Goal: Task Accomplishment & Management: Use online tool/utility

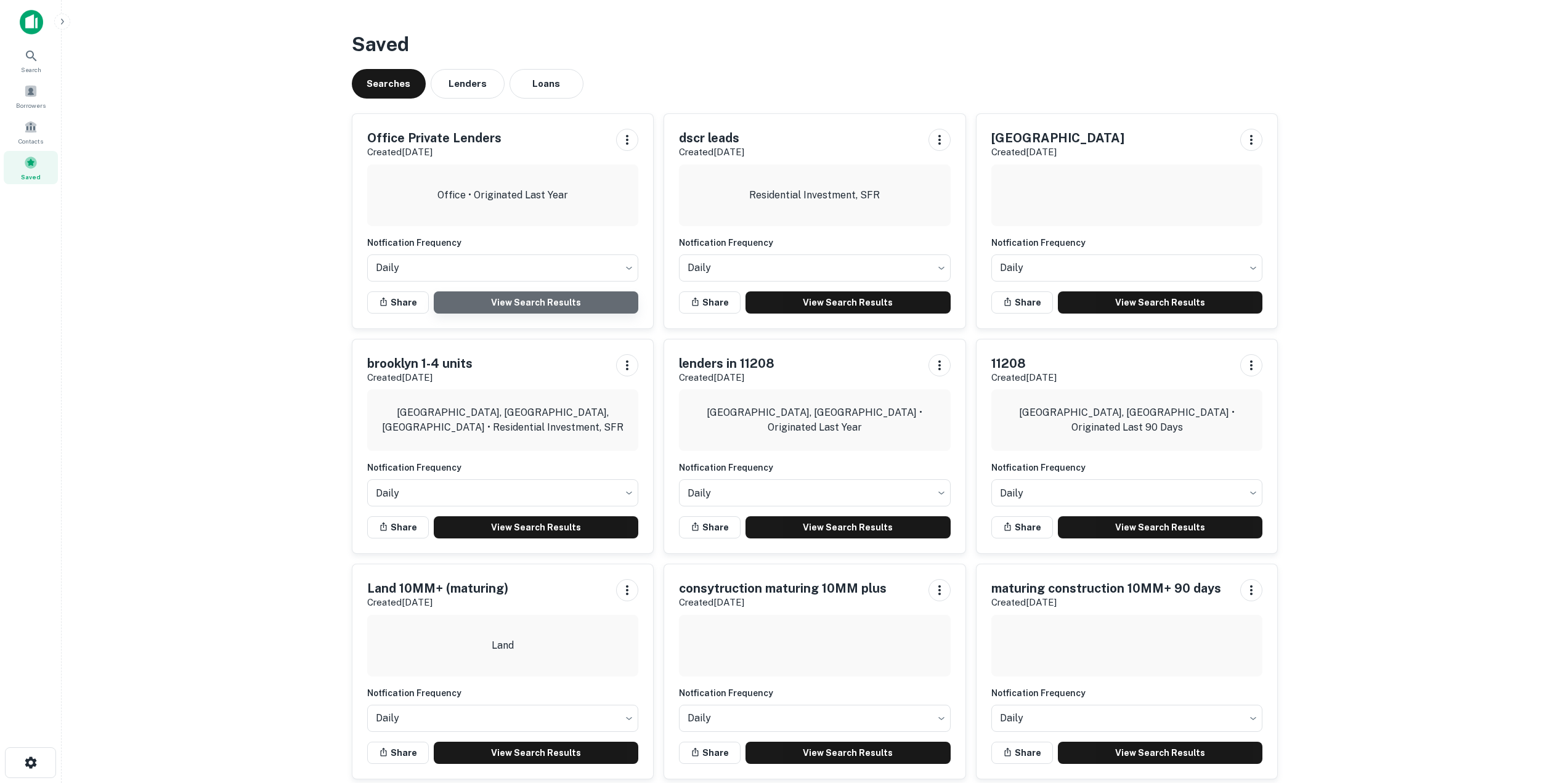
click at [464, 299] on link "View Search Results" at bounding box center [536, 302] width 206 height 22
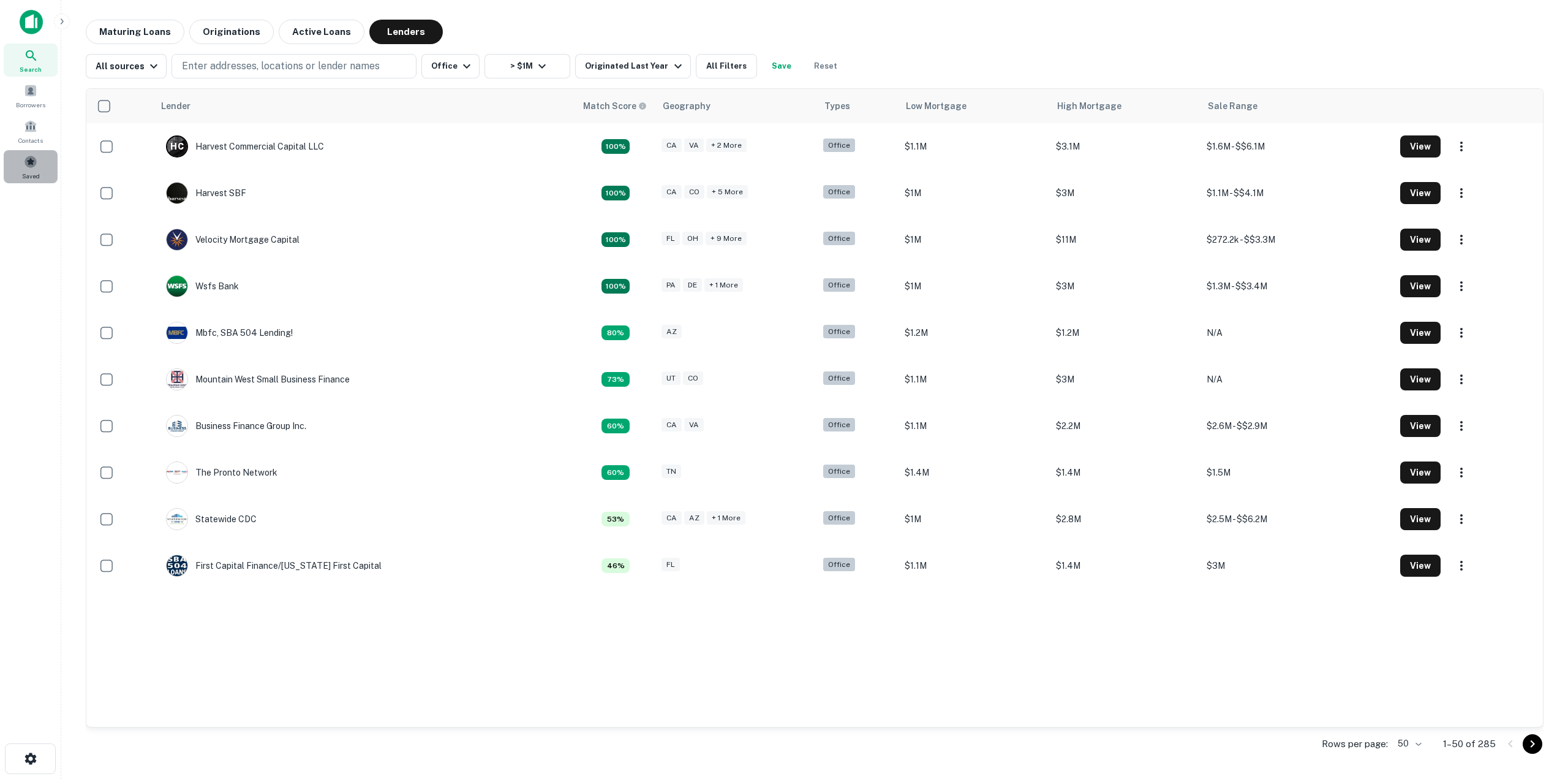
click at [17, 165] on div "Saved" at bounding box center [31, 167] width 54 height 33
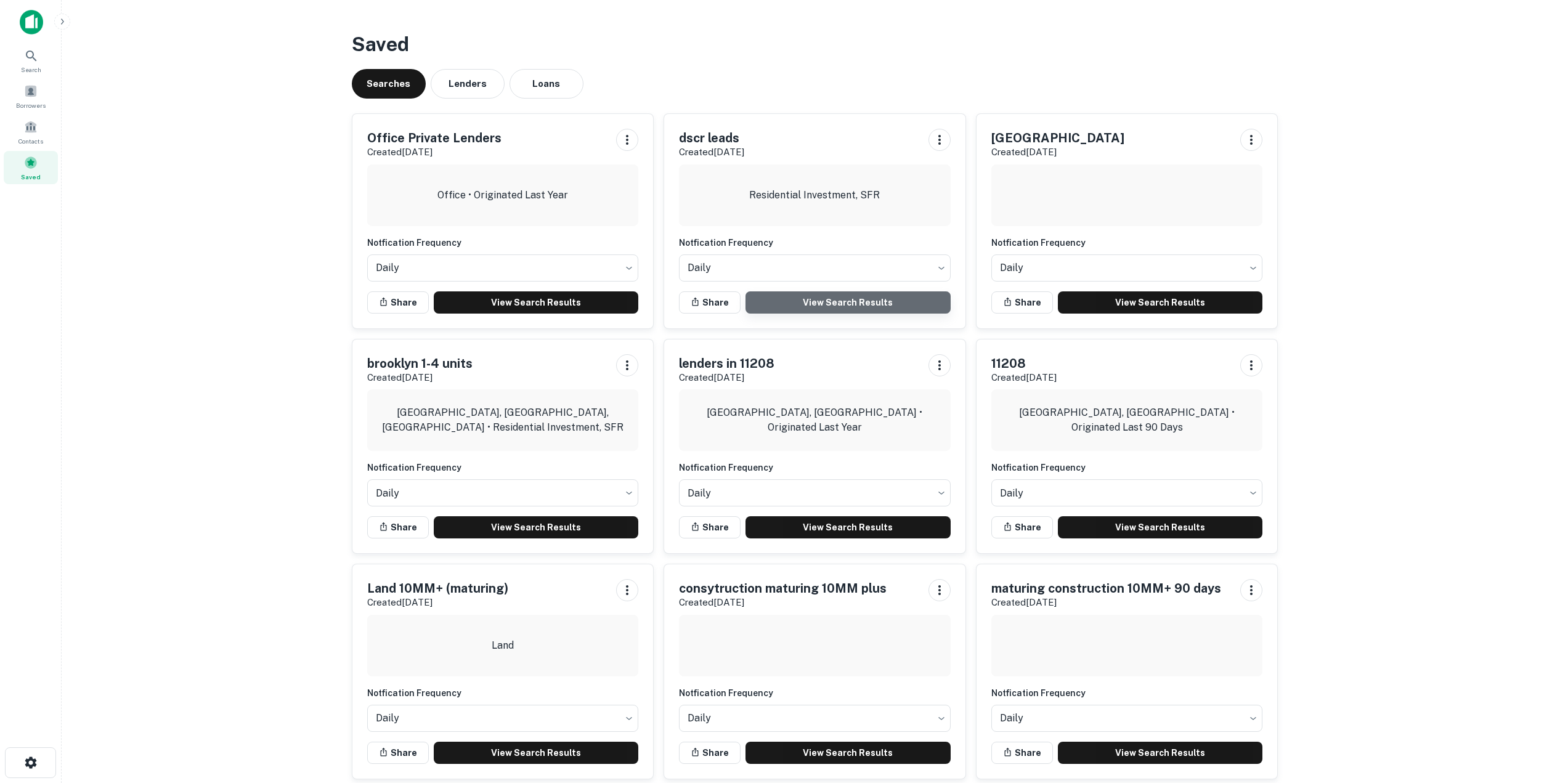
click at [891, 304] on link "View Search Results" at bounding box center [848, 302] width 206 height 22
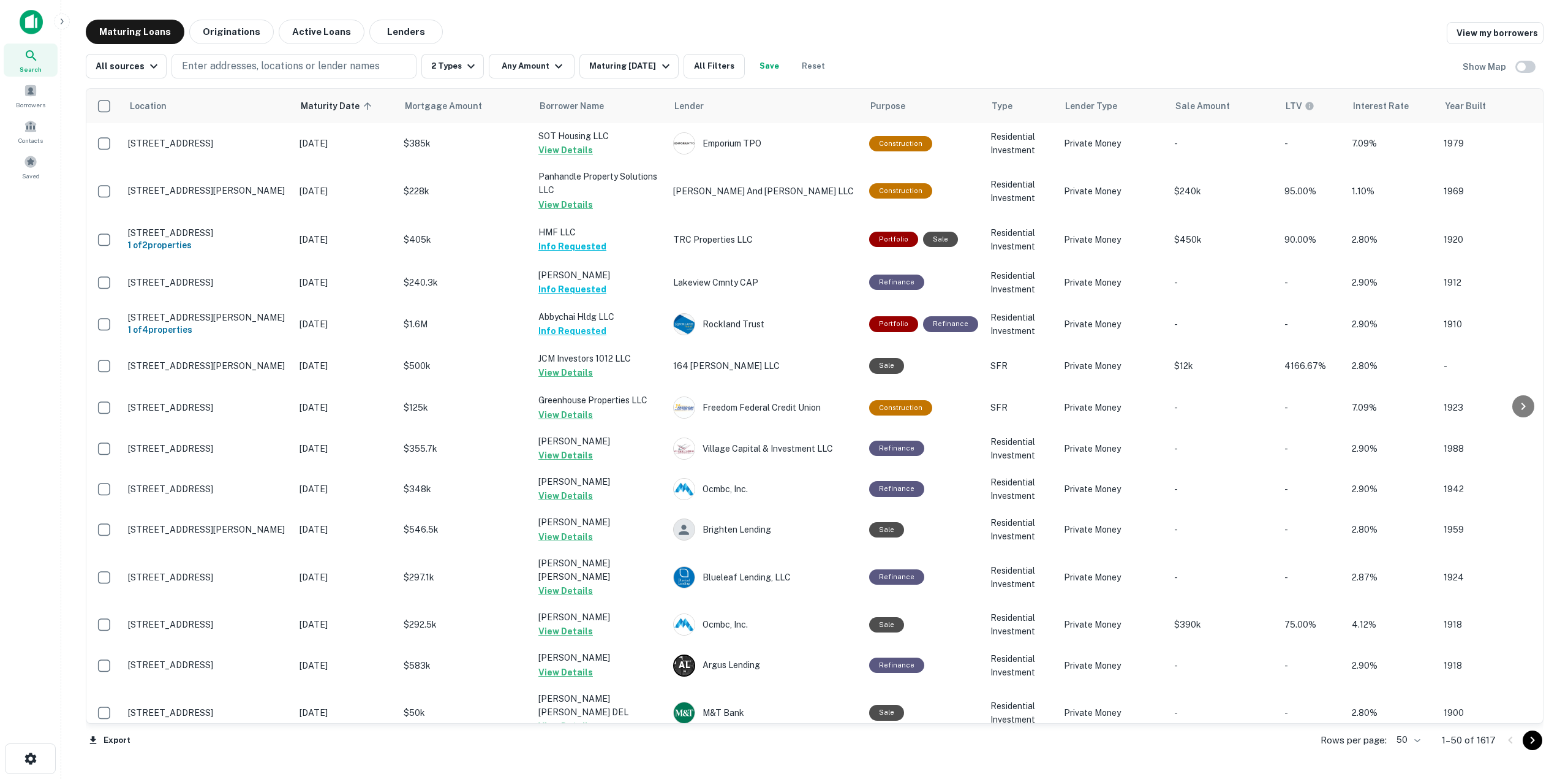
click at [1421, 743] on body "Search Borrowers Contacts Saved Maturing Loans Originations Active Loans Lender…" at bounding box center [784, 390] width 1568 height 779
click at [1415, 753] on li "100" at bounding box center [1409, 752] width 36 height 22
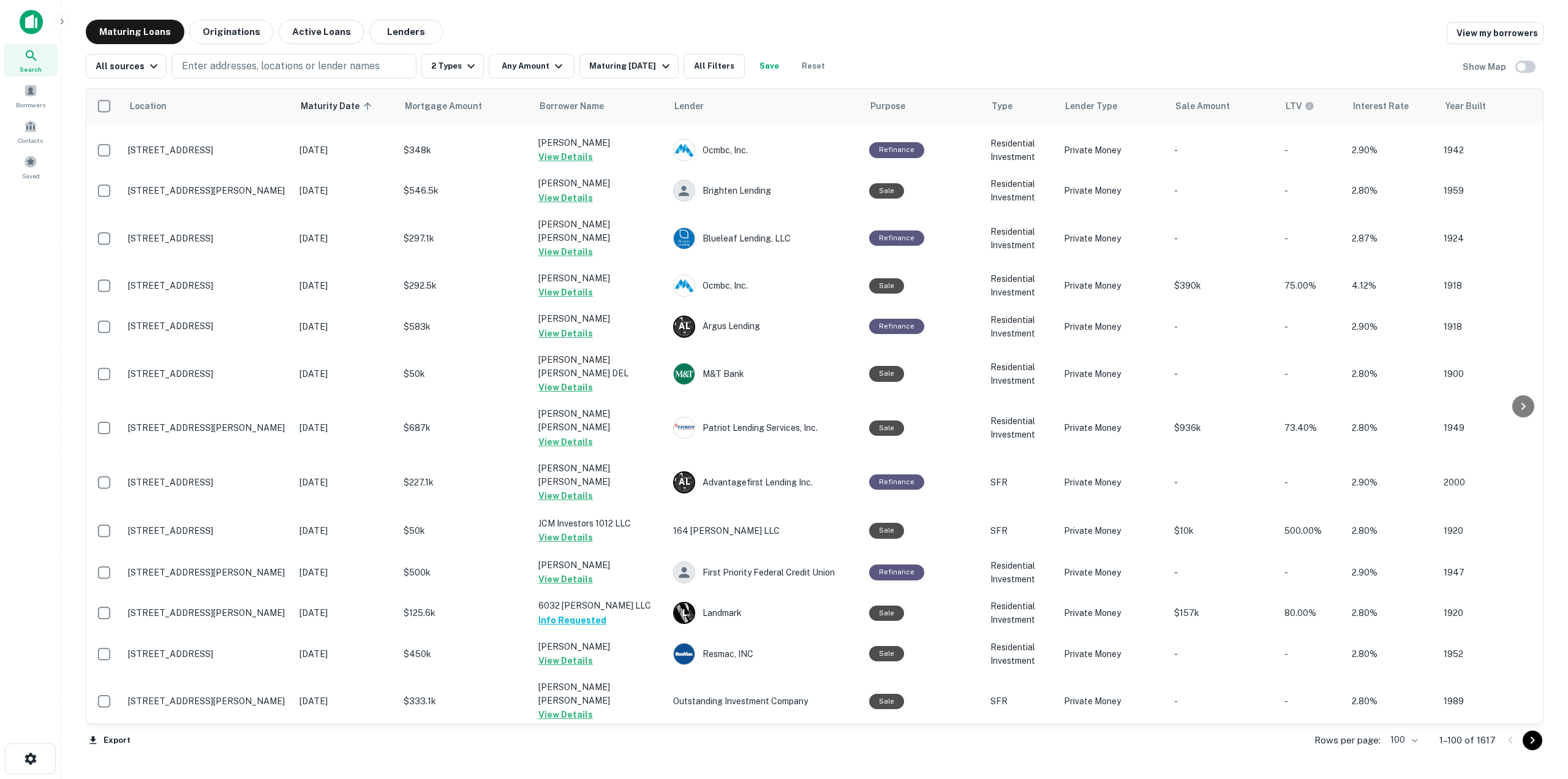
scroll to position [368, 0]
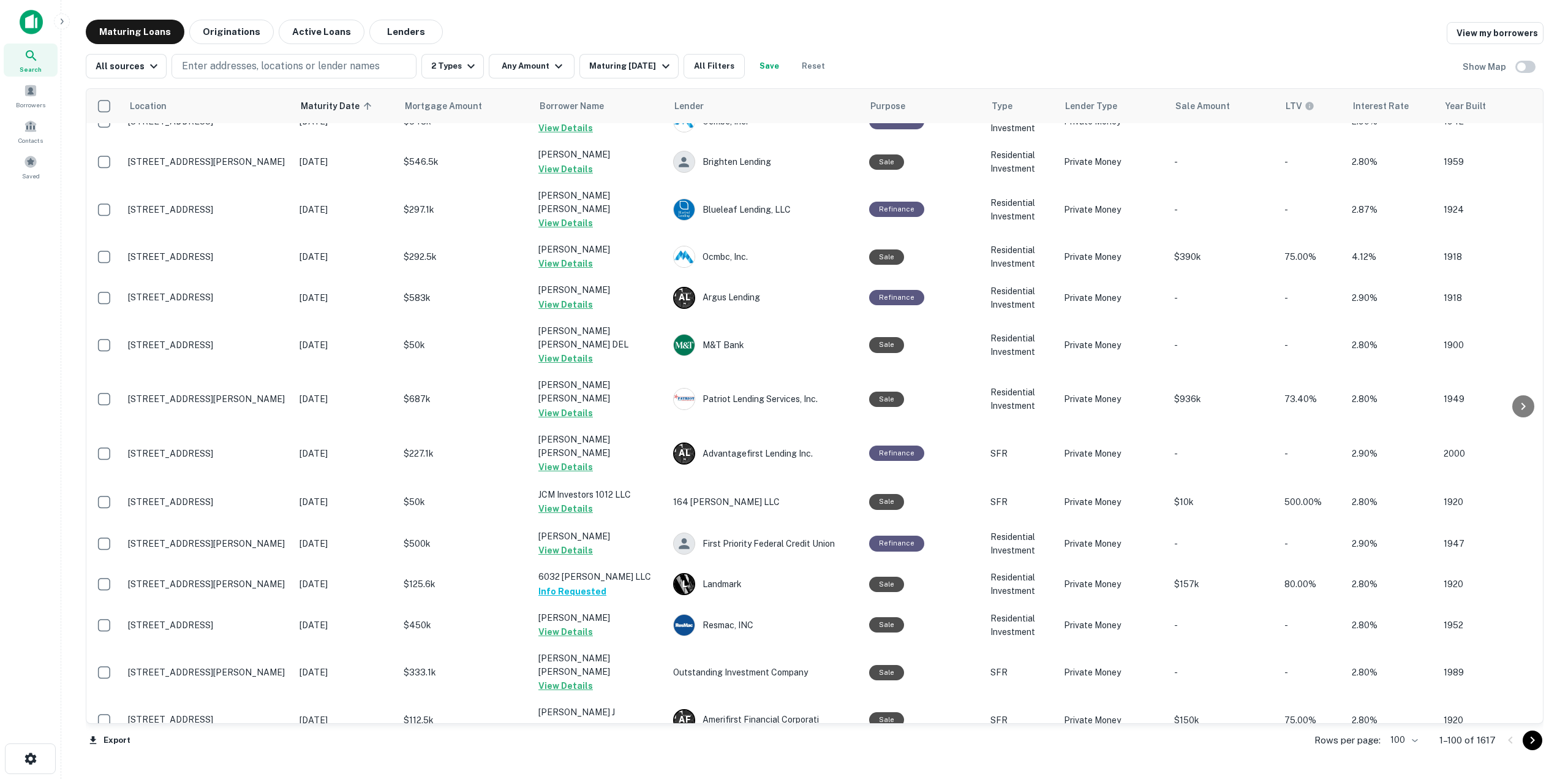
click at [1530, 745] on icon "Go to next page" at bounding box center [1533, 741] width 15 height 15
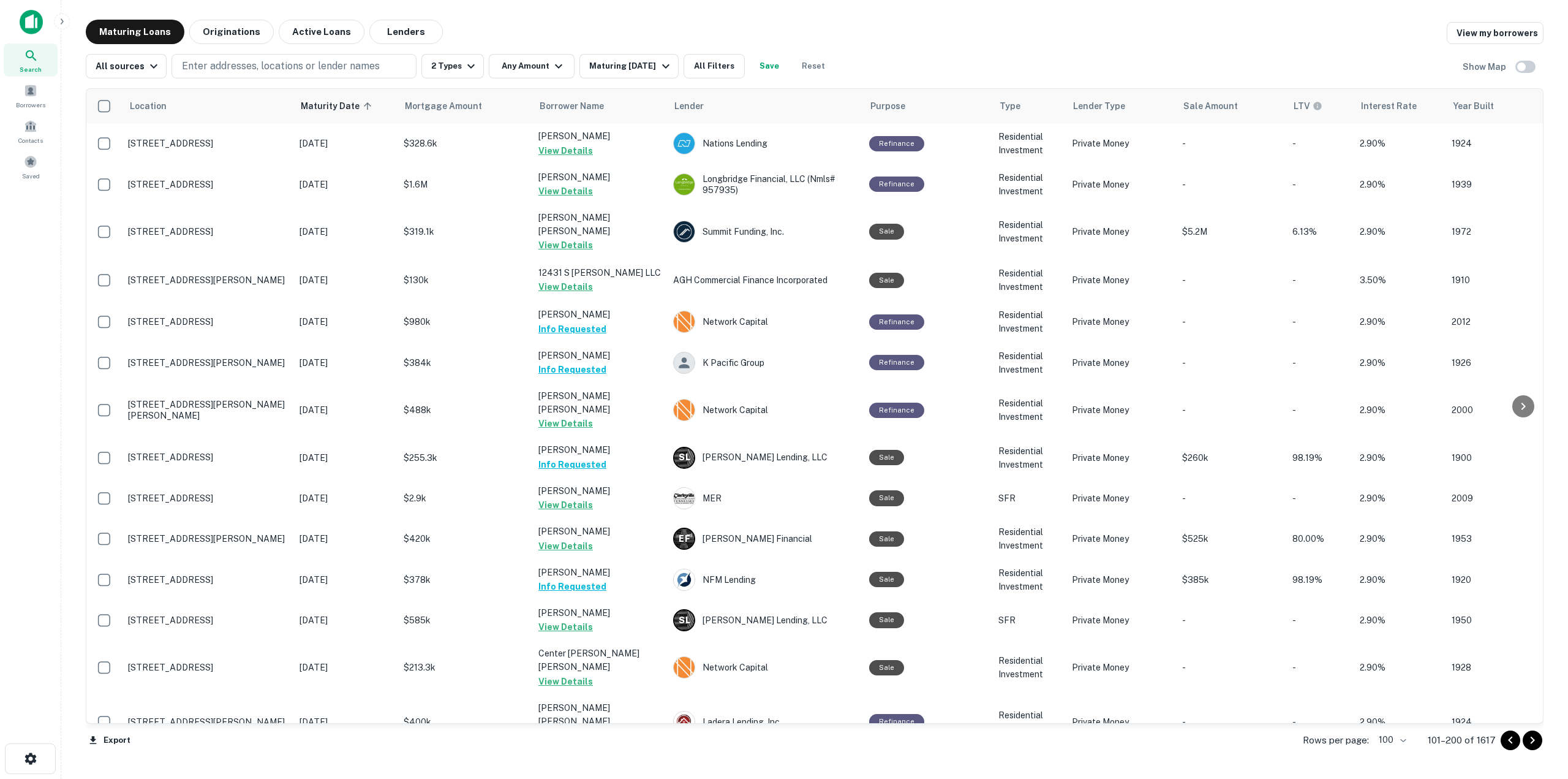
scroll to position [3571, 0]
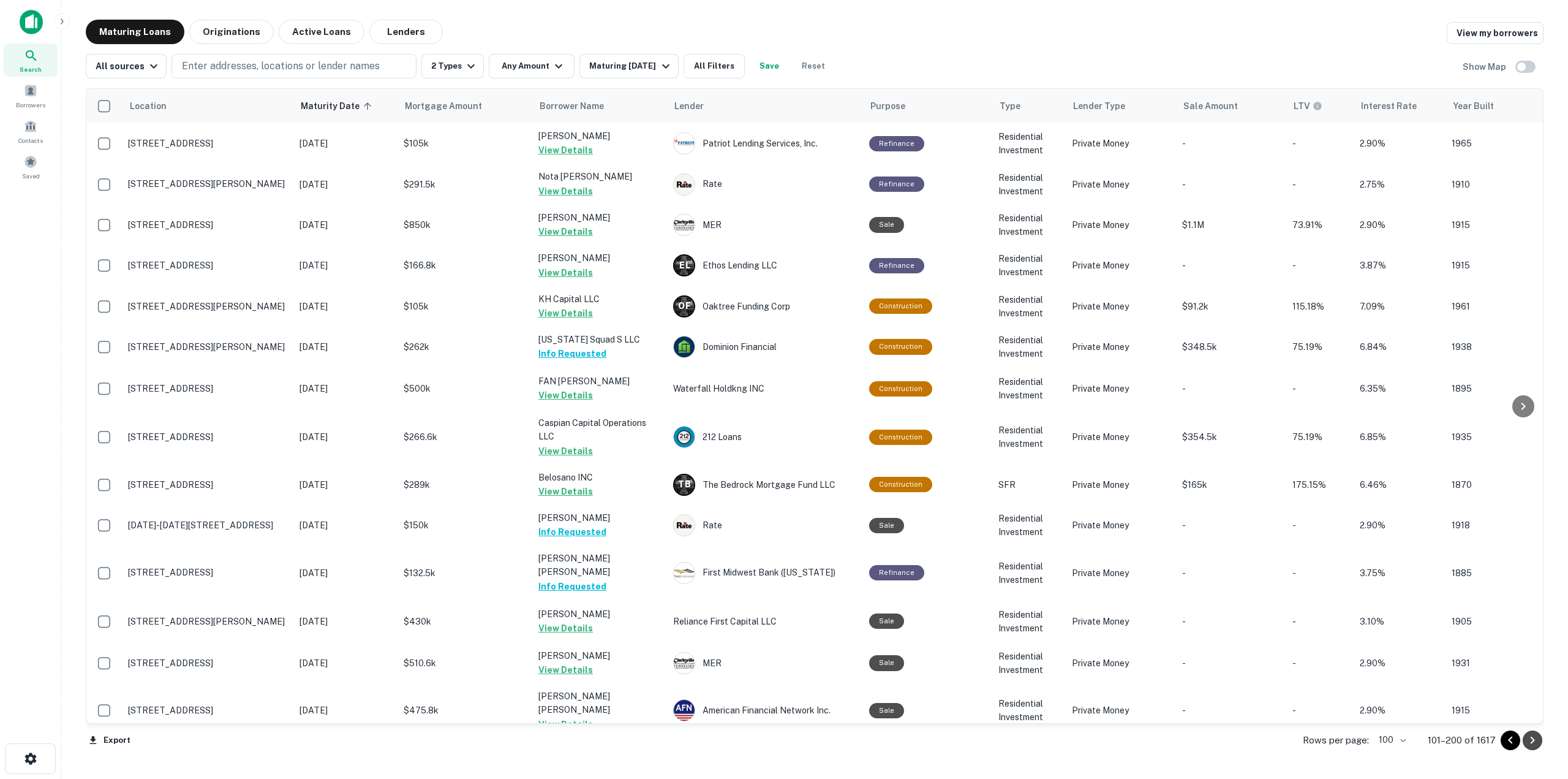
click at [1533, 740] on icon "Go to next page" at bounding box center [1533, 741] width 15 height 15
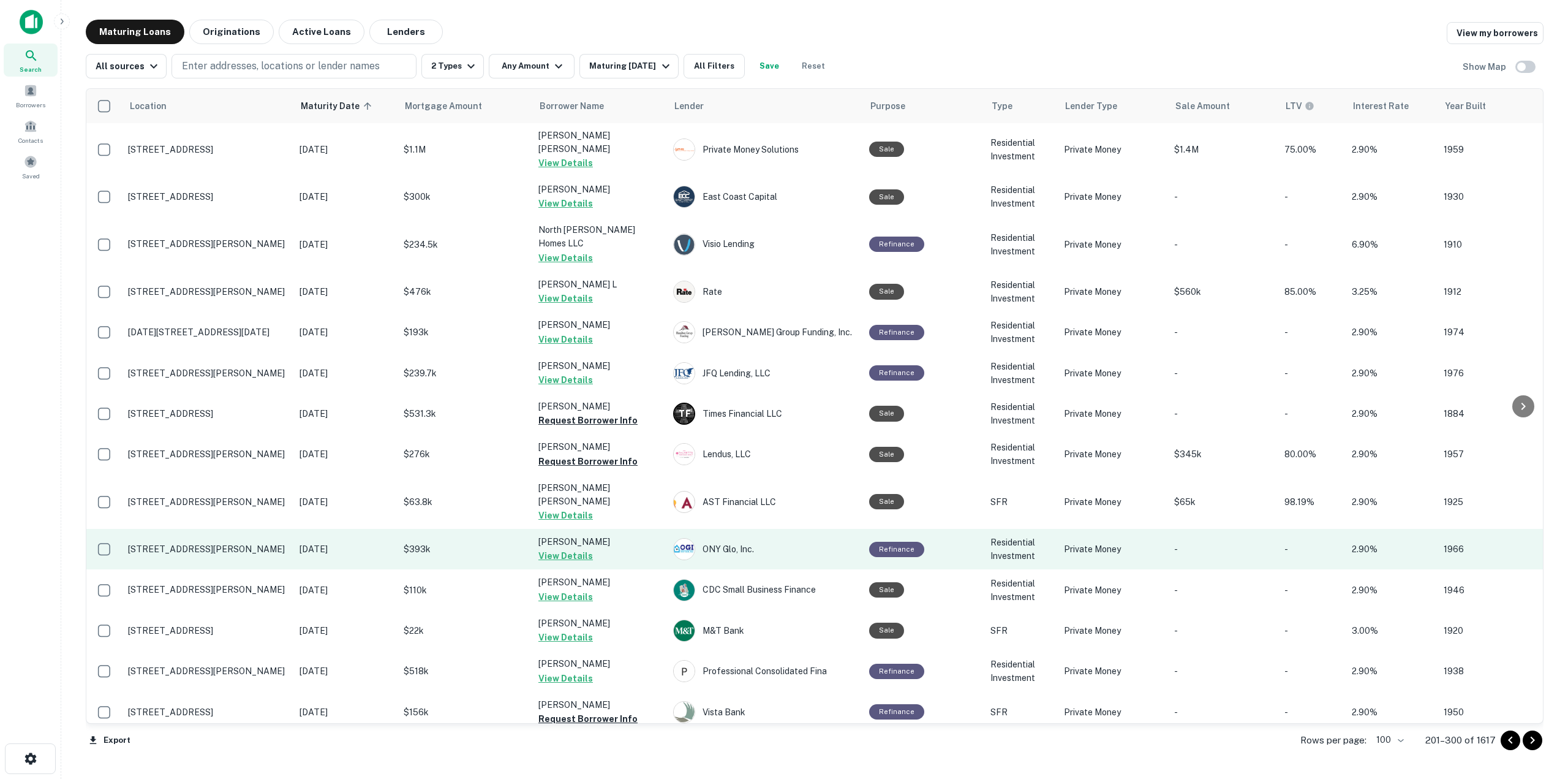
scroll to position [981, 0]
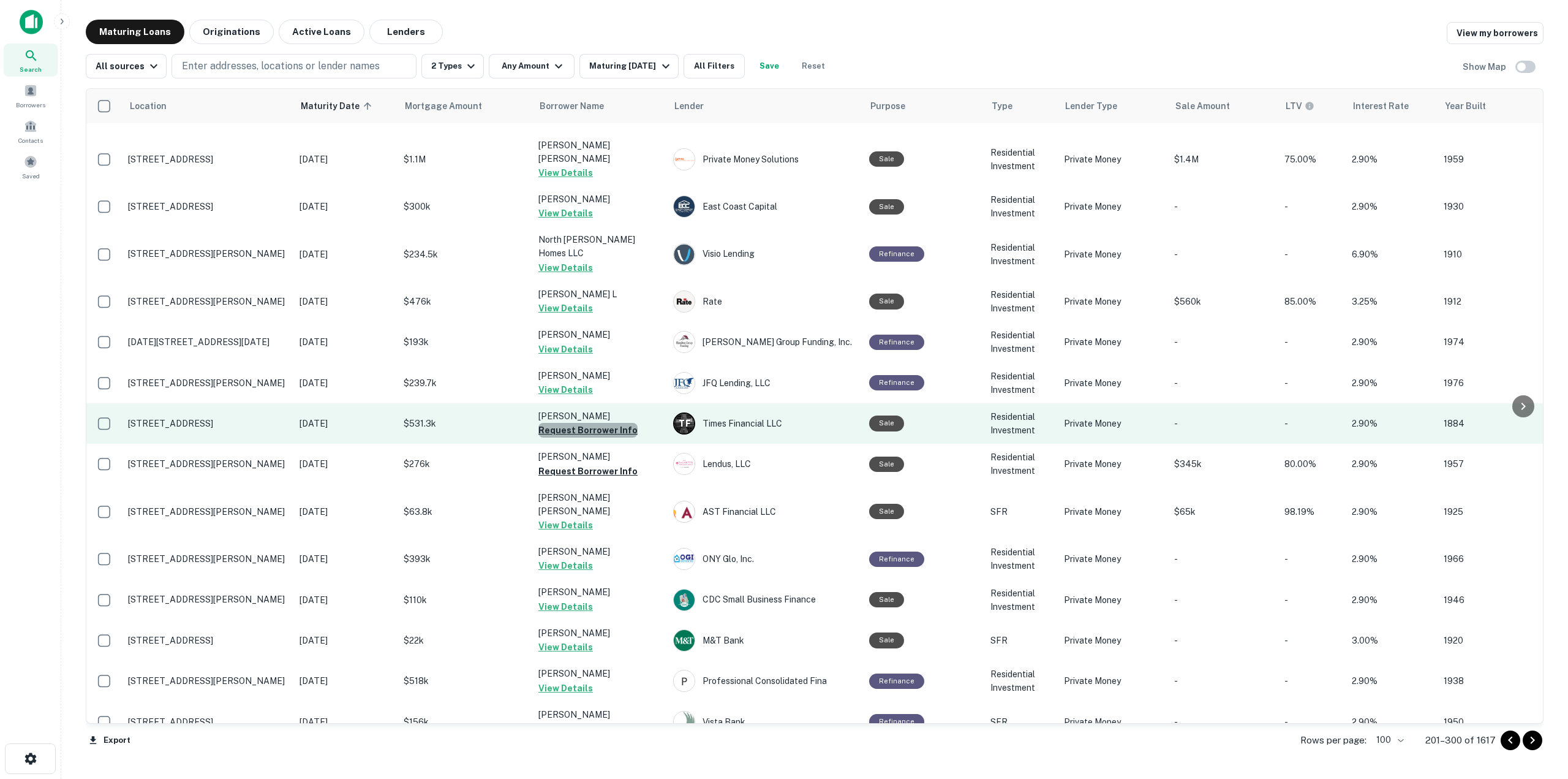
click at [617, 423] on button "Request Borrower Info" at bounding box center [588, 430] width 99 height 15
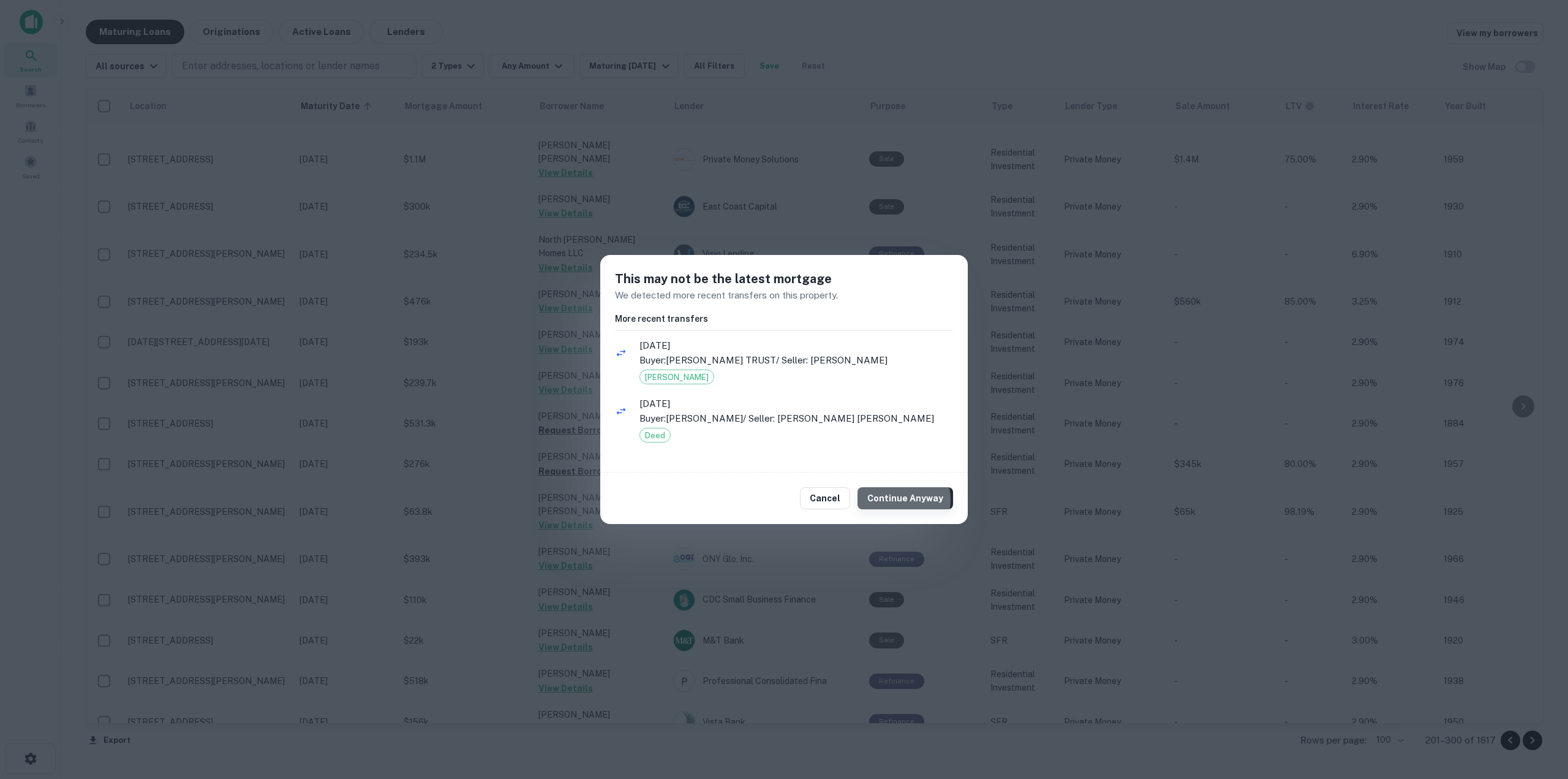
click at [901, 500] on button "Continue Anyway" at bounding box center [905, 498] width 96 height 22
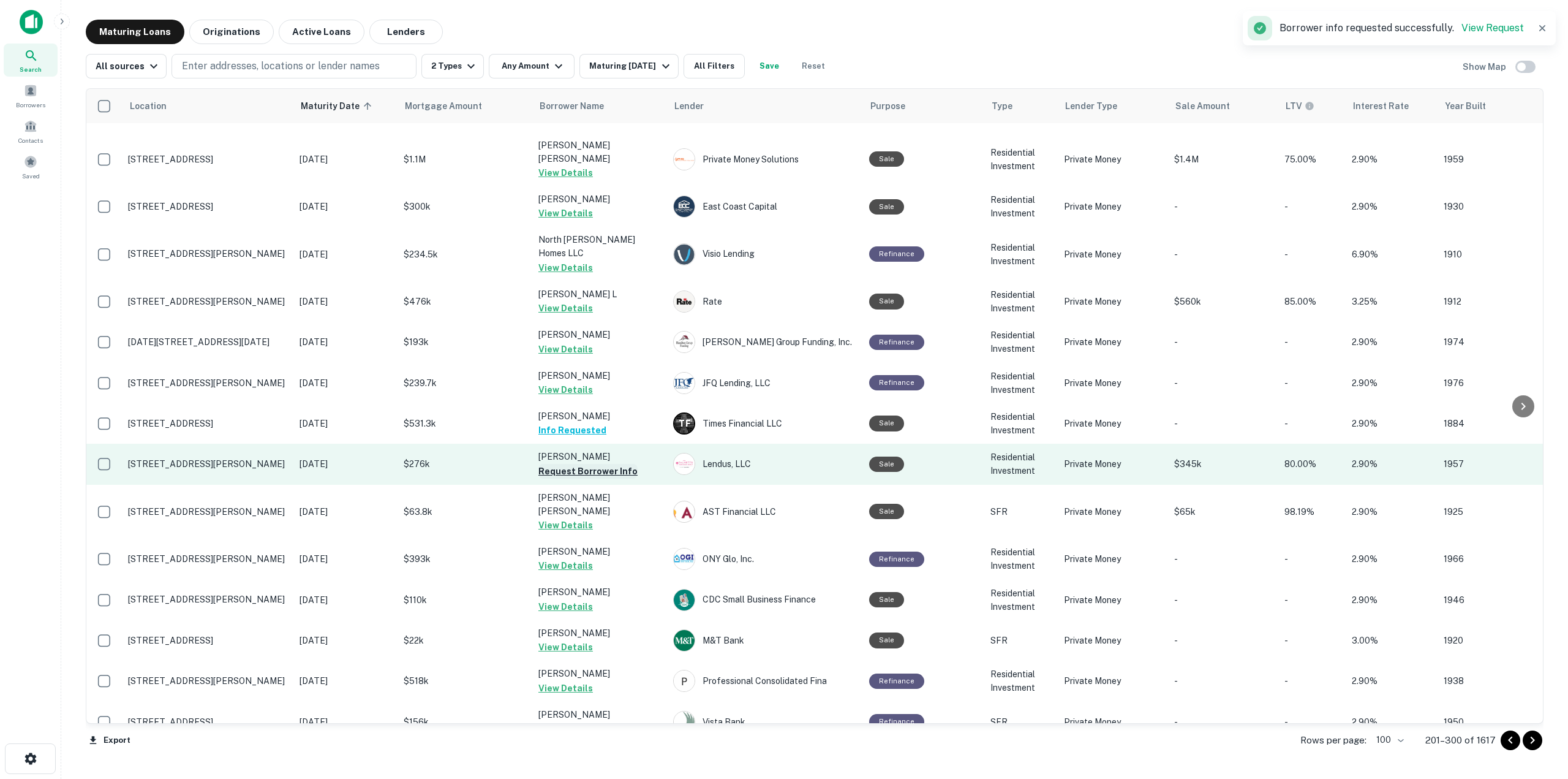
click at [590, 464] on button "Request Borrower Info" at bounding box center [588, 471] width 99 height 15
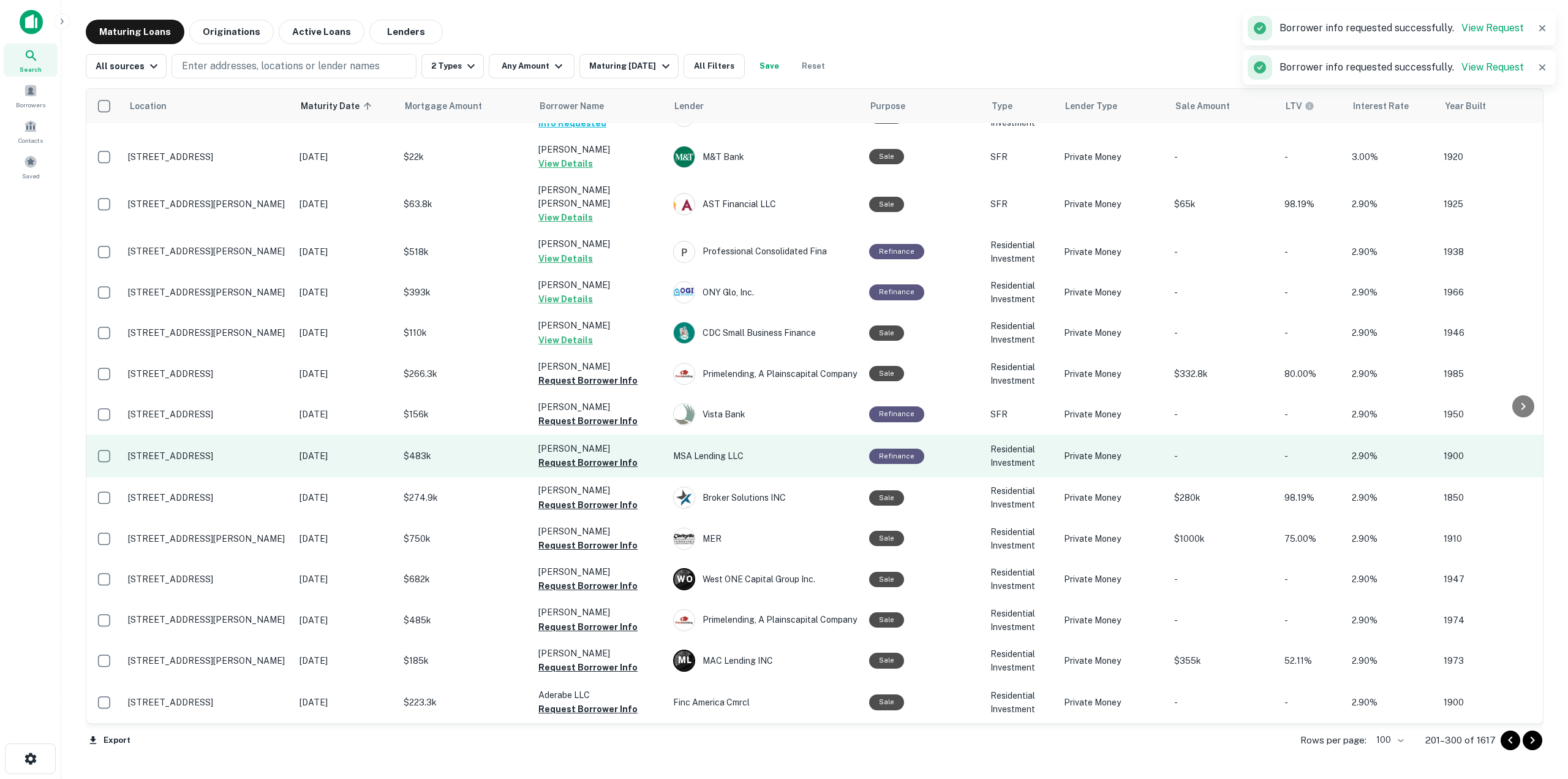
scroll to position [1348, 0]
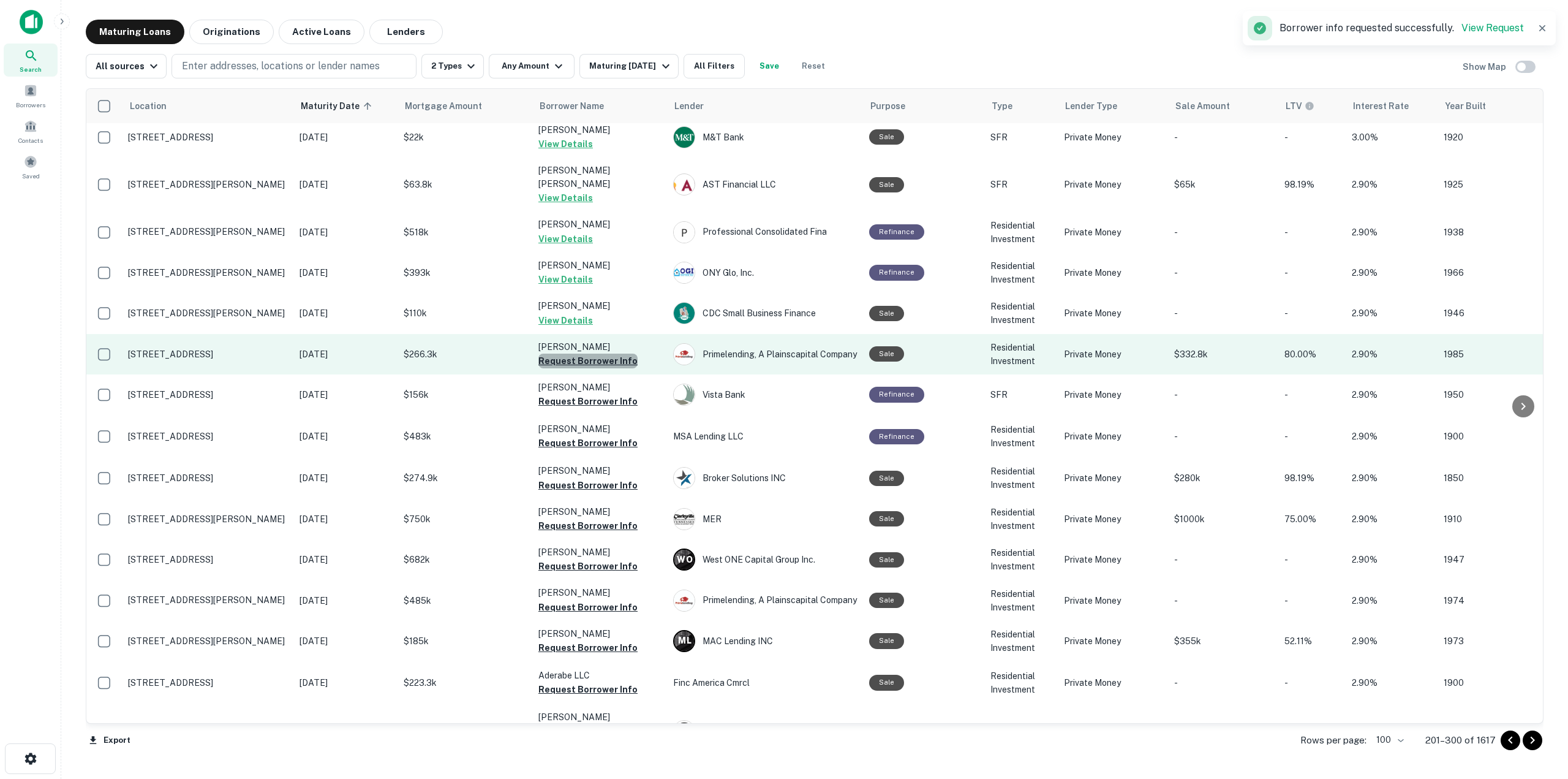
click at [612, 354] on button "Request Borrower Info" at bounding box center [588, 361] width 99 height 15
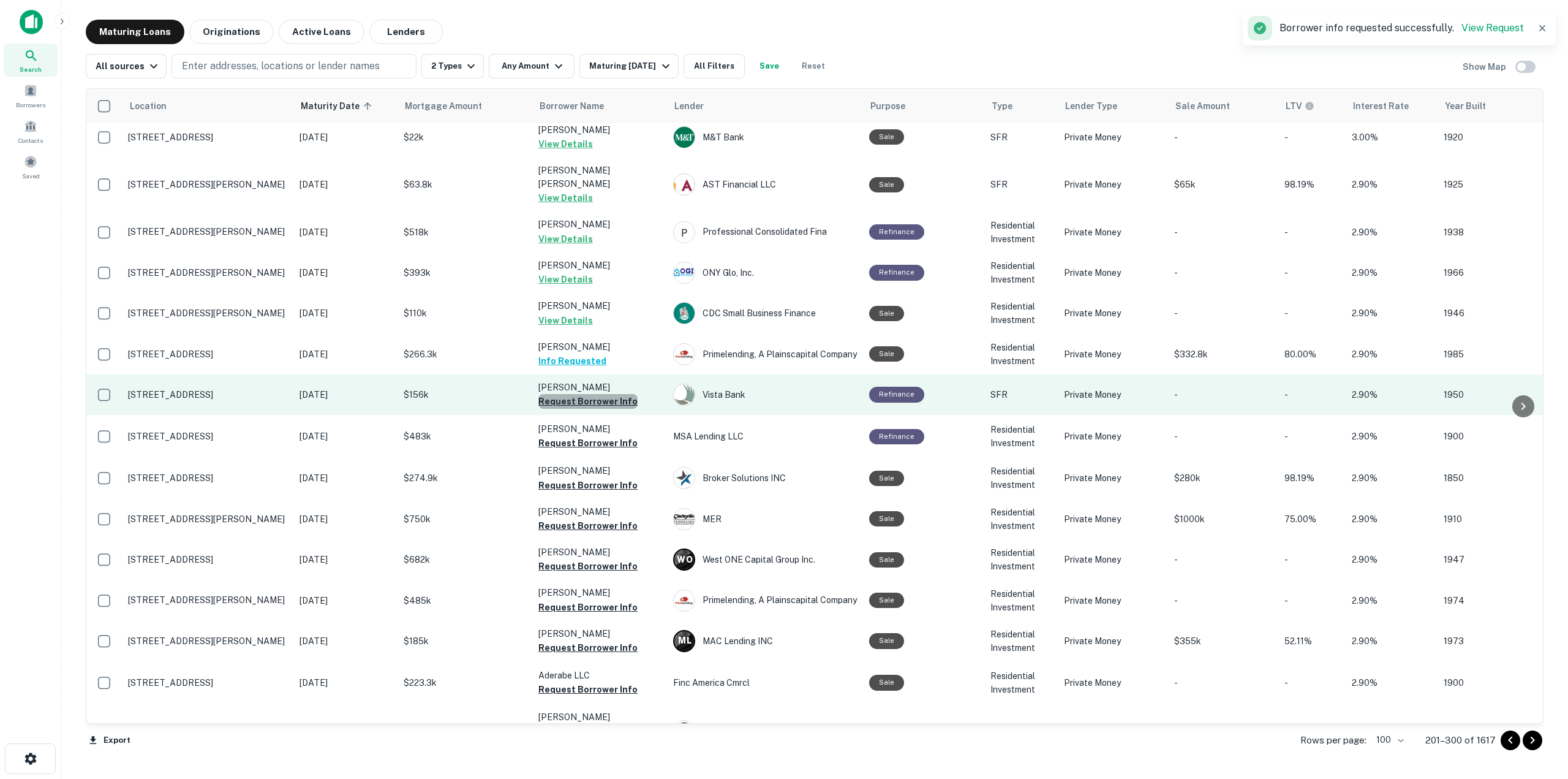
click at [594, 394] on button "Request Borrower Info" at bounding box center [588, 401] width 99 height 15
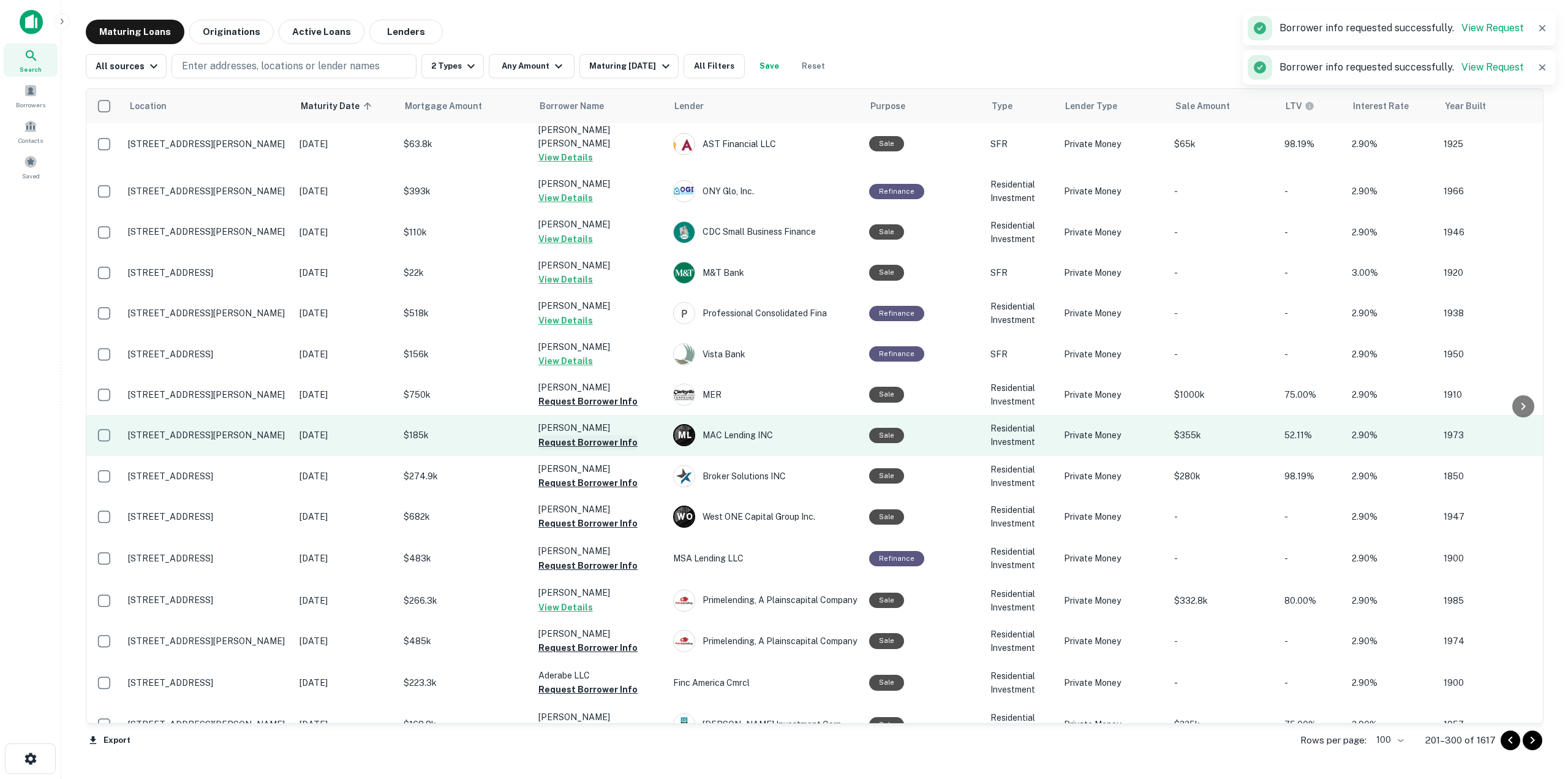
scroll to position [1346, 0]
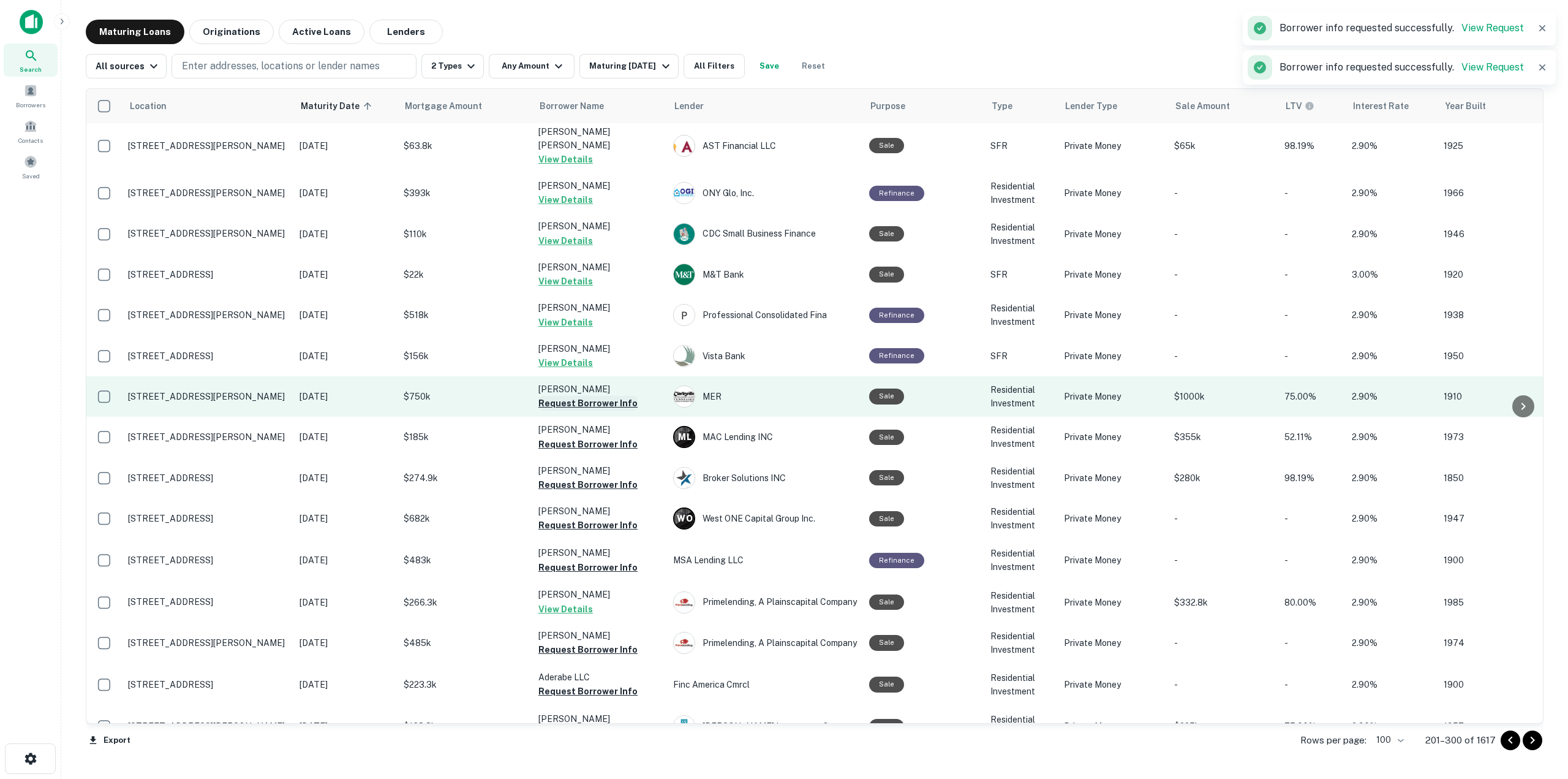
click at [621, 396] on button "Request Borrower Info" at bounding box center [588, 403] width 99 height 15
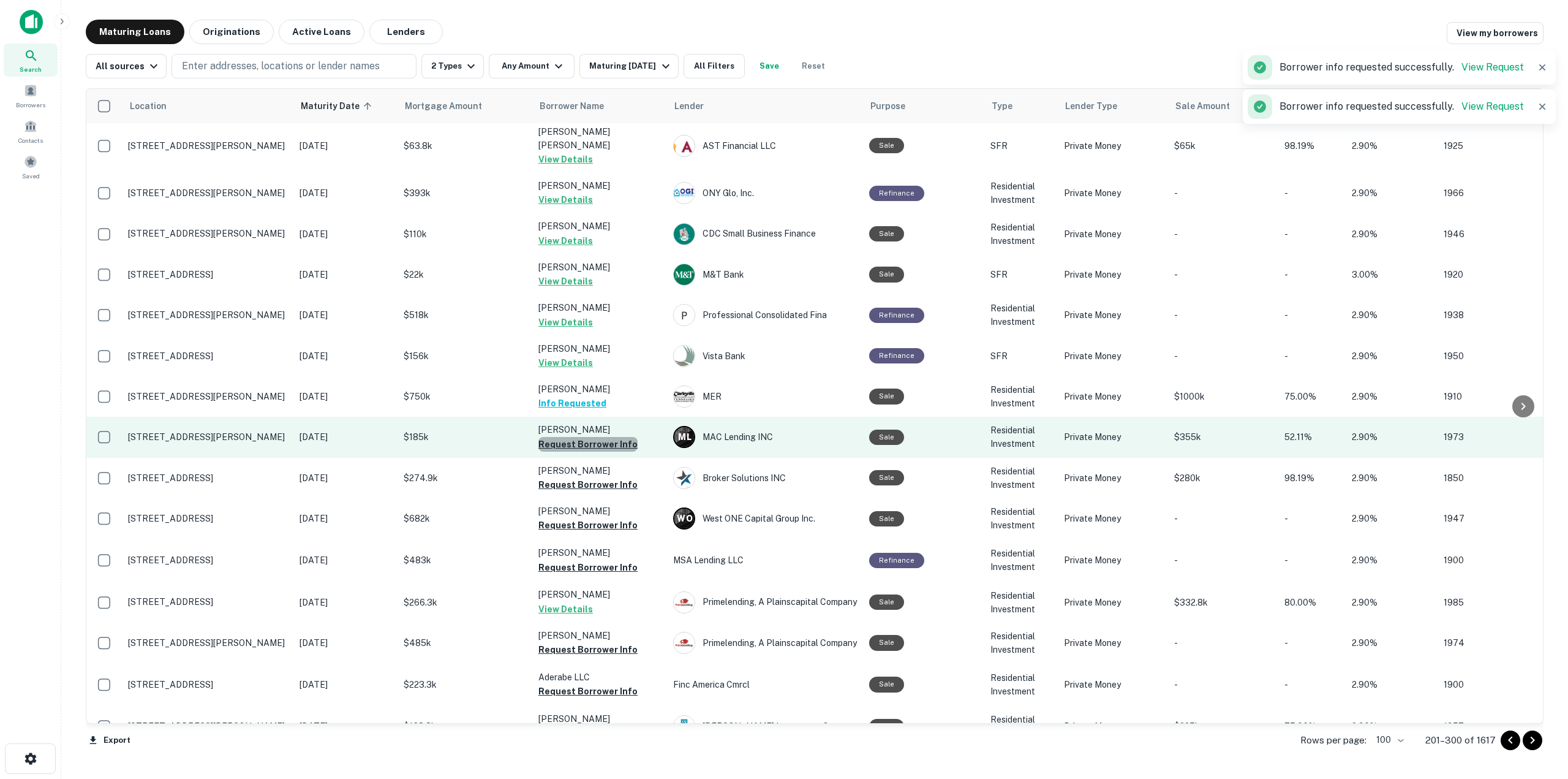
click at [616, 437] on button "Request Borrower Info" at bounding box center [588, 444] width 99 height 15
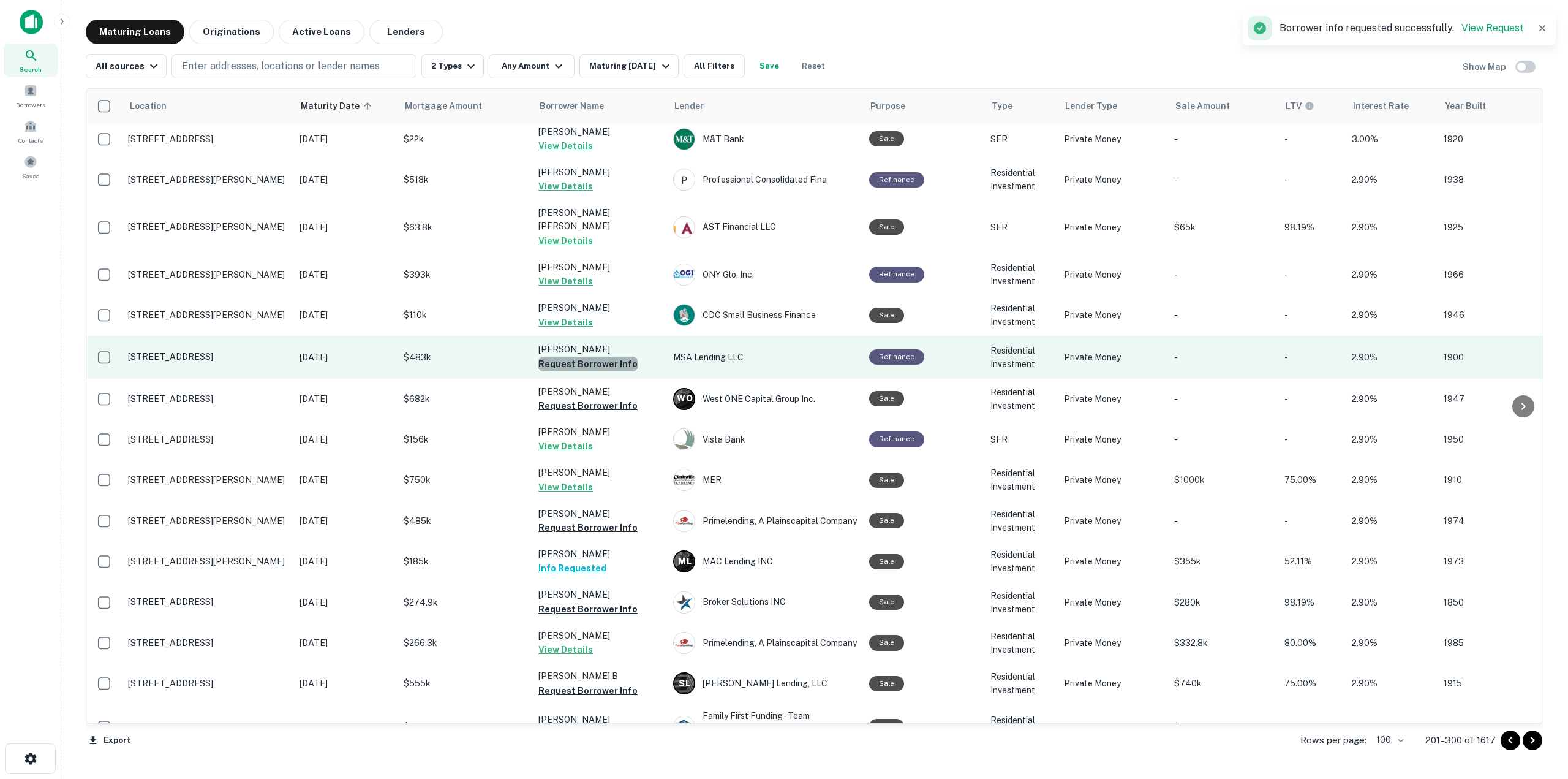
click at [613, 356] on button "Request Borrower Info" at bounding box center [588, 364] width 99 height 15
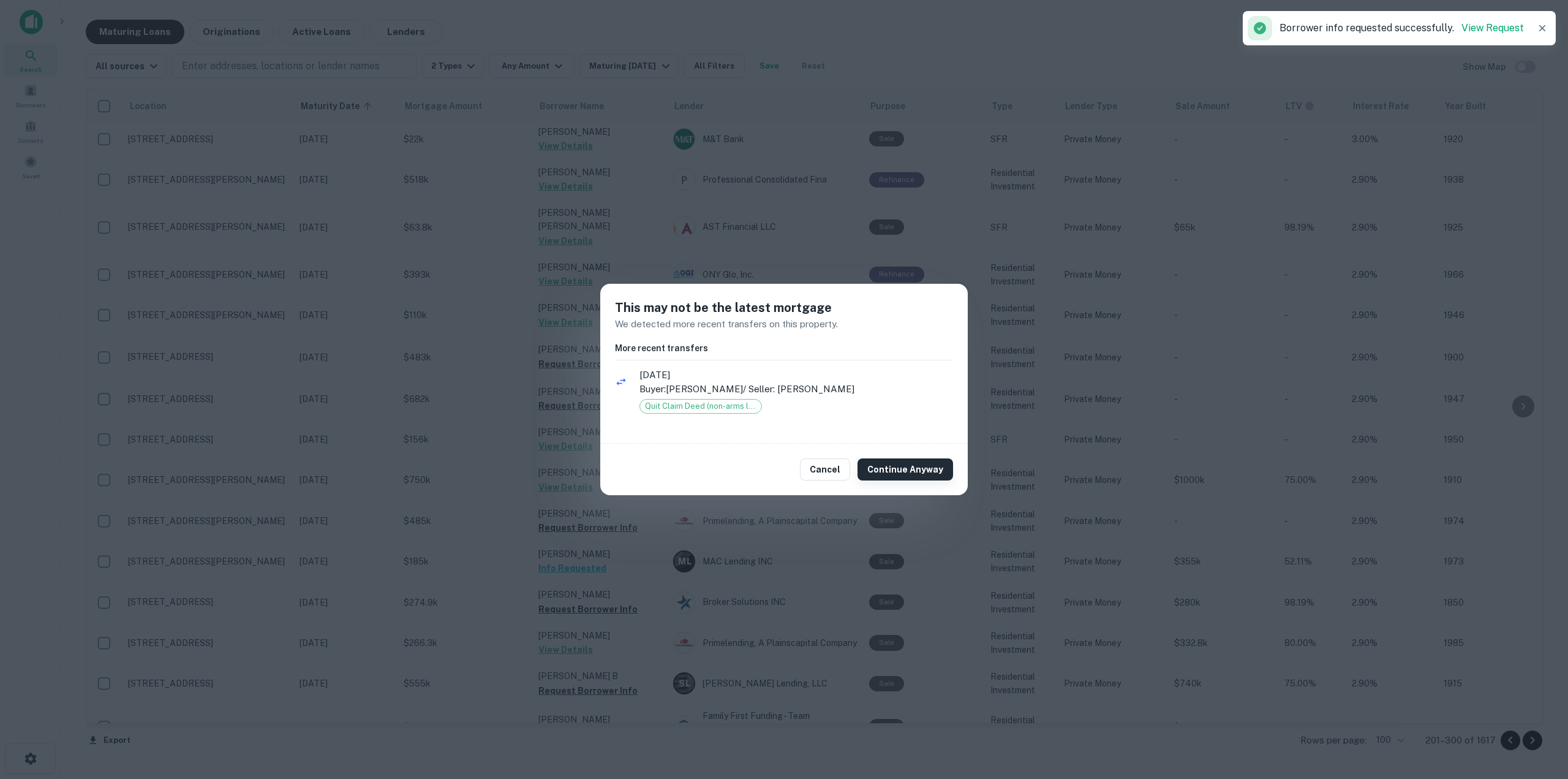
click at [921, 465] on button "Continue Anyway" at bounding box center [905, 469] width 96 height 22
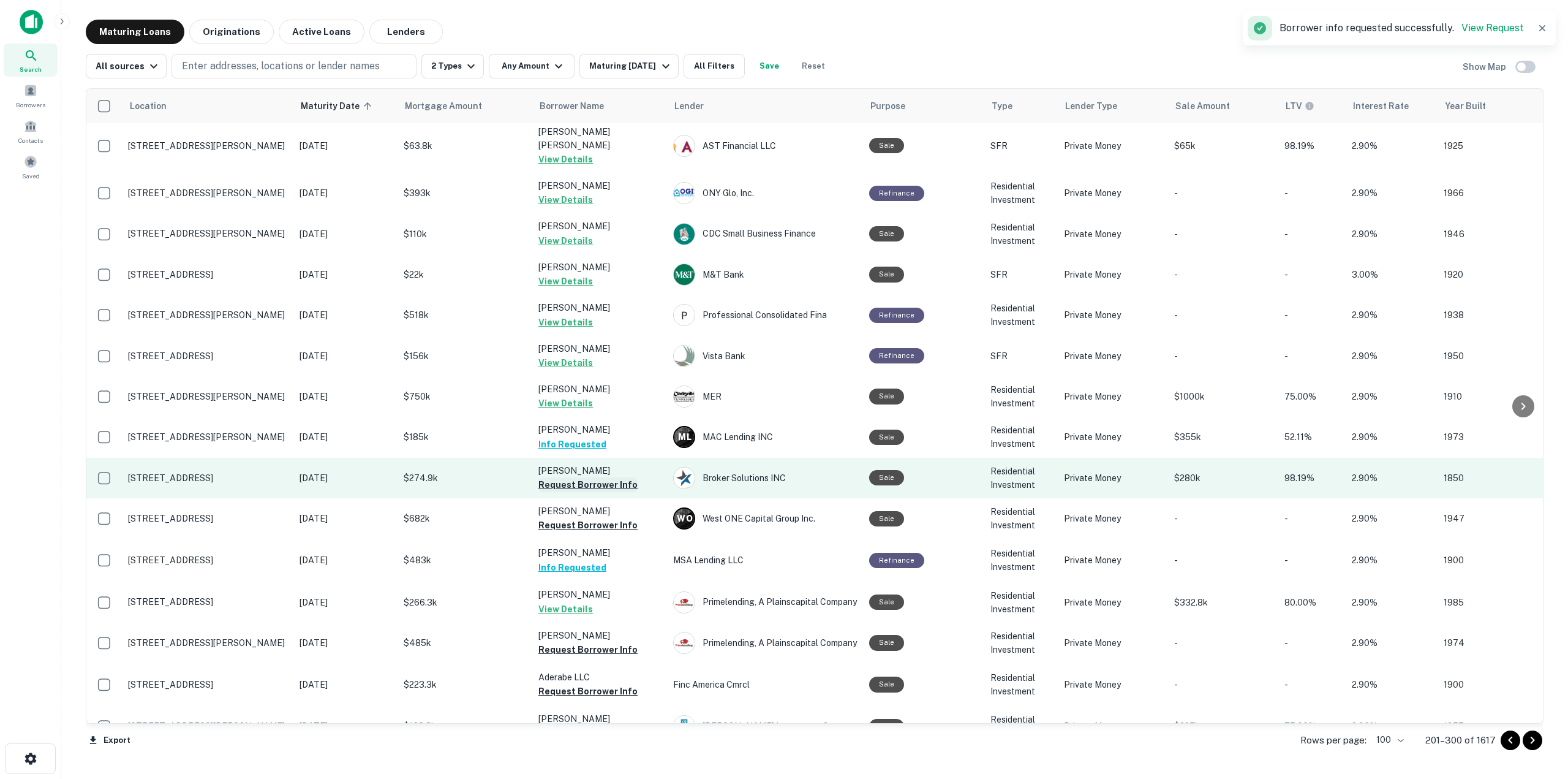
click at [618, 477] on button "Request Borrower Info" at bounding box center [588, 484] width 99 height 15
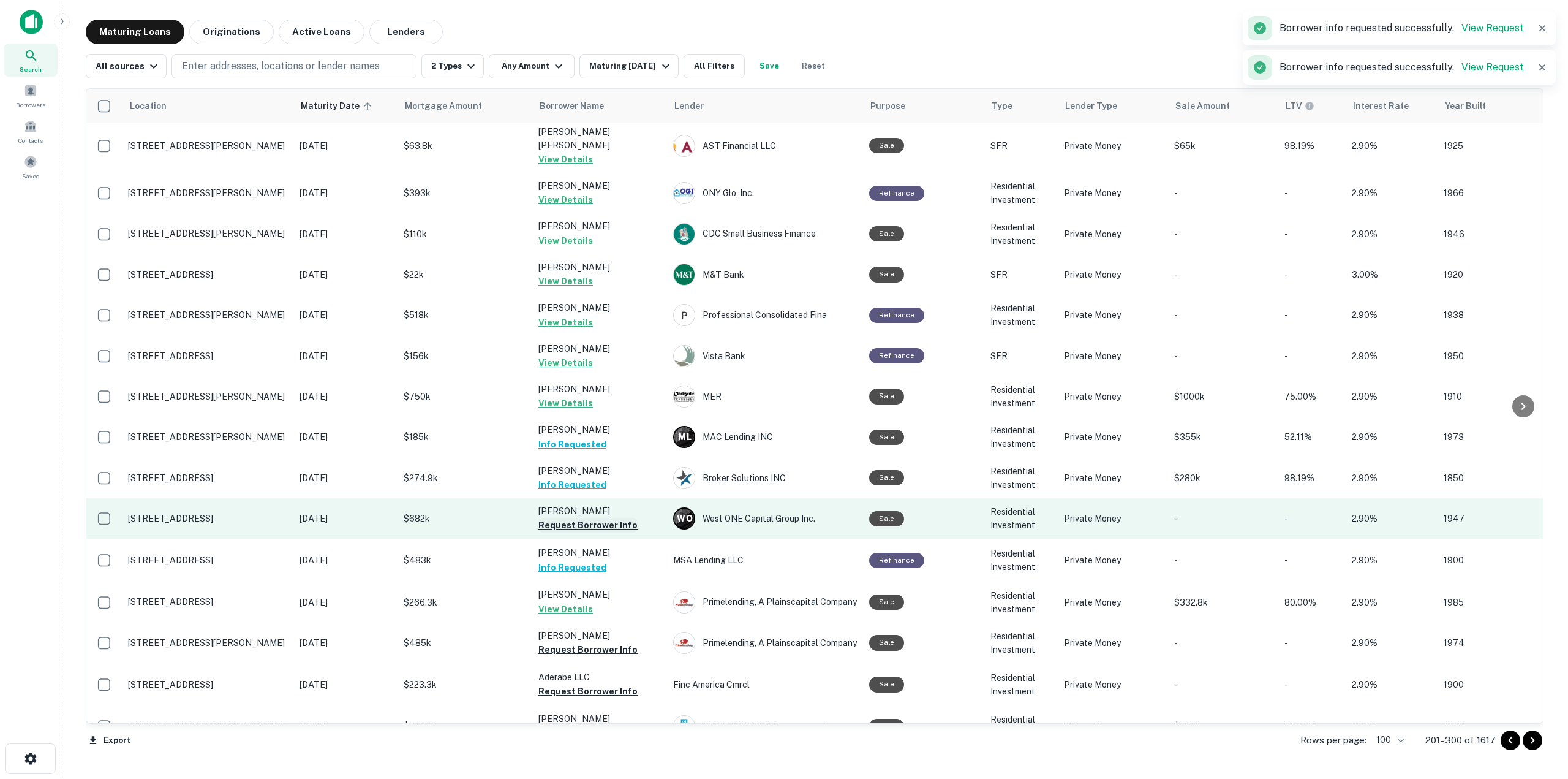
click at [605, 518] on button "Request Borrower Info" at bounding box center [588, 525] width 99 height 15
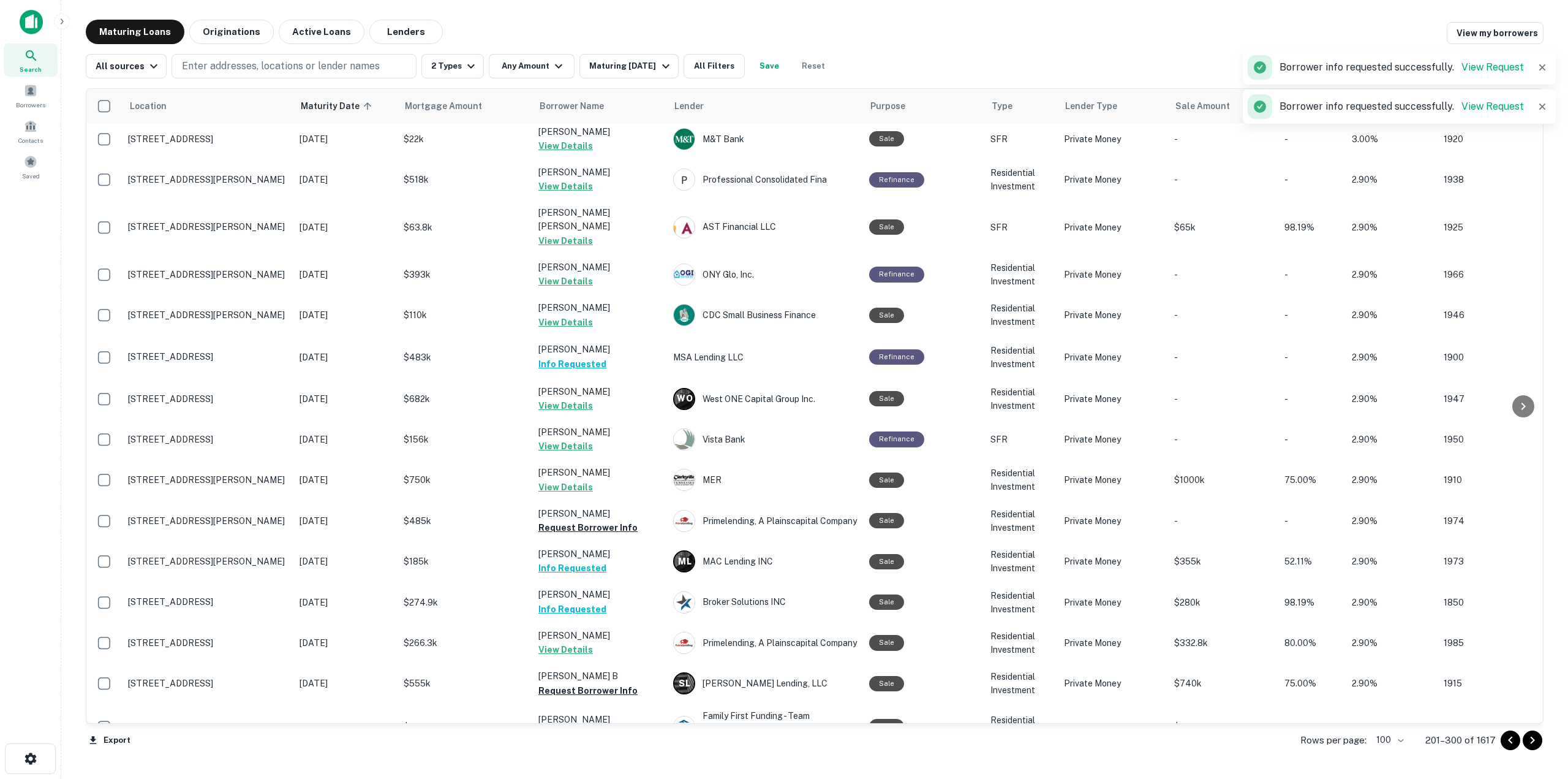
scroll to position [1469, 0]
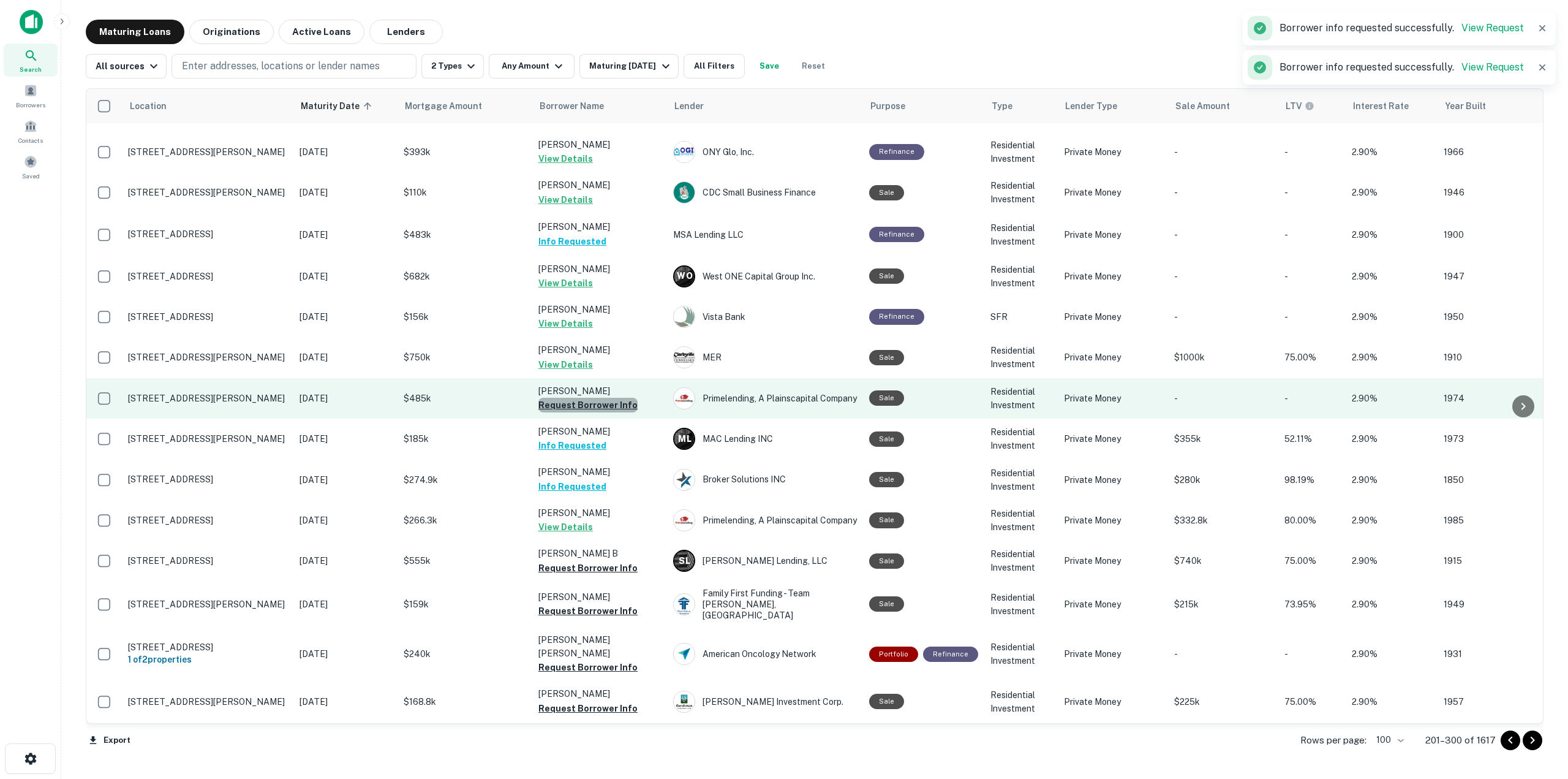
click at [603, 397] on button "Request Borrower Info" at bounding box center [588, 405] width 99 height 15
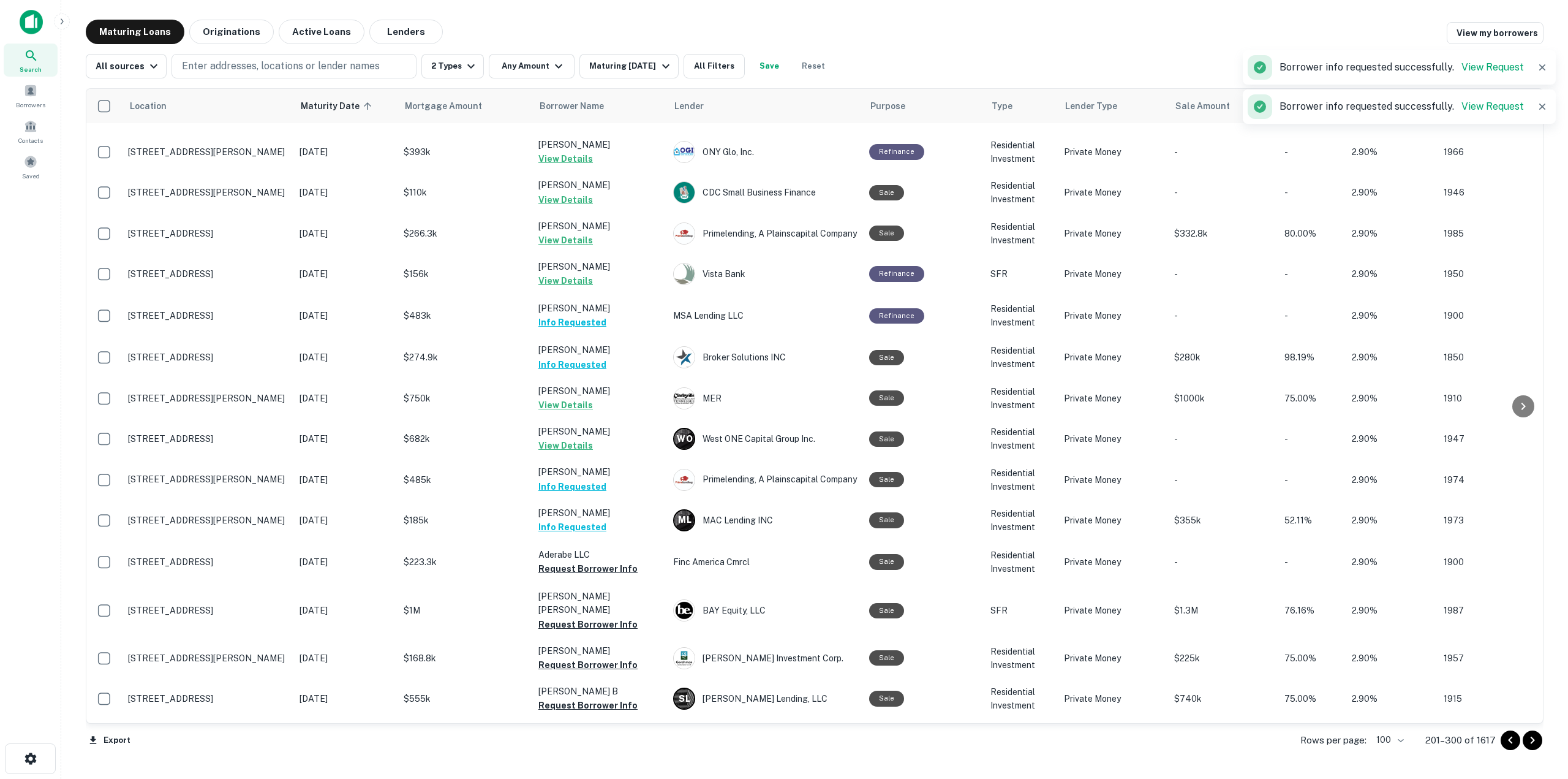
click at [608, 561] on button "Request Borrower Info" at bounding box center [588, 569] width 99 height 15
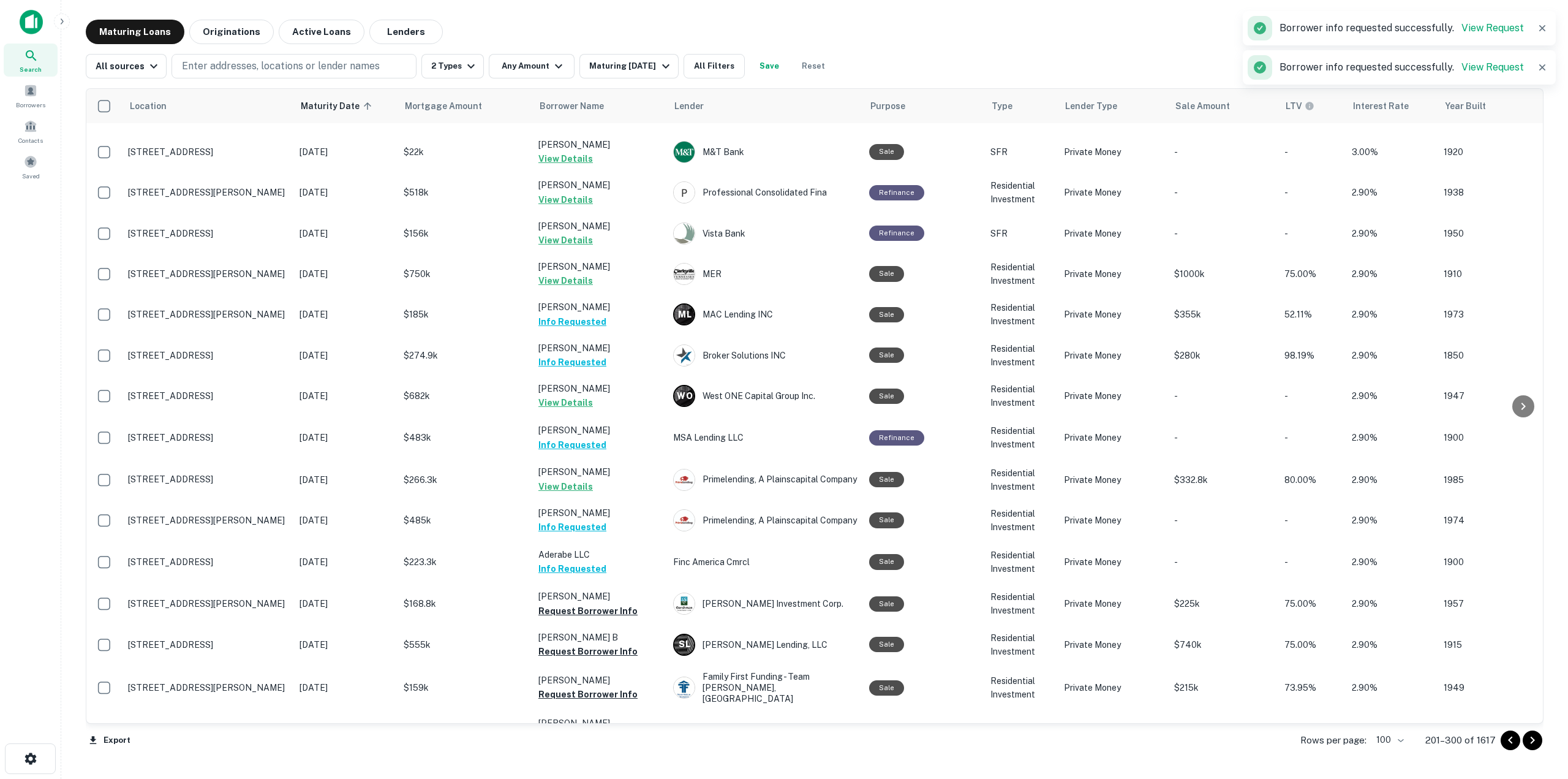
scroll to position [1712, 0]
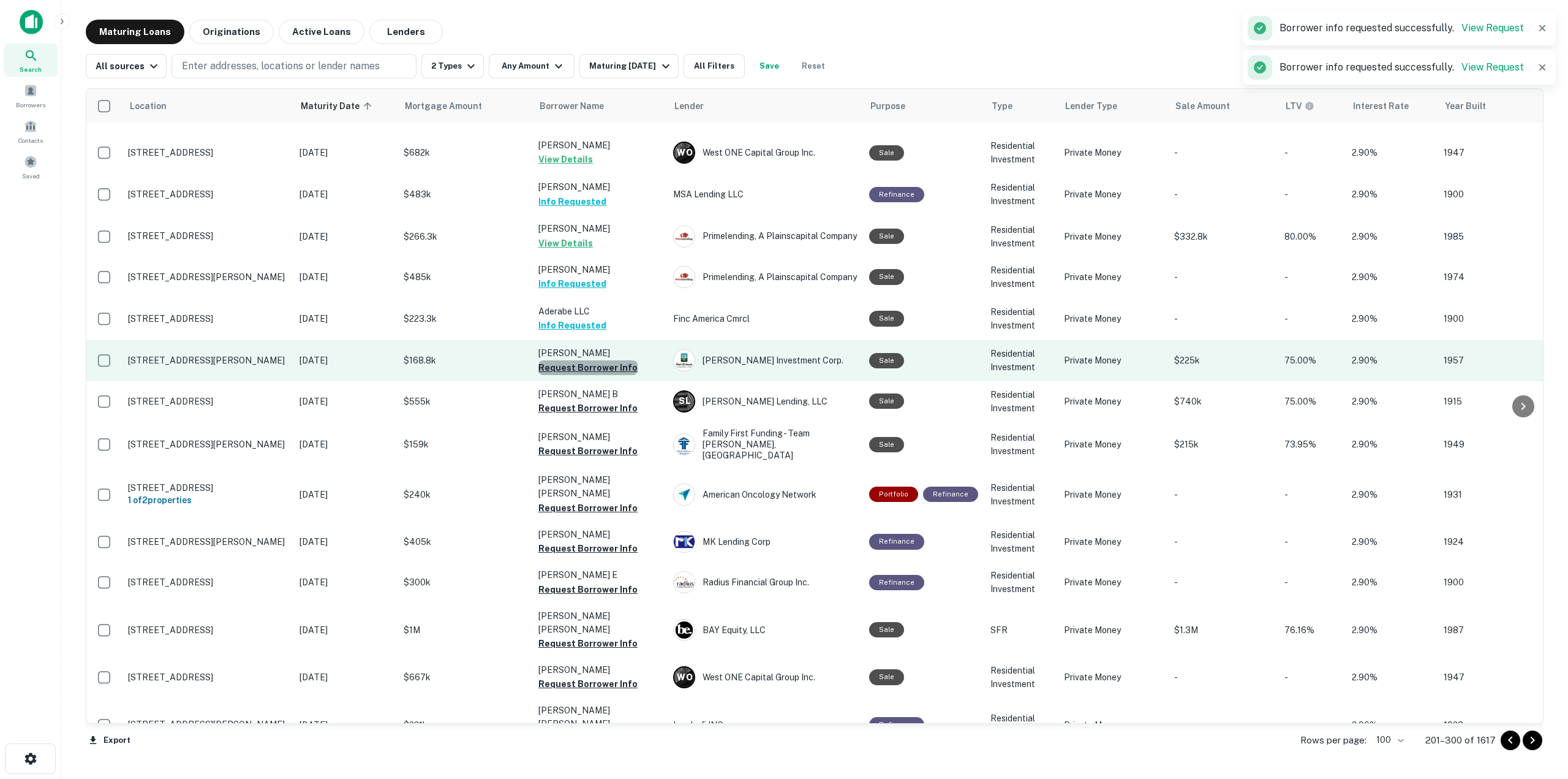
click at [597, 360] on button "Request Borrower Info" at bounding box center [588, 368] width 99 height 15
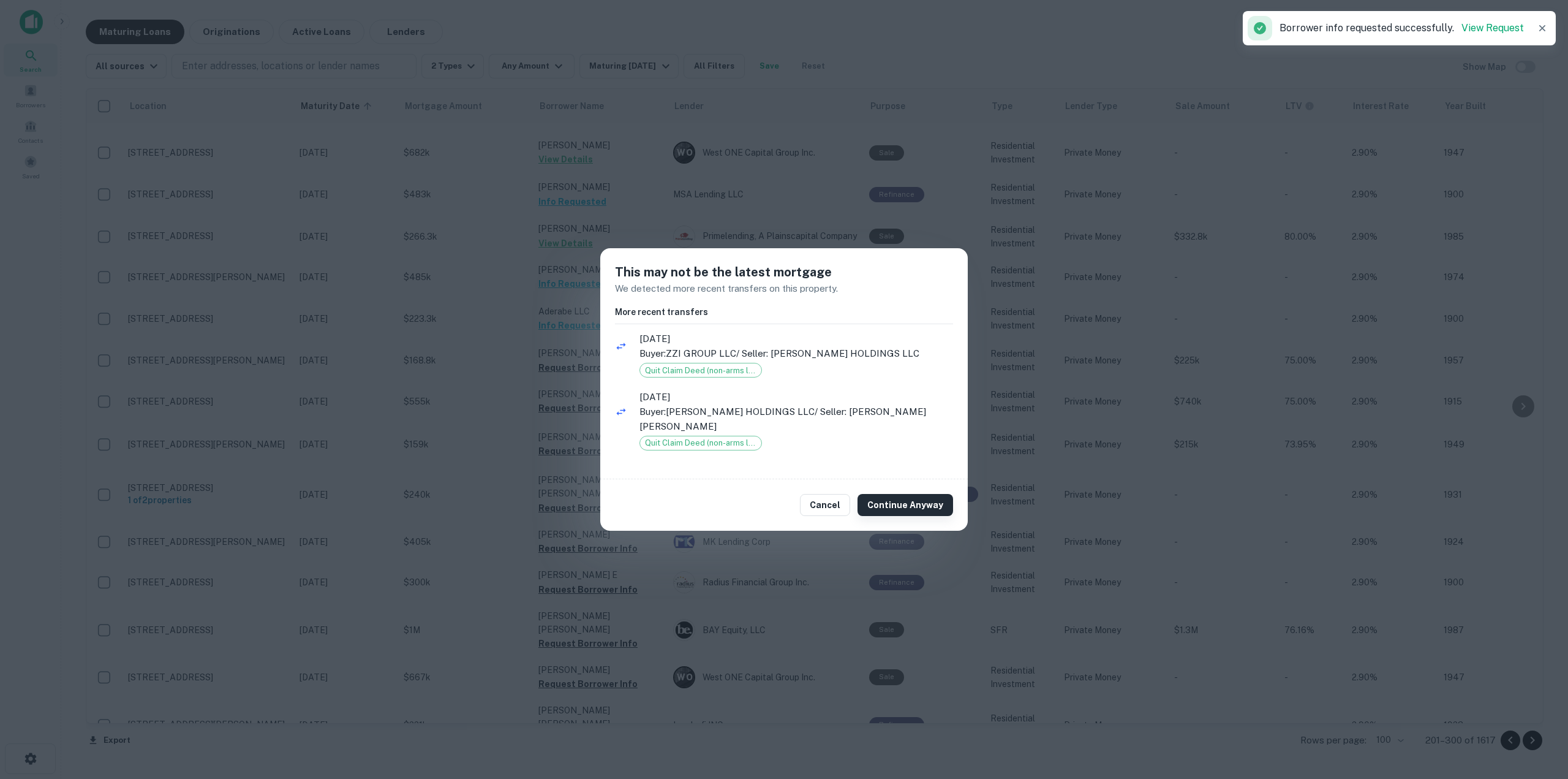
click at [931, 501] on button "Continue Anyway" at bounding box center [905, 504] width 96 height 22
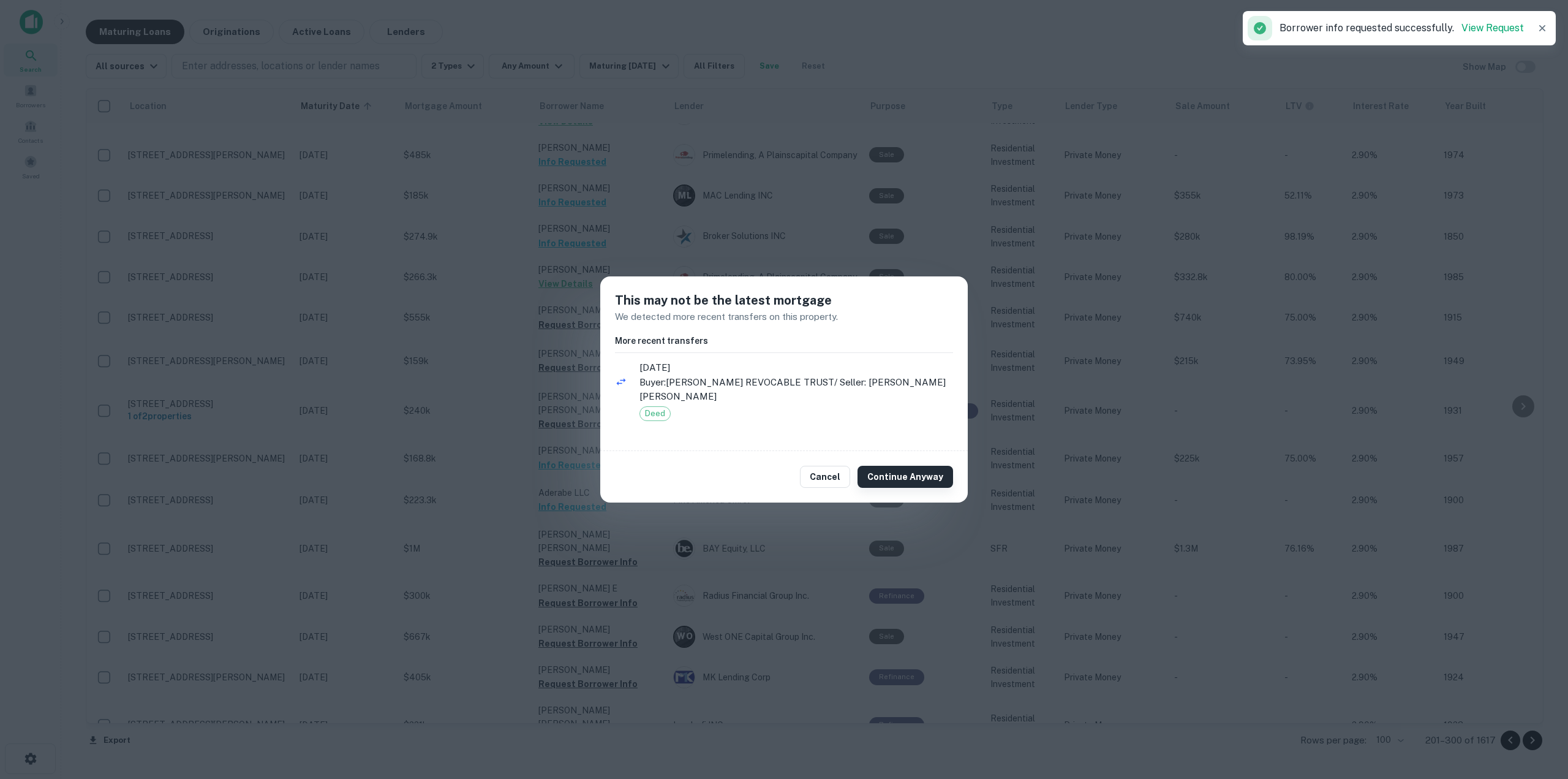
click at [904, 484] on button "Continue Anyway" at bounding box center [905, 476] width 96 height 22
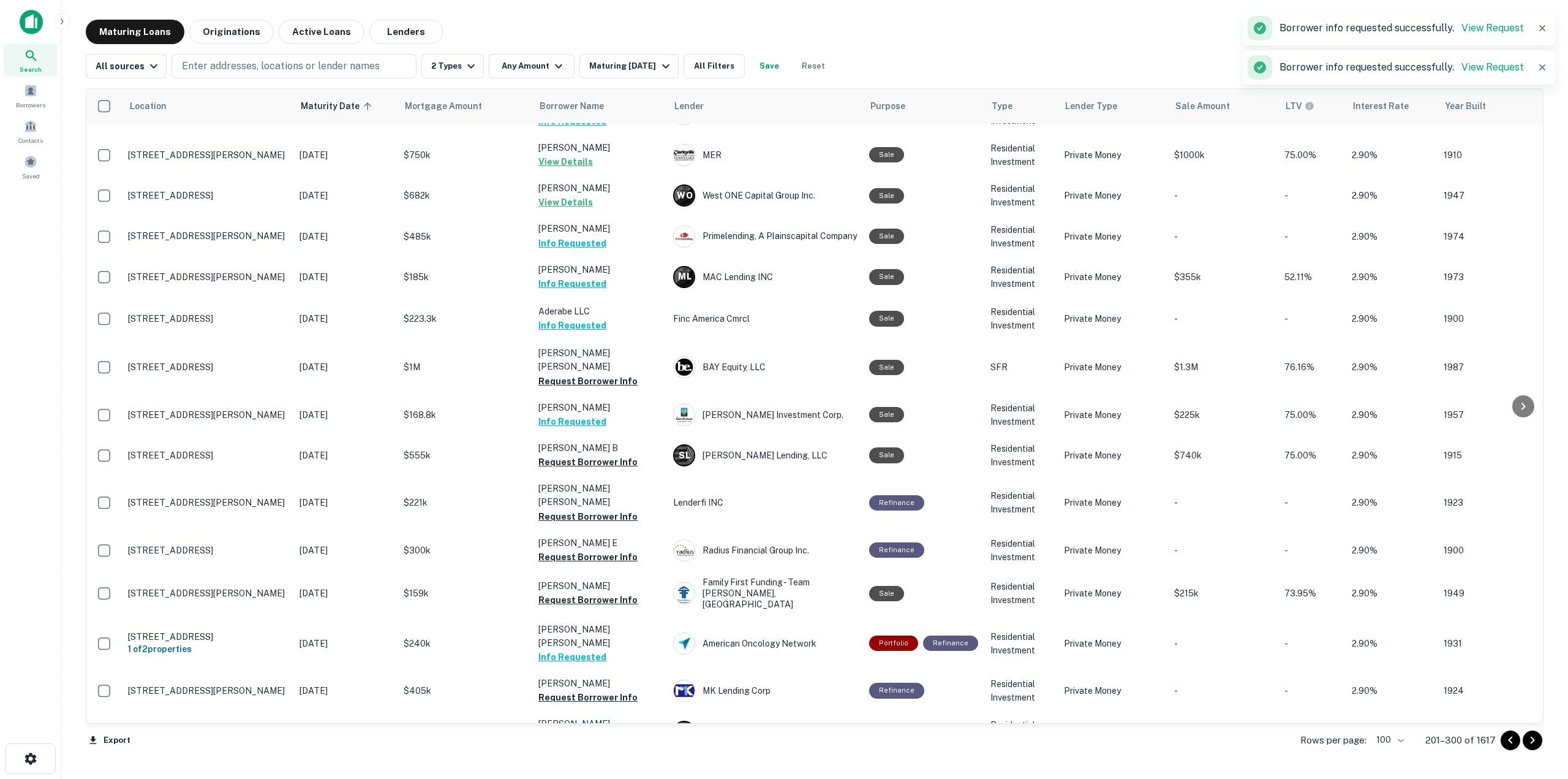
scroll to position [1714, 0]
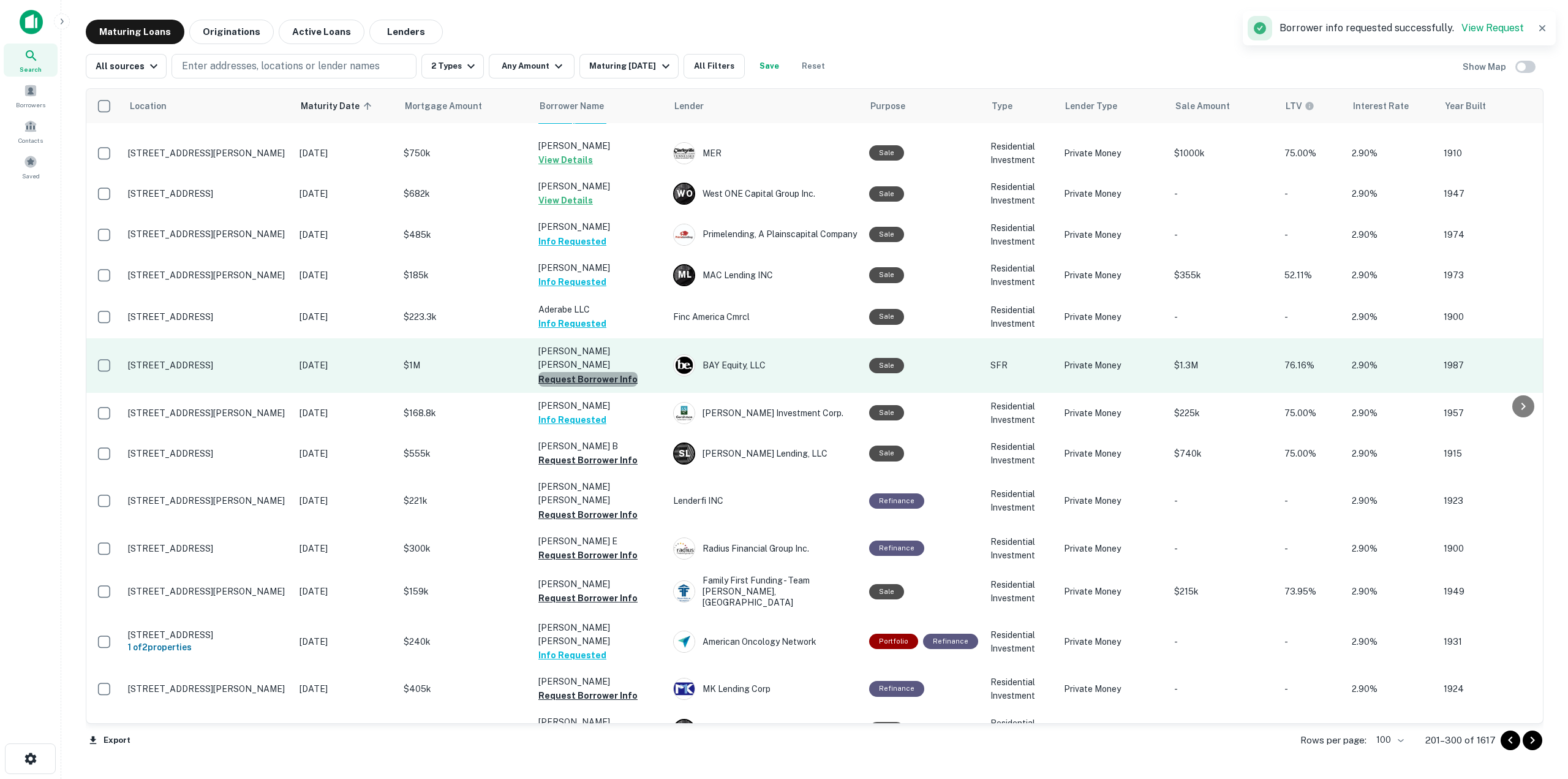
click at [612, 372] on button "Request Borrower Info" at bounding box center [588, 380] width 99 height 15
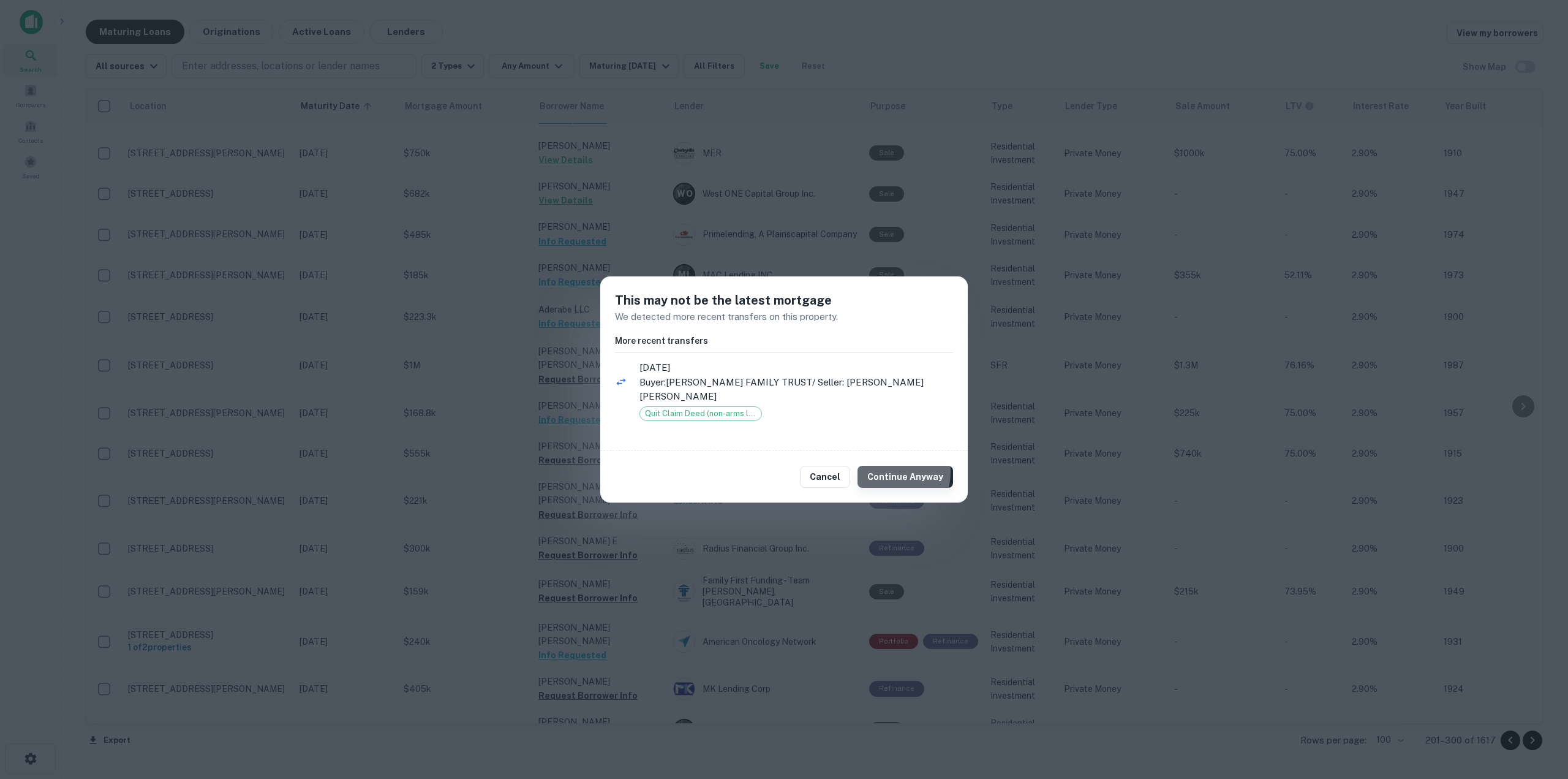
click at [884, 466] on button "Continue Anyway" at bounding box center [905, 476] width 96 height 22
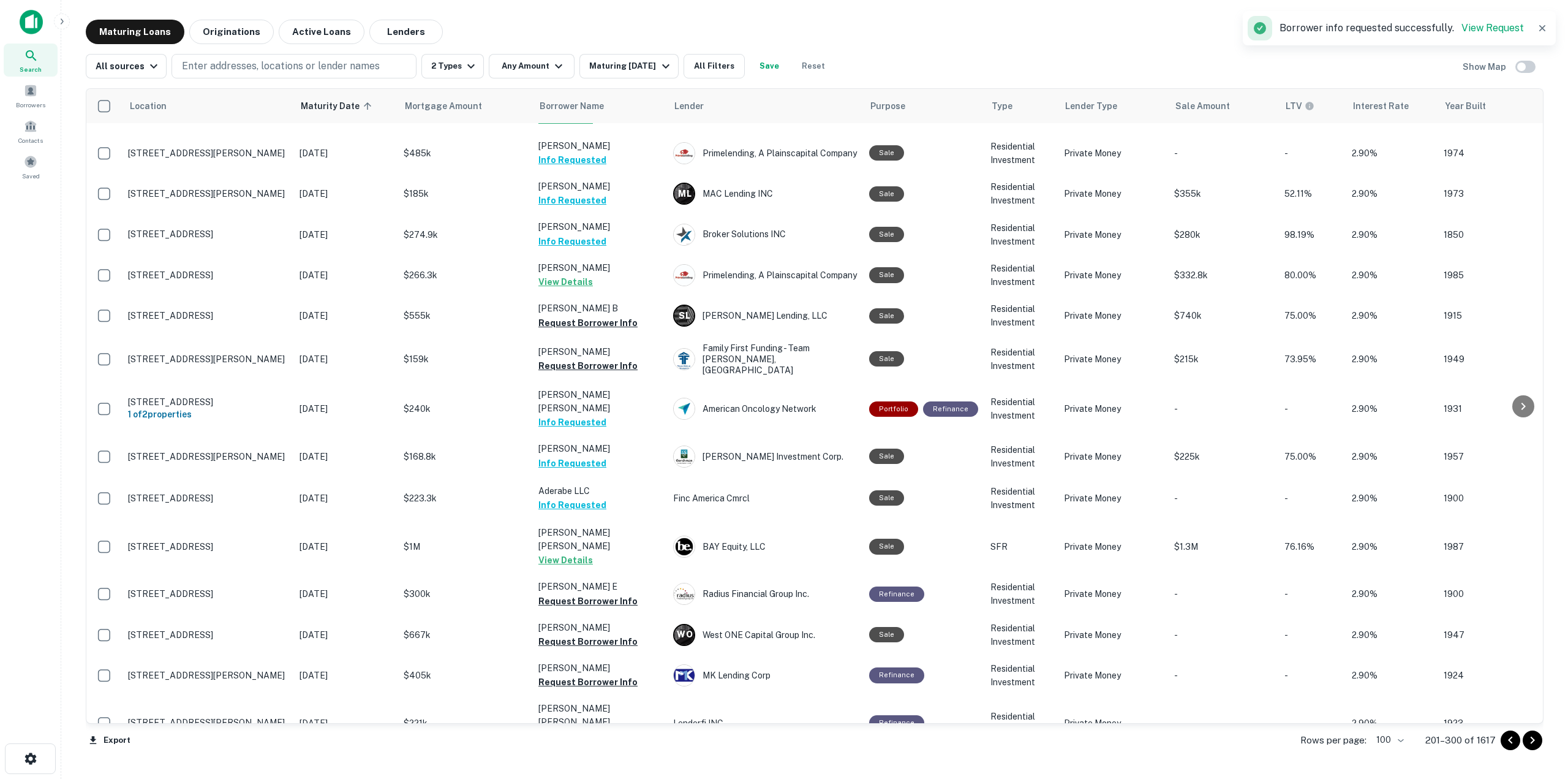
scroll to position [1712, 0]
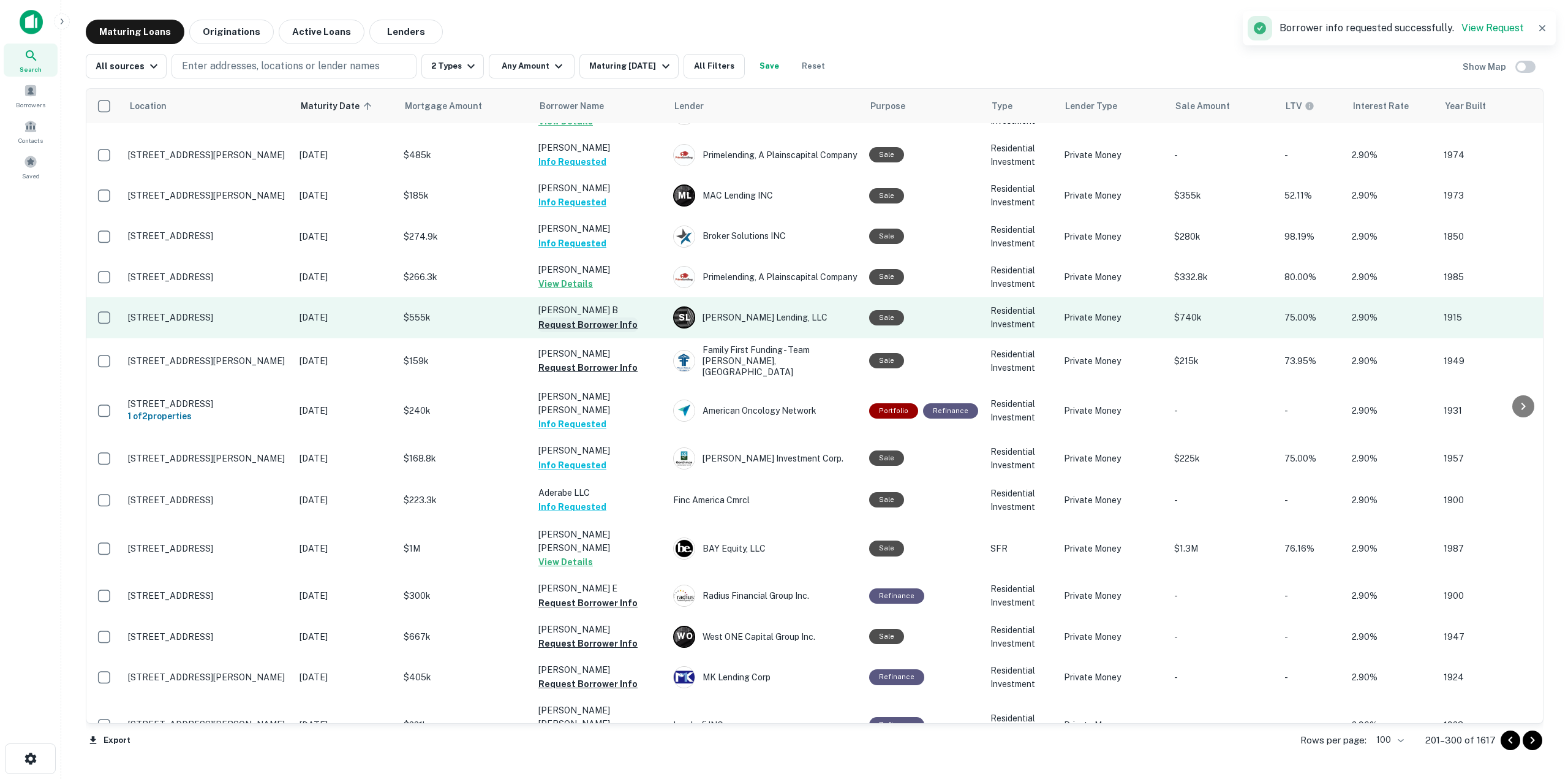
click at [605, 317] on button "Request Borrower Info" at bounding box center [588, 324] width 99 height 15
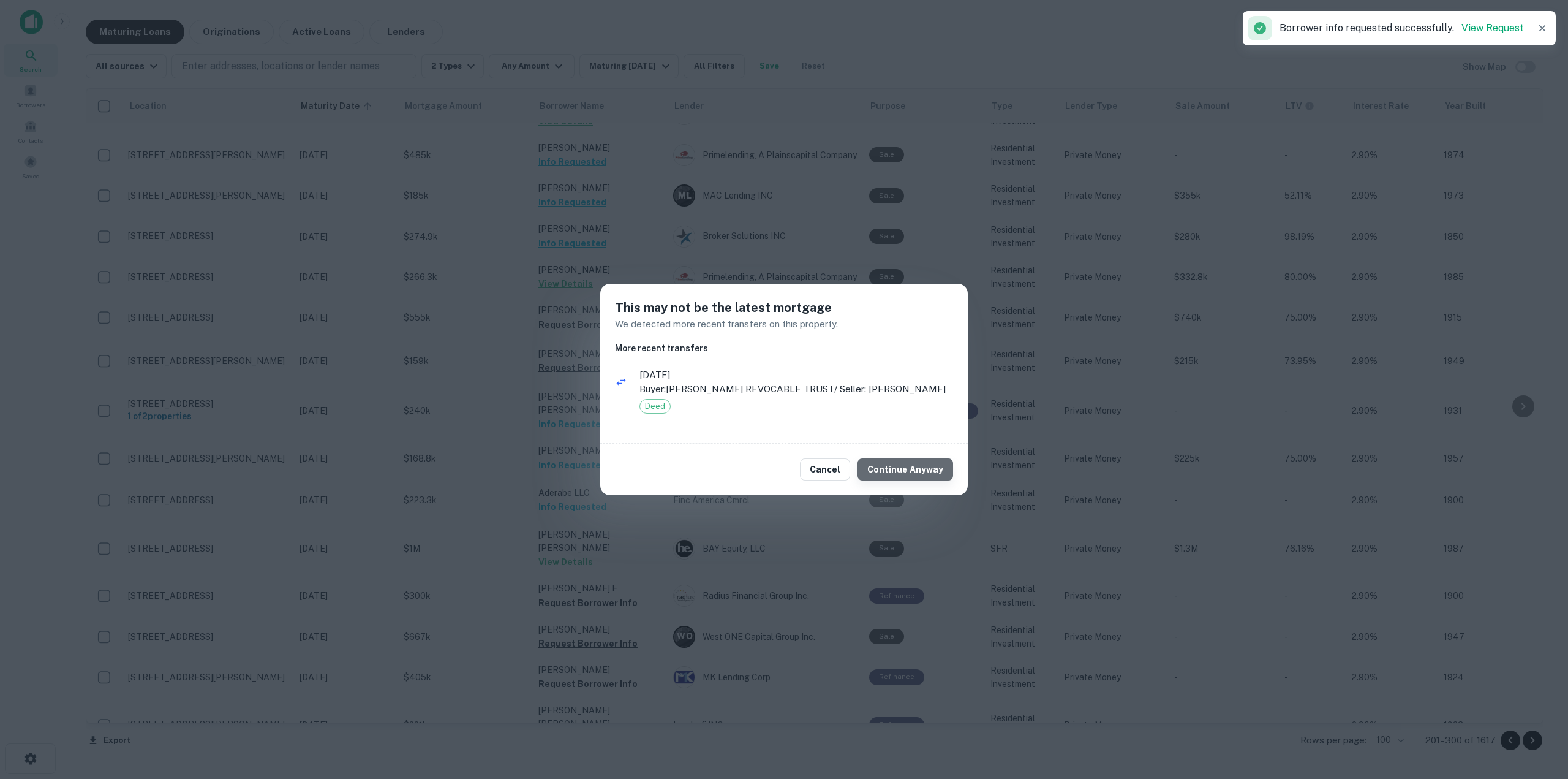
click at [915, 468] on button "Continue Anyway" at bounding box center [905, 469] width 96 height 22
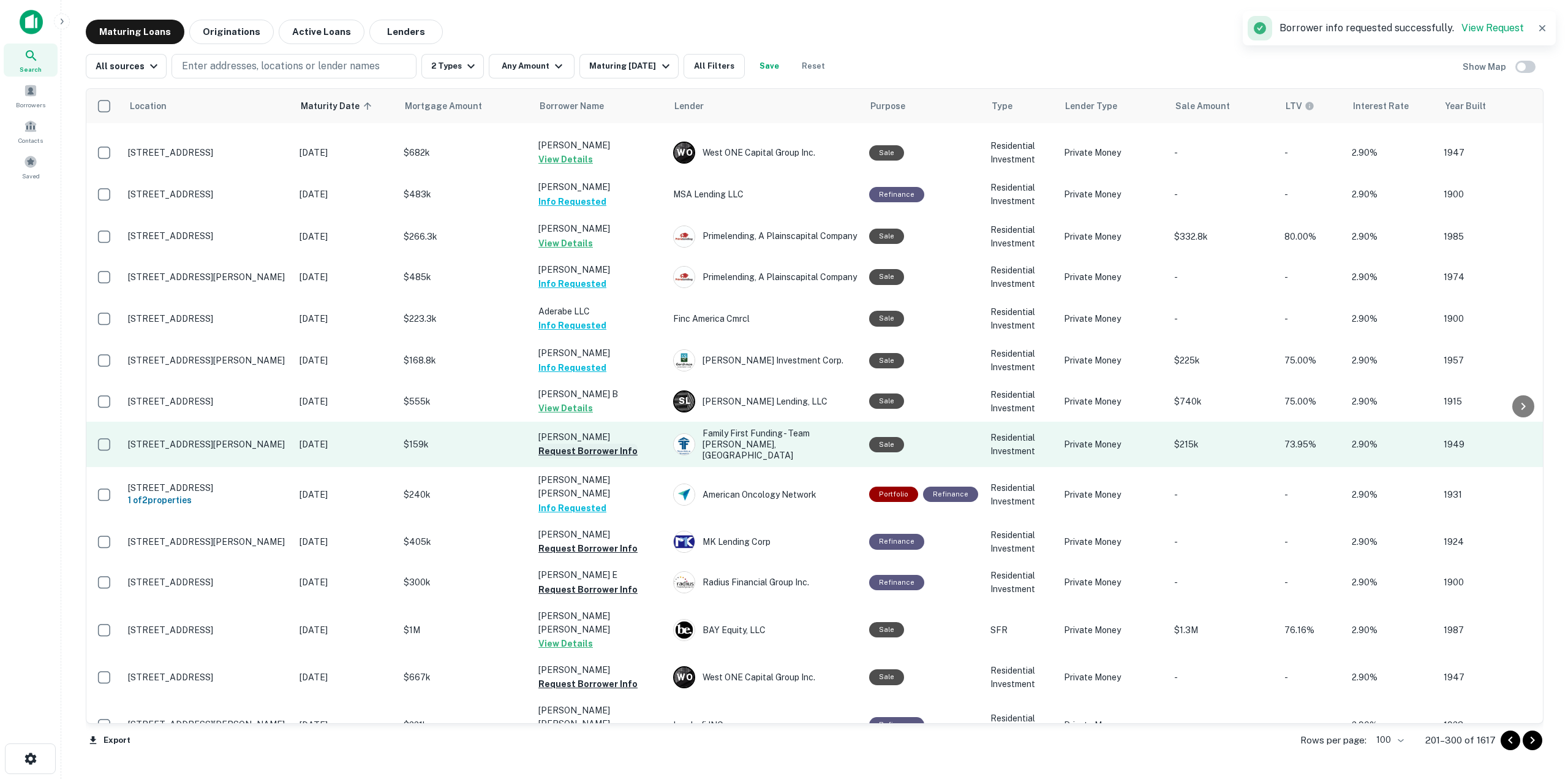
click at [616, 444] on button "Request Borrower Info" at bounding box center [588, 451] width 99 height 15
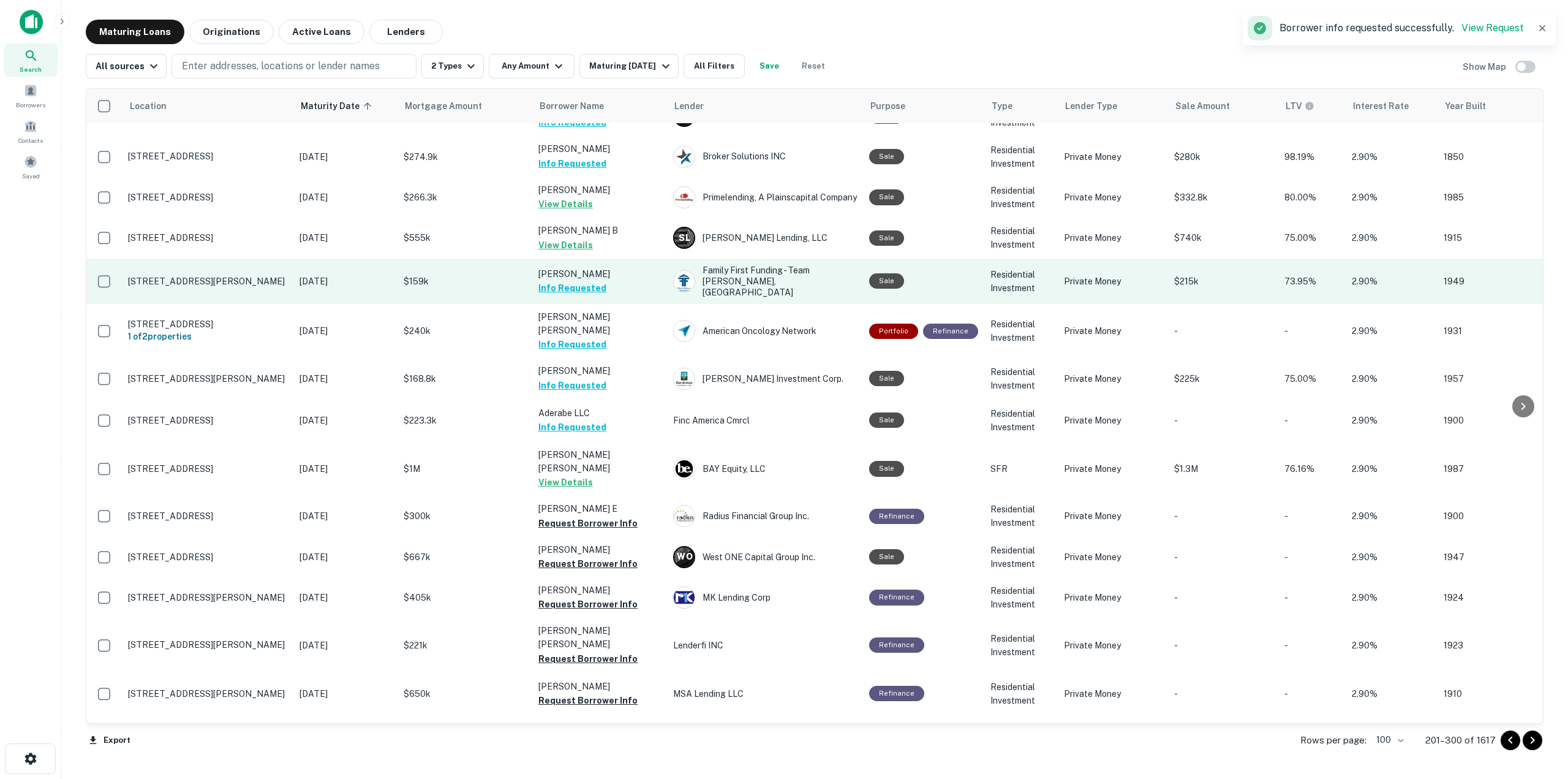
scroll to position [1839, 0]
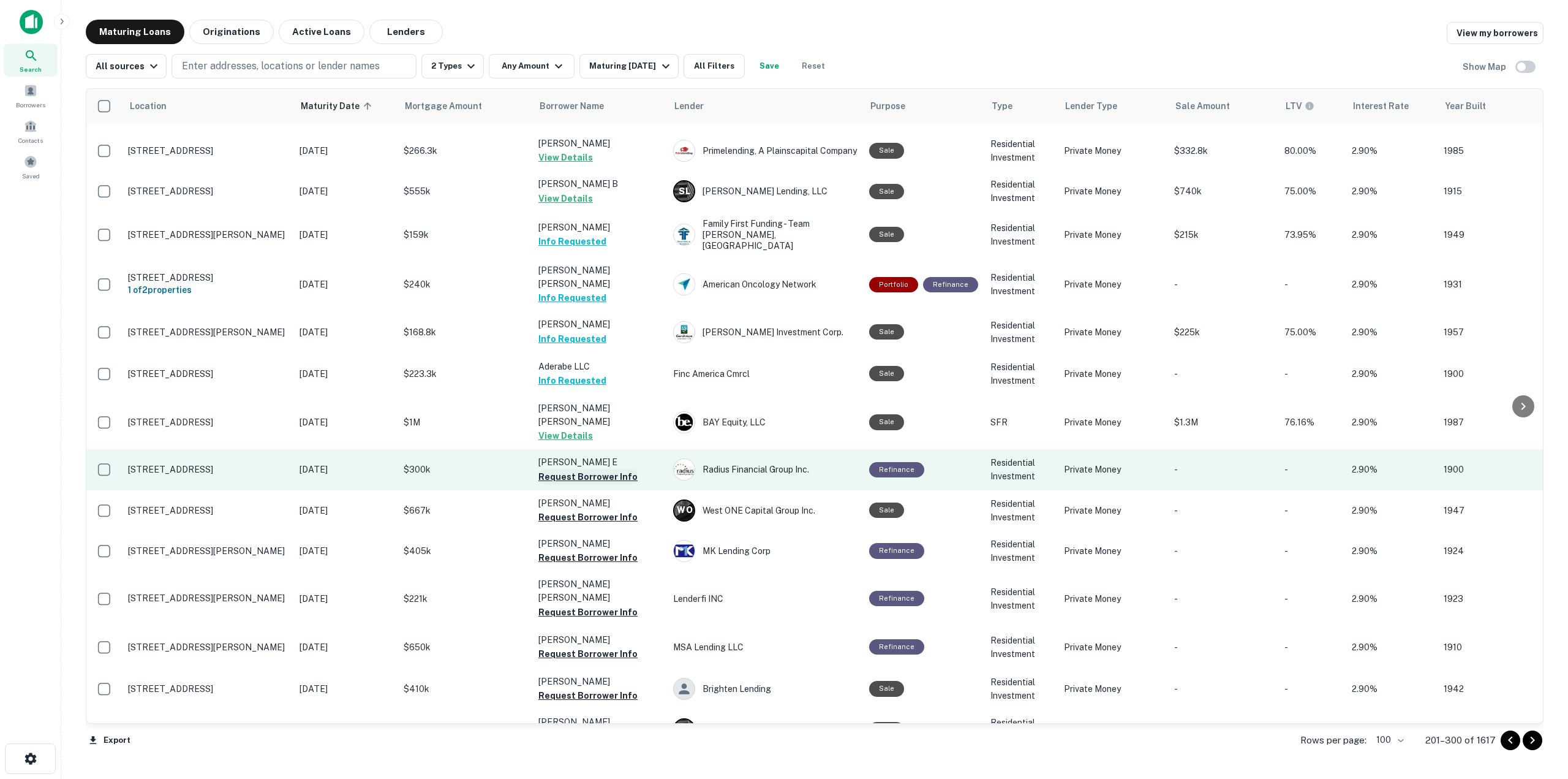
click at [610, 469] on button "Request Borrower Info" at bounding box center [588, 476] width 99 height 15
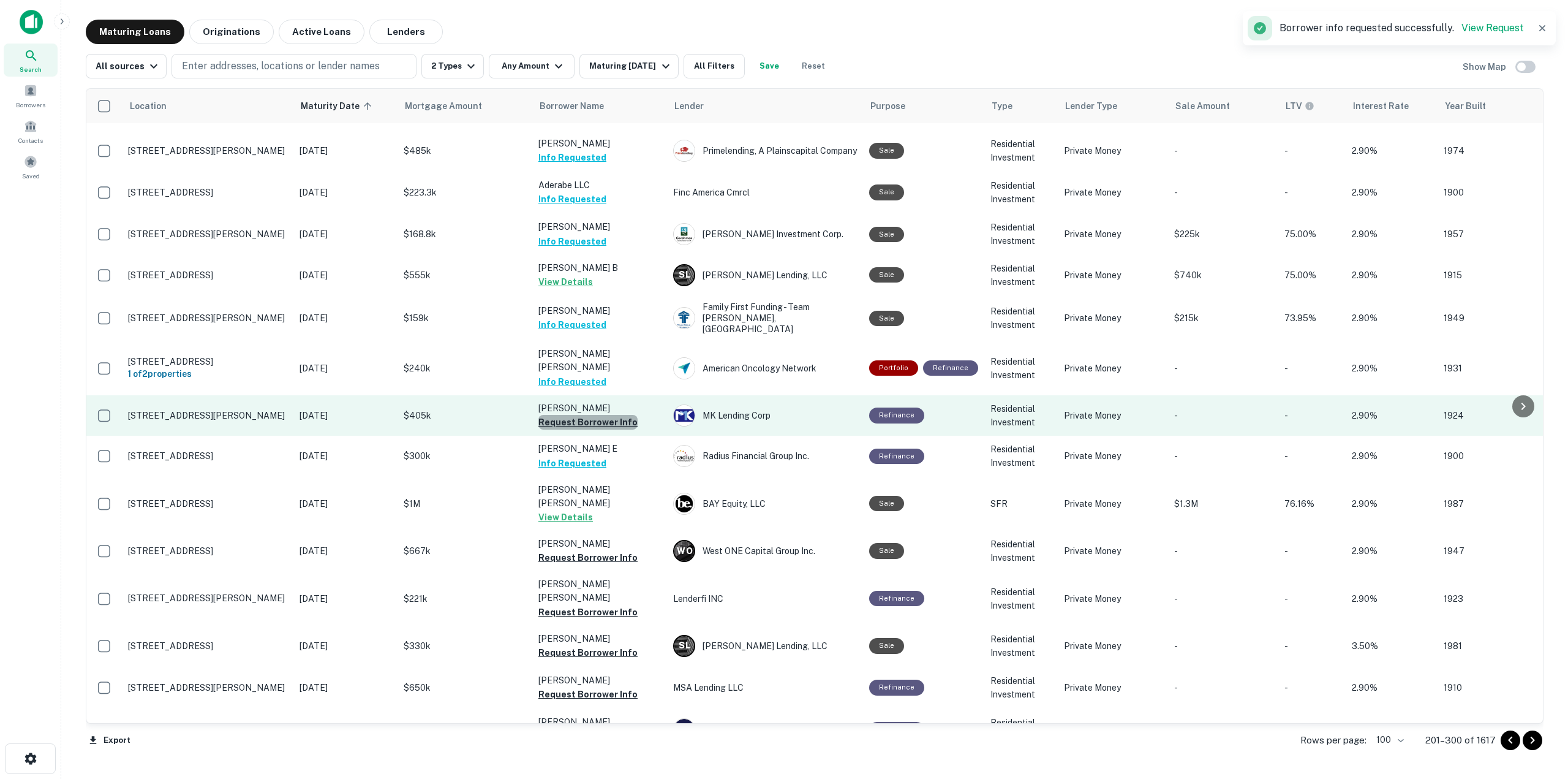
click at [605, 415] on button "Request Borrower Info" at bounding box center [588, 422] width 99 height 15
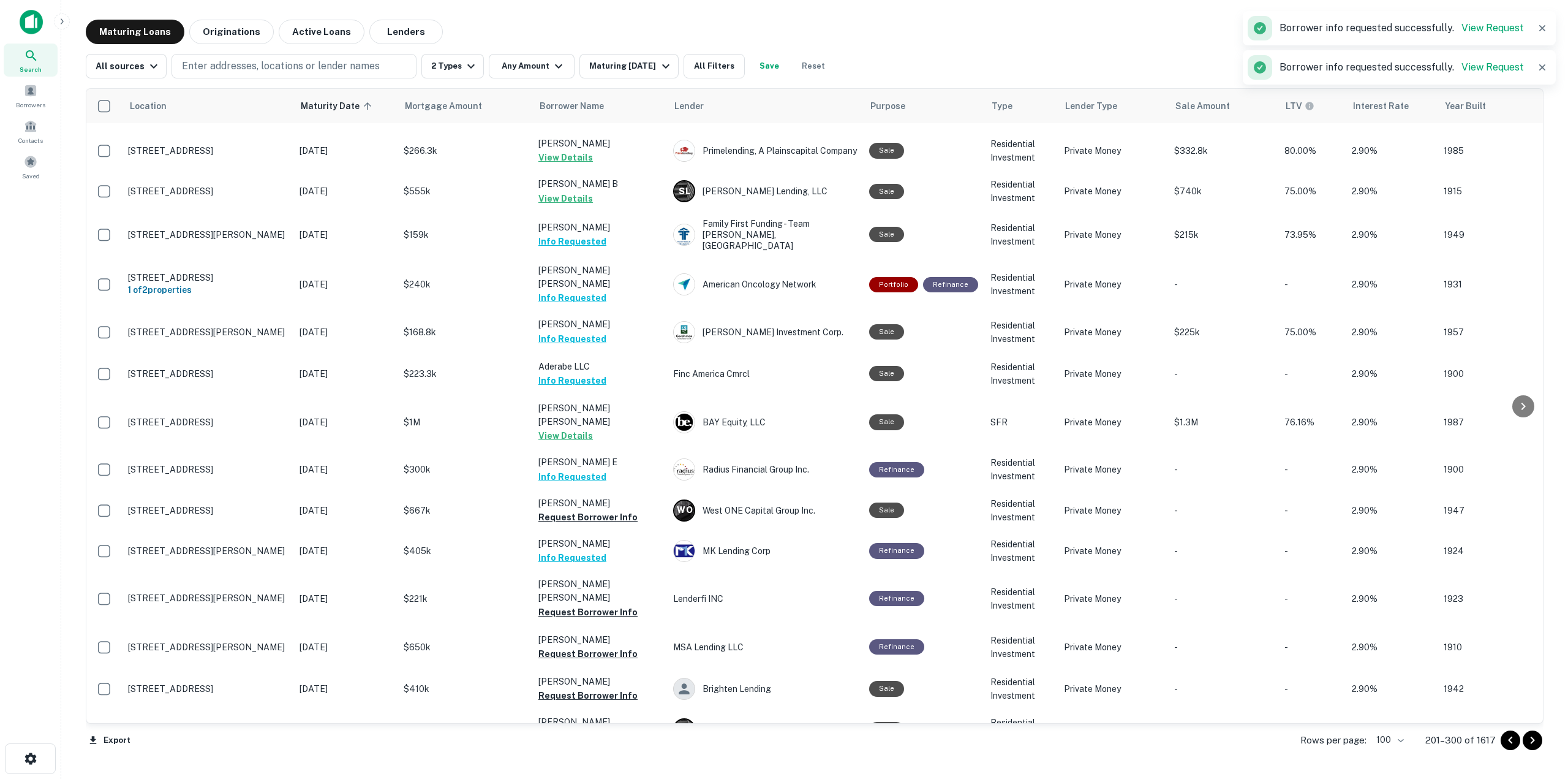
click at [604, 531] on td "Munoz Cristina Info Requested" at bounding box center [600, 551] width 135 height 40
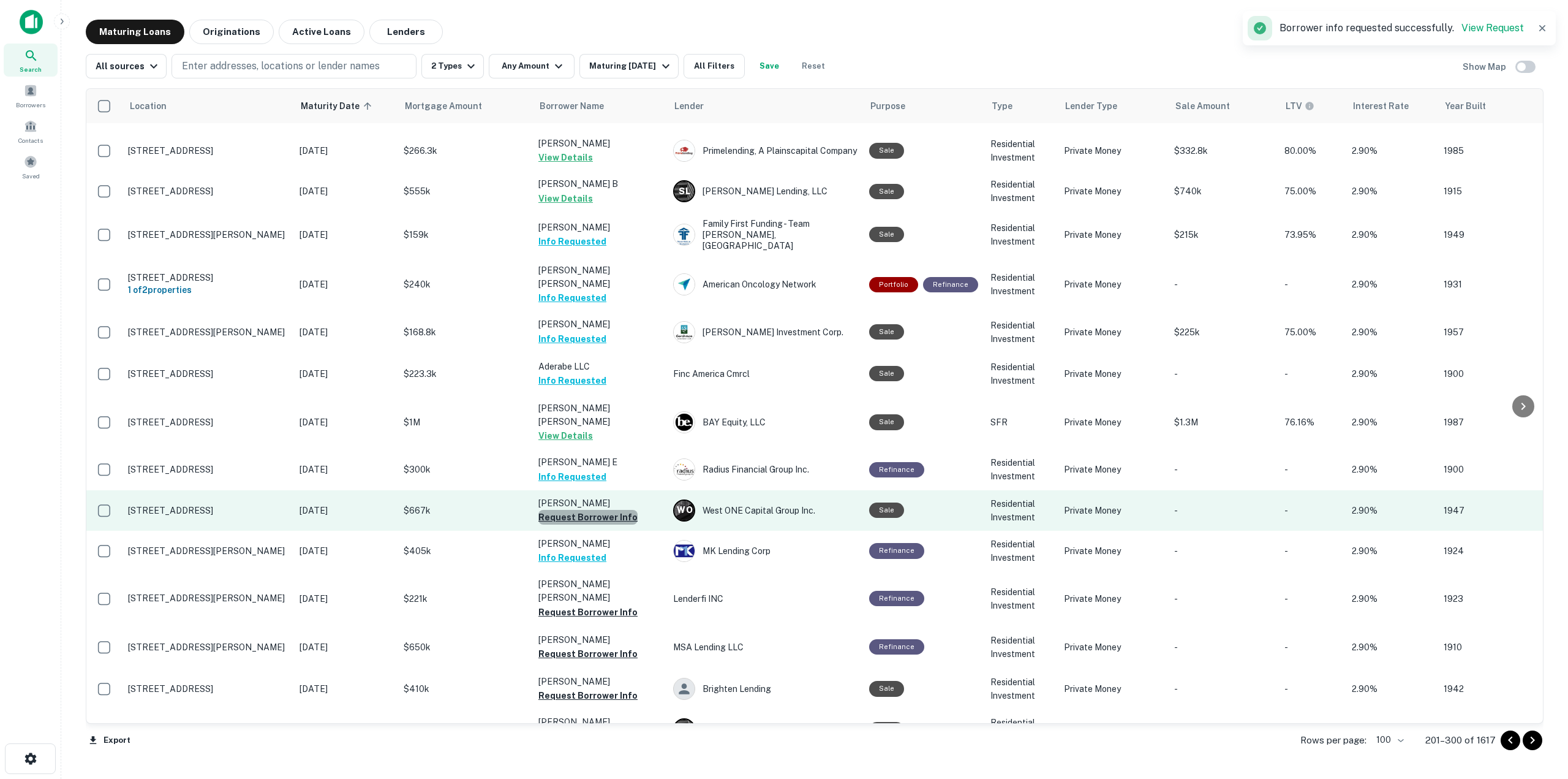
click at [590, 510] on button "Request Borrower Info" at bounding box center [588, 517] width 99 height 15
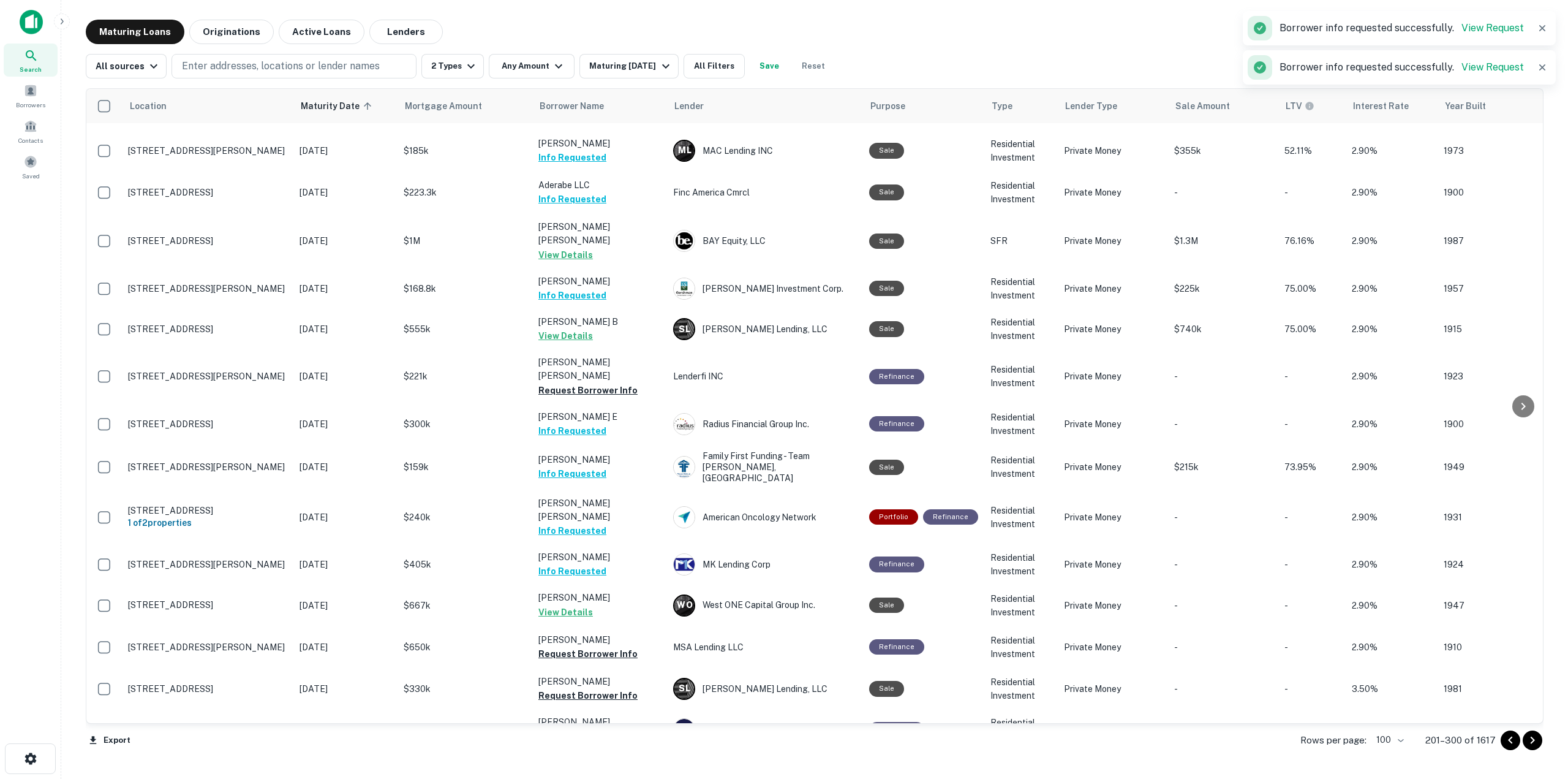
scroll to position [1840, 0]
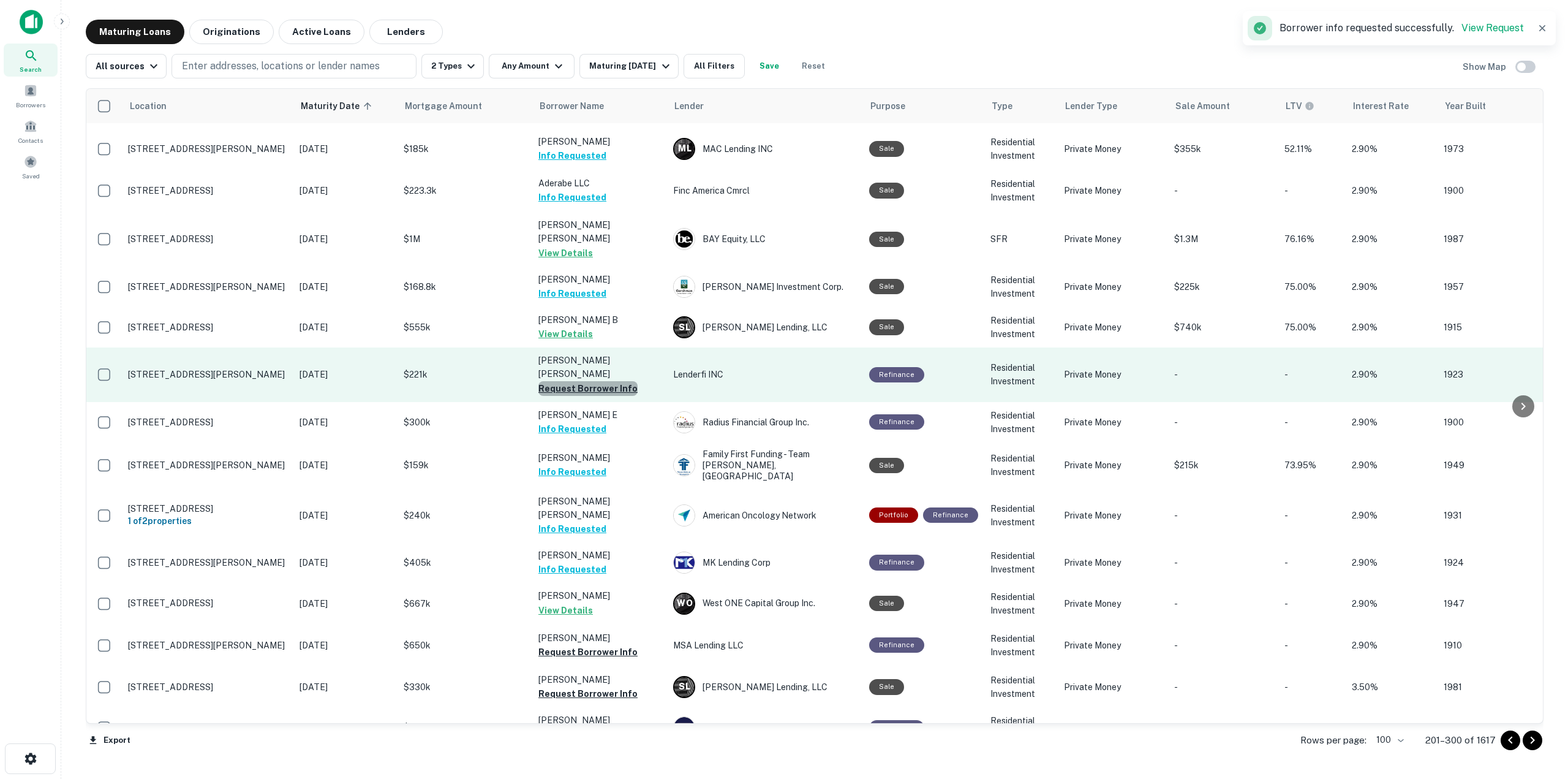
click at [595, 381] on button "Request Borrower Info" at bounding box center [588, 388] width 99 height 15
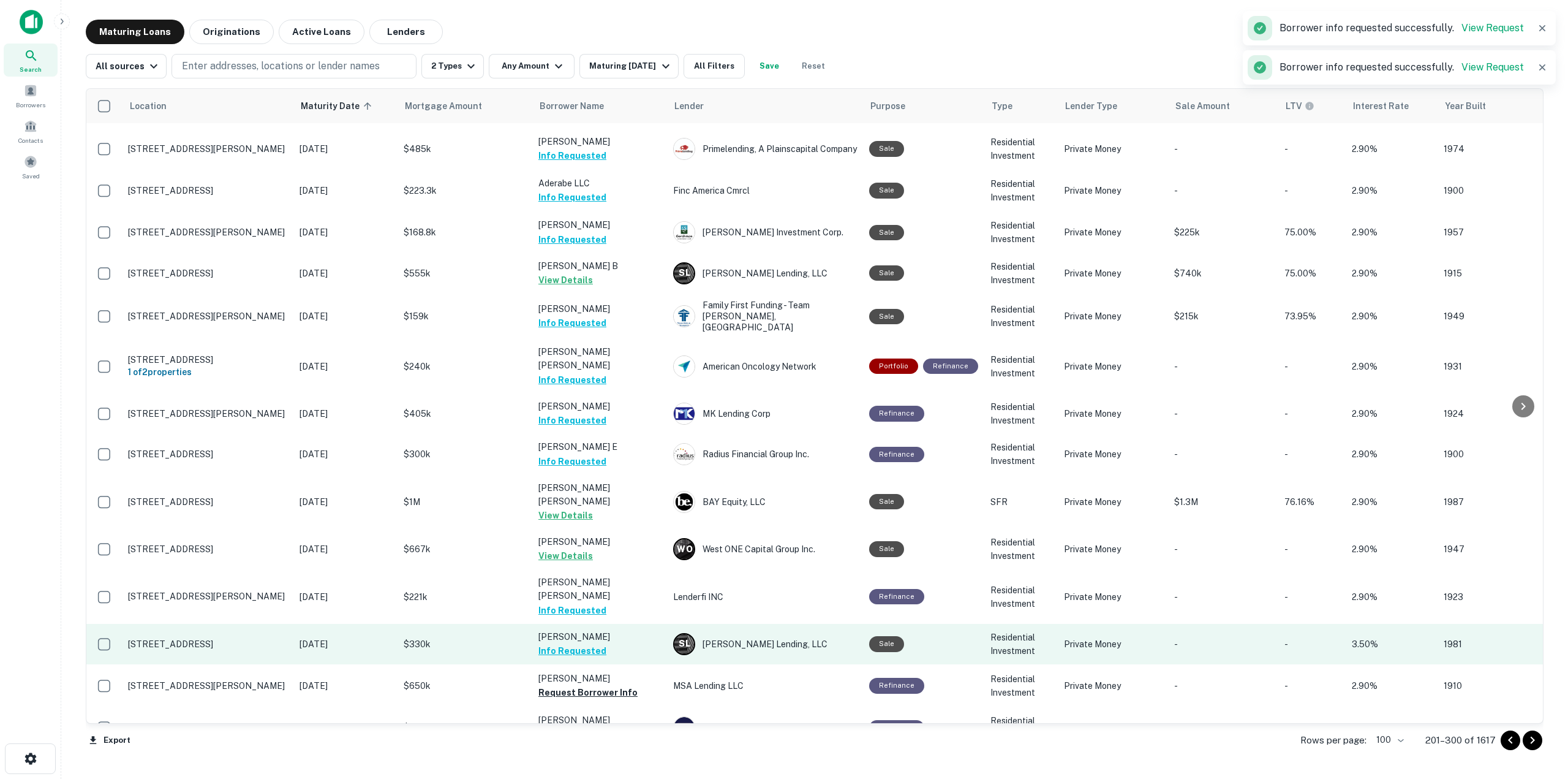
scroll to position [1963, 0]
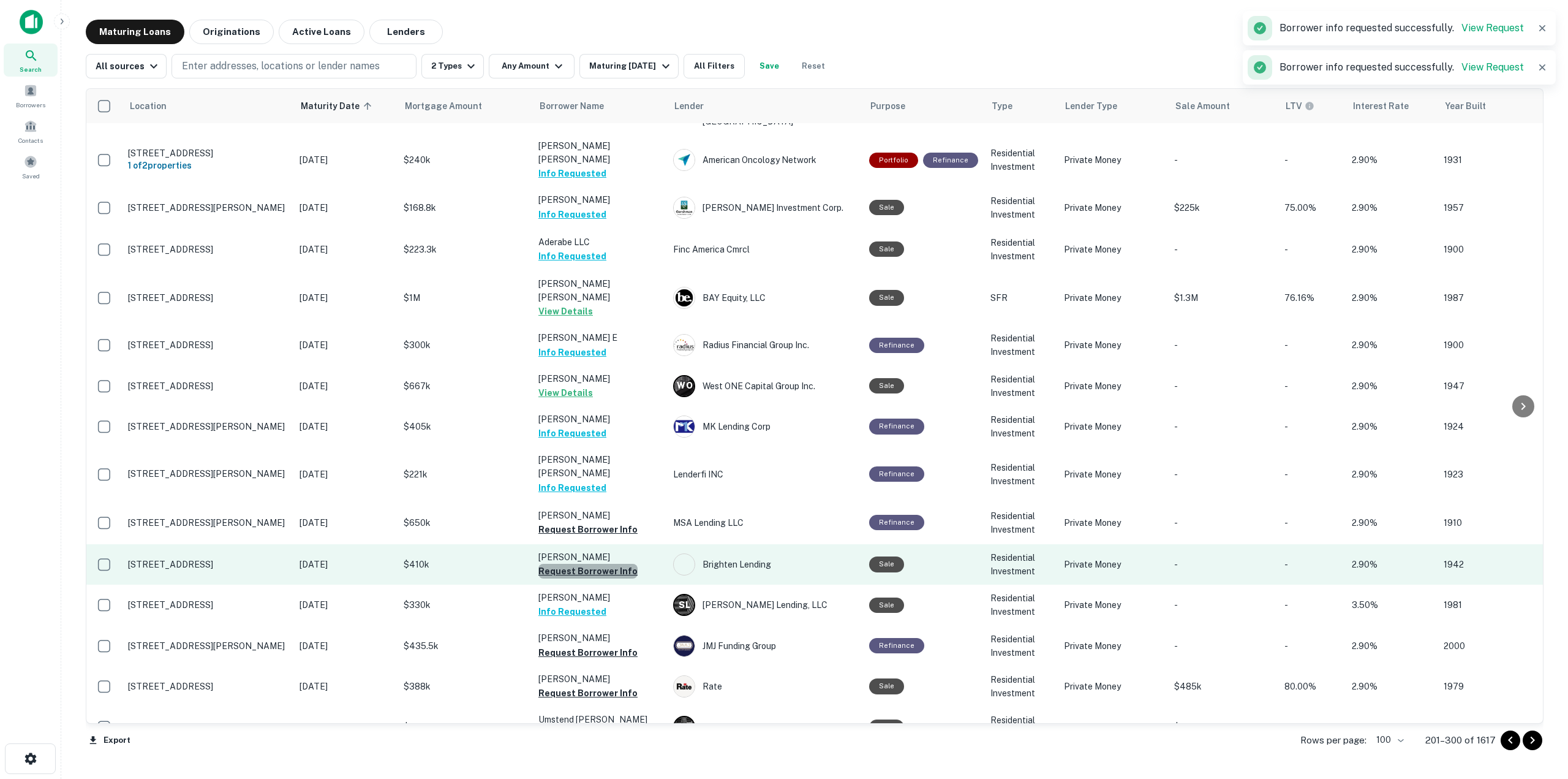
click at [618, 564] on button "Request Borrower Info" at bounding box center [588, 571] width 99 height 15
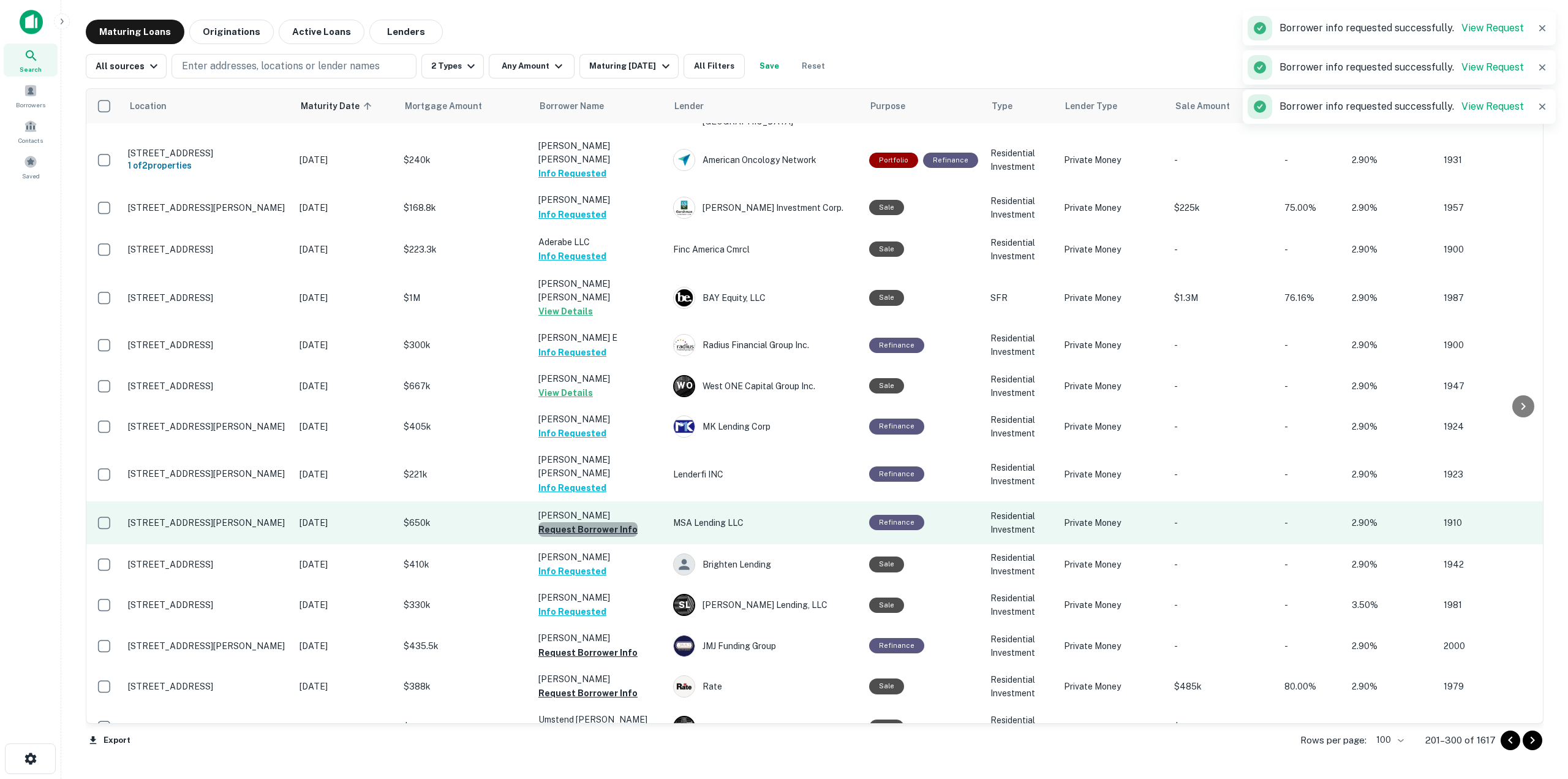
click at [610, 522] on button "Request Borrower Info" at bounding box center [588, 530] width 99 height 15
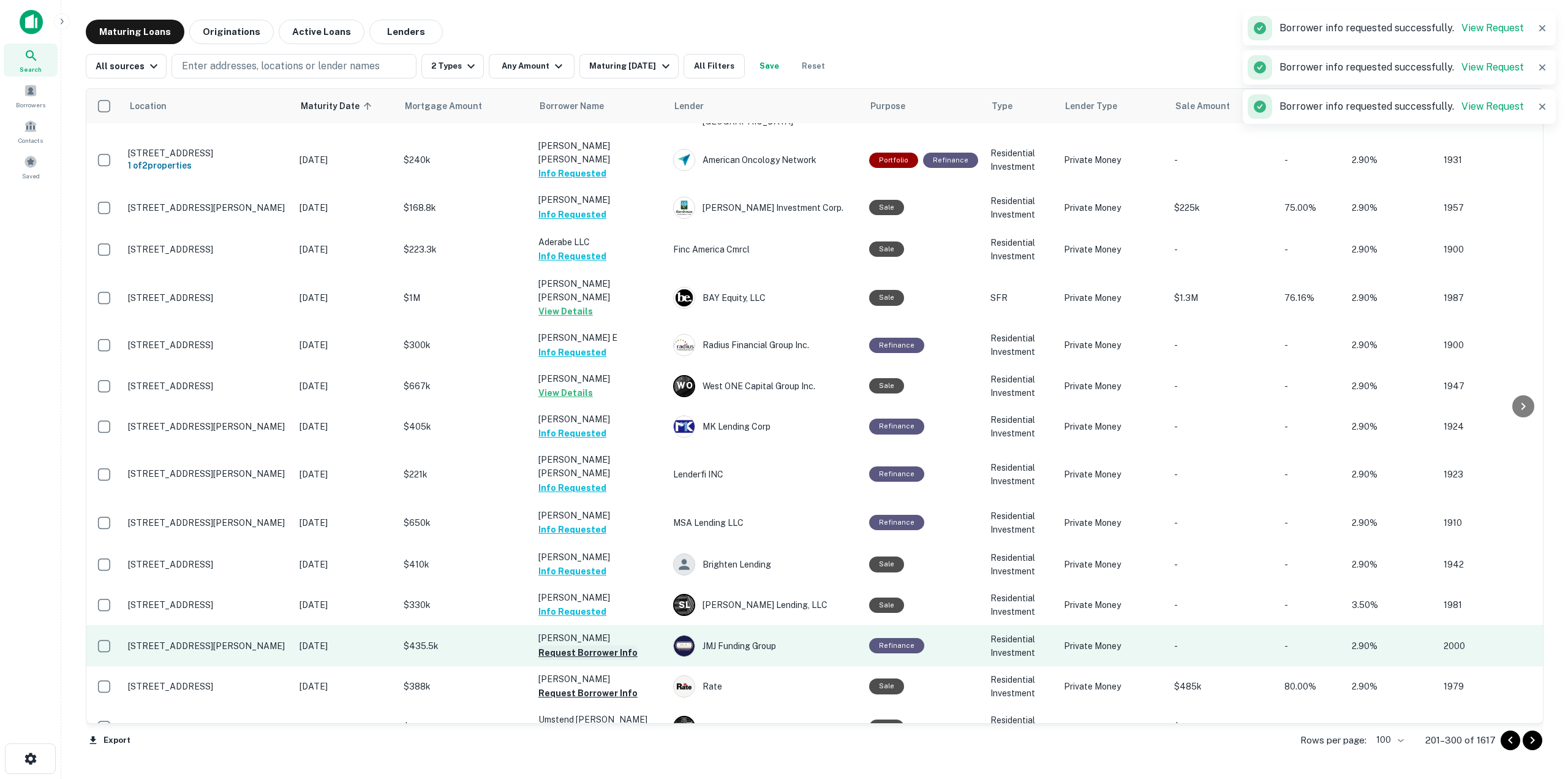
click at [613, 645] on button "Request Borrower Info" at bounding box center [588, 652] width 99 height 15
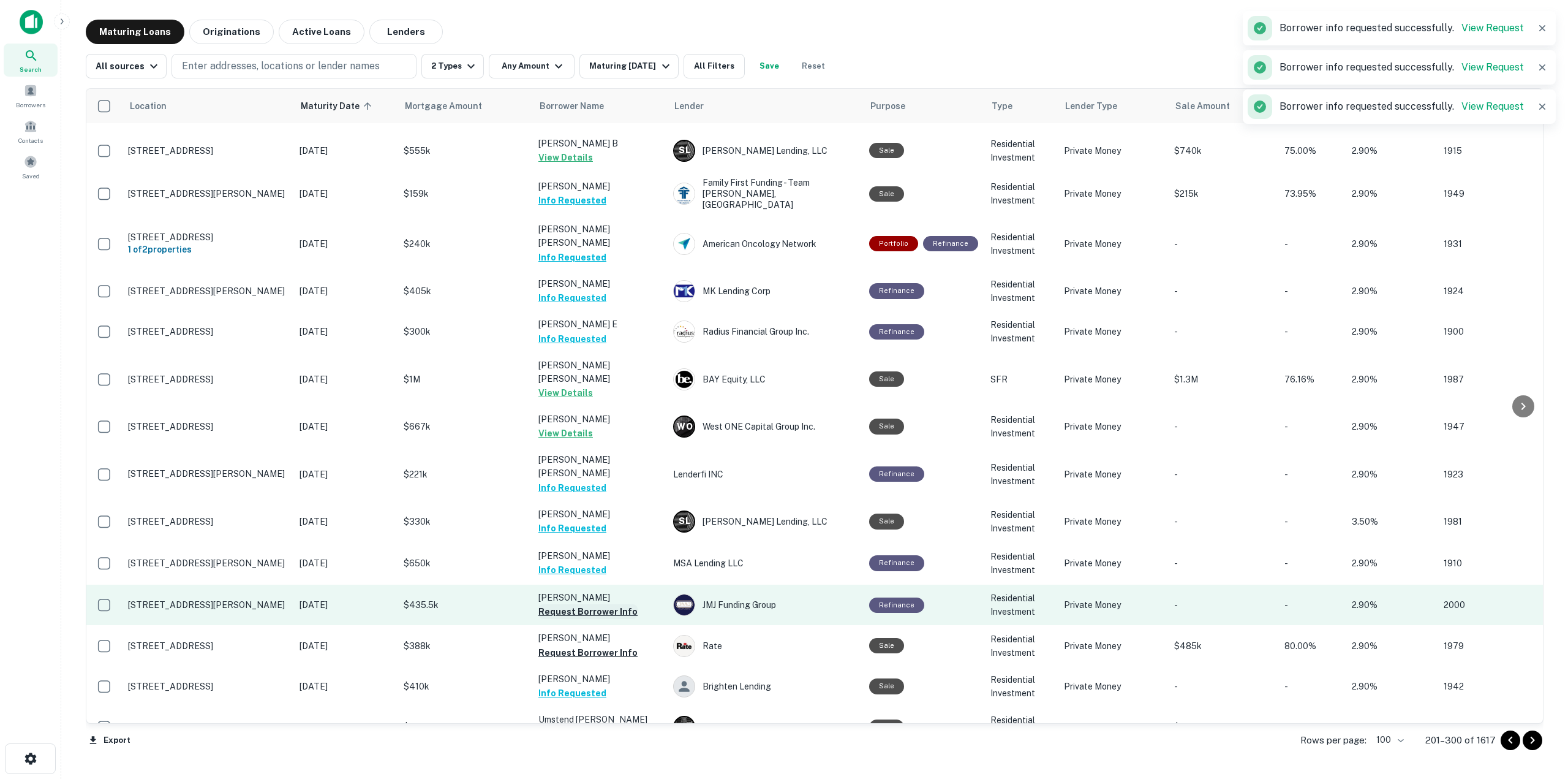
click at [621, 604] on button "Request Borrower Info" at bounding box center [588, 612] width 99 height 15
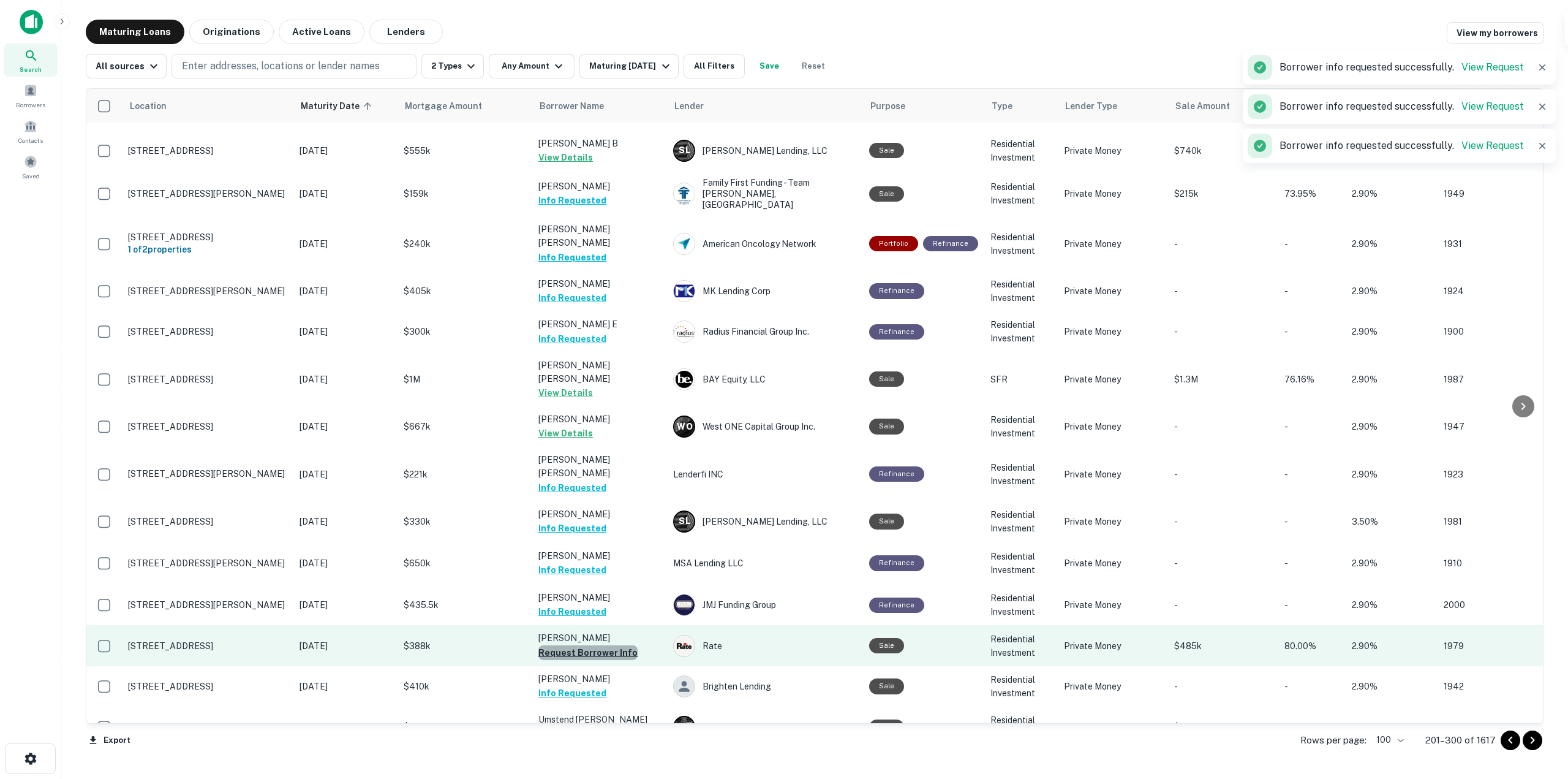
click at [602, 645] on button "Request Borrower Info" at bounding box center [588, 652] width 99 height 15
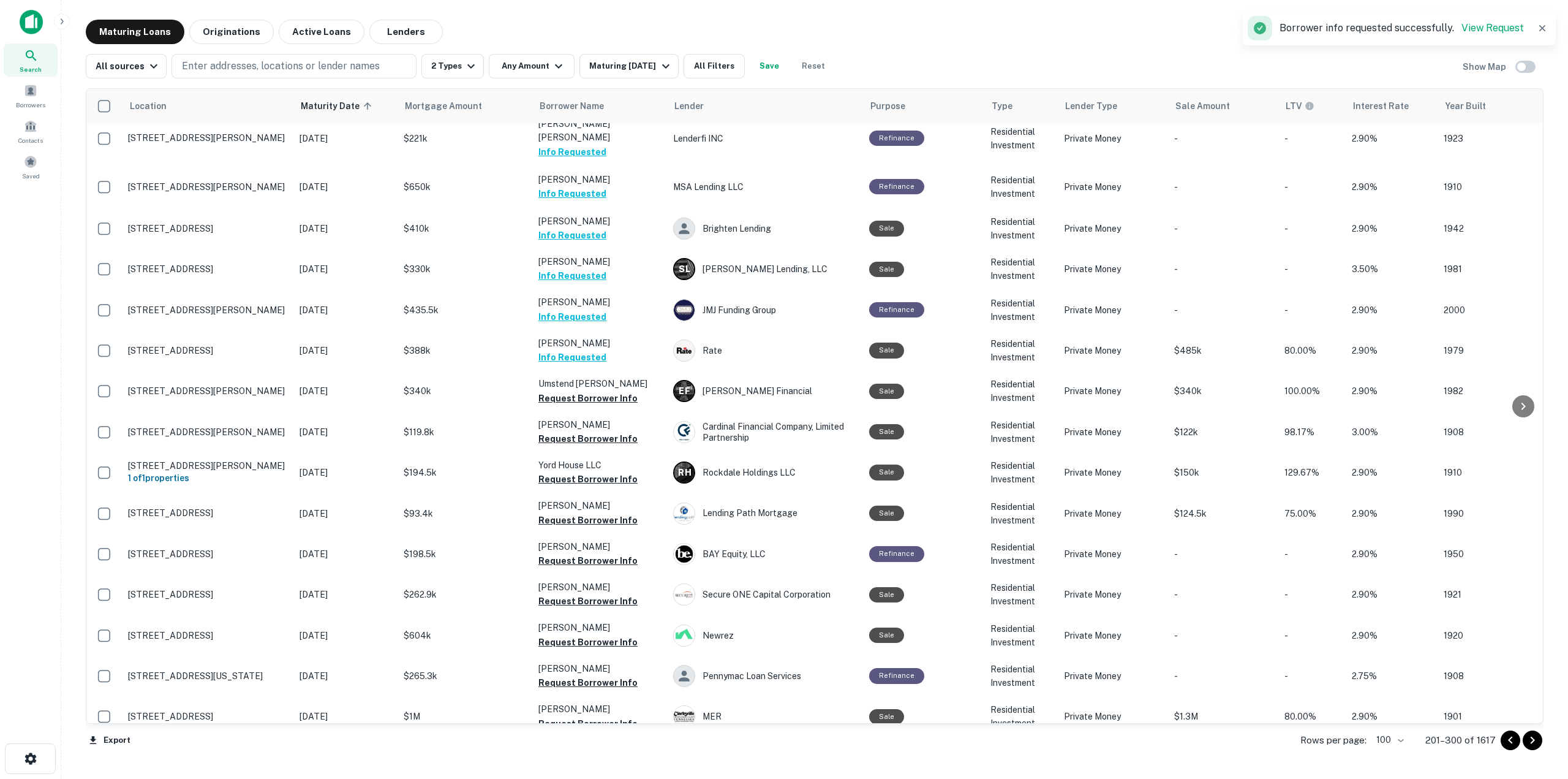
scroll to position [2324, 0]
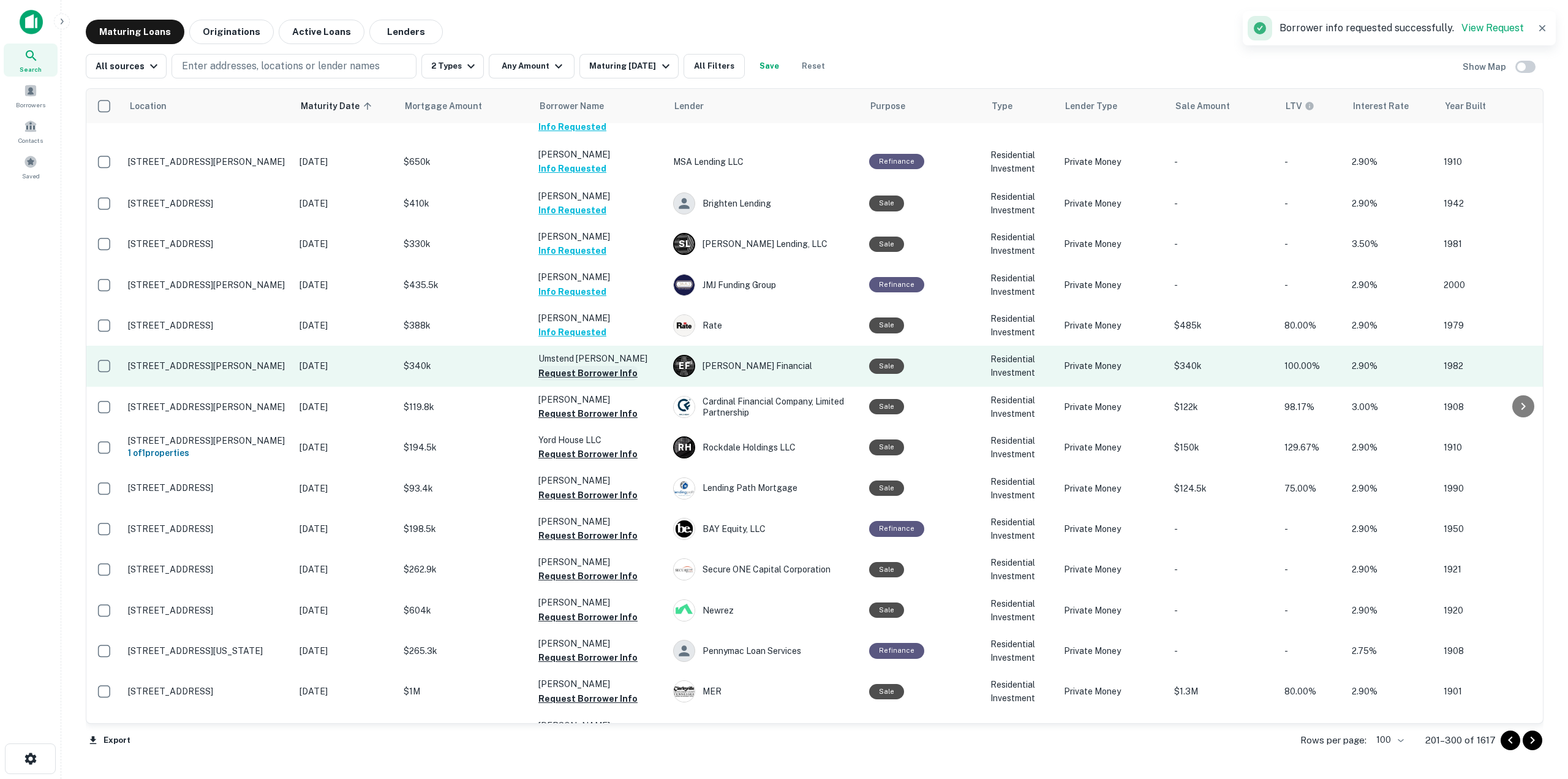
click at [562, 366] on button "Request Borrower Info" at bounding box center [588, 373] width 99 height 15
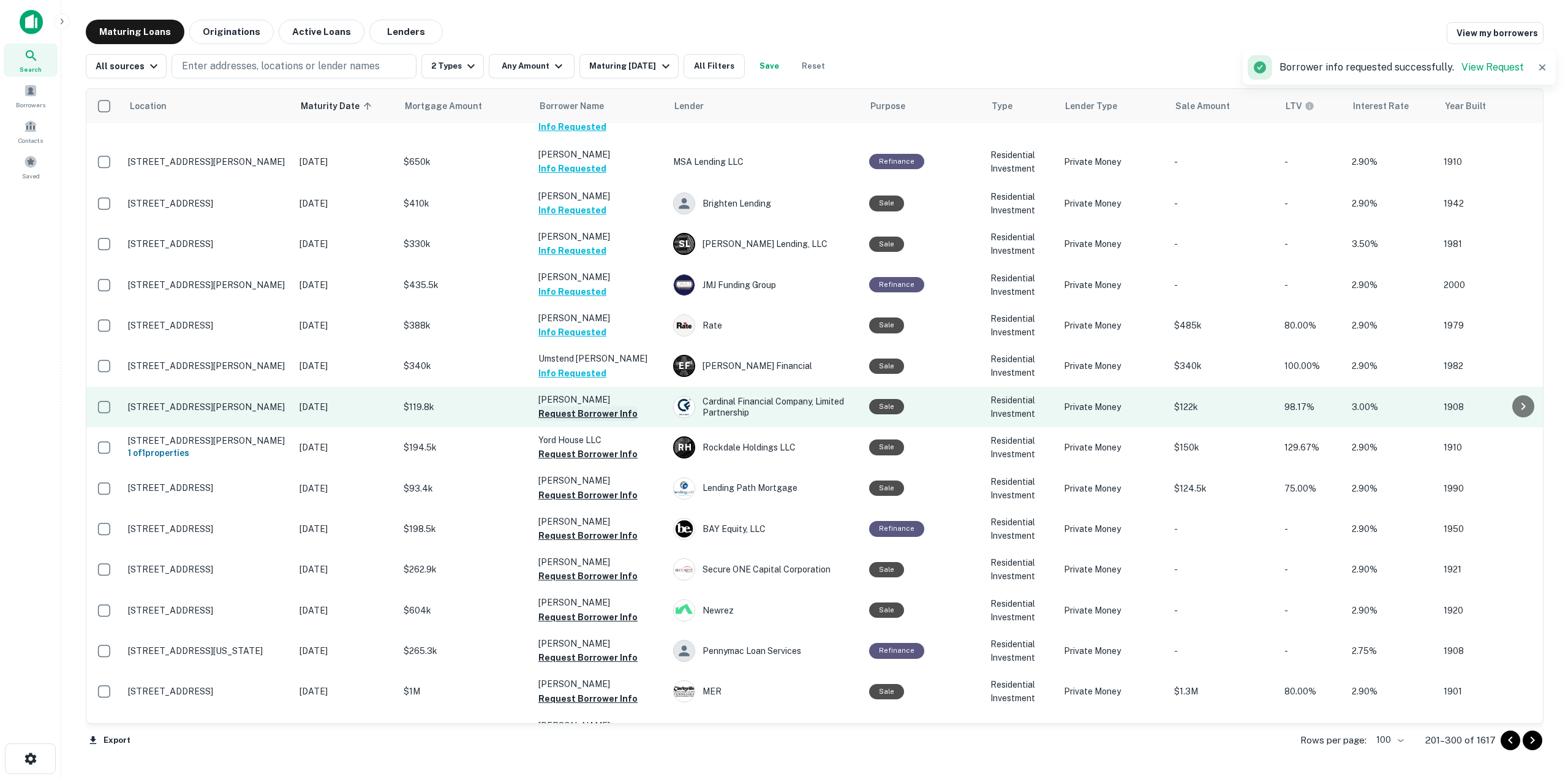
click at [621, 406] on button "Request Borrower Info" at bounding box center [588, 413] width 99 height 15
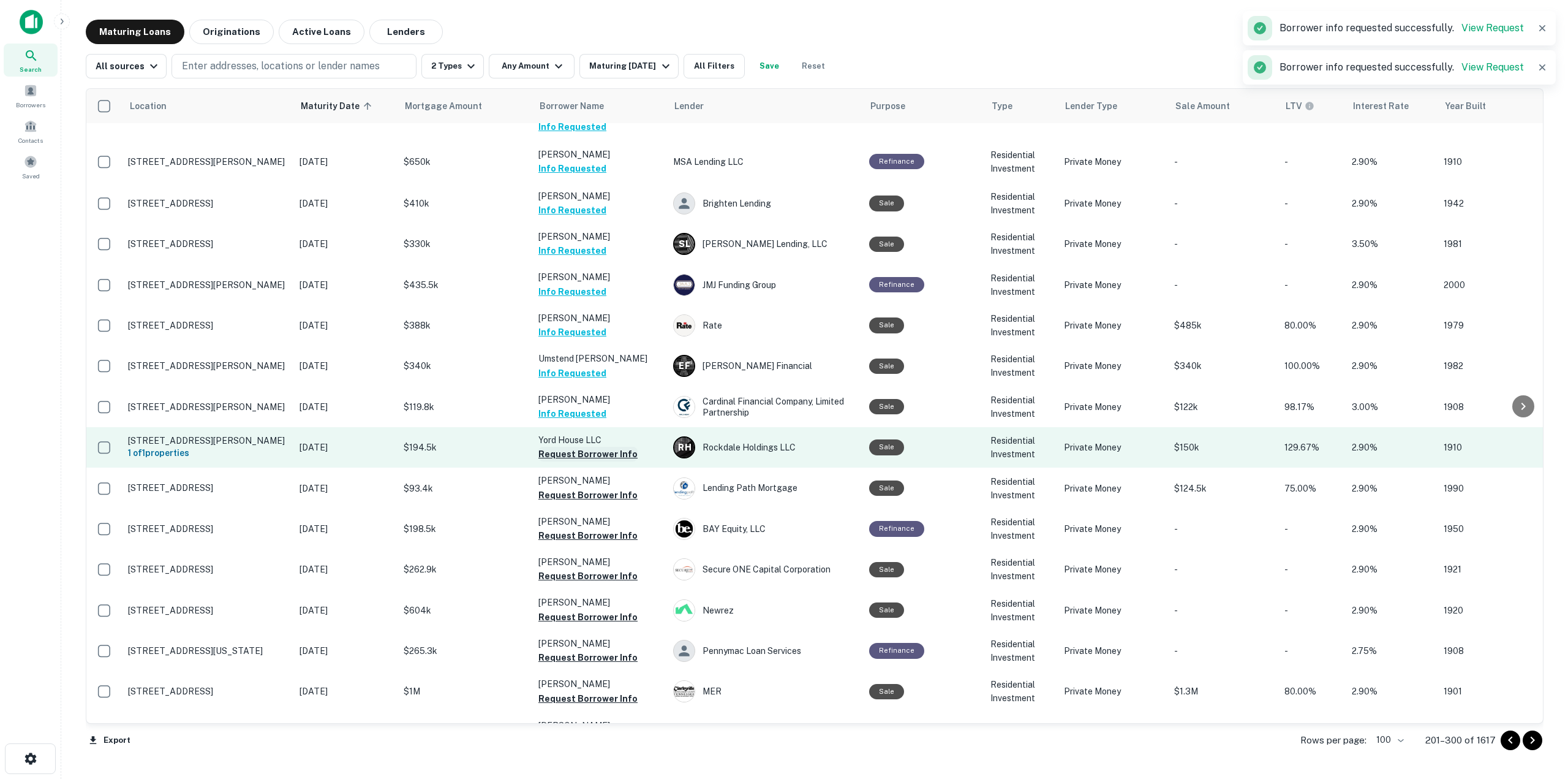
click at [604, 447] on button "Request Borrower Info" at bounding box center [588, 454] width 99 height 15
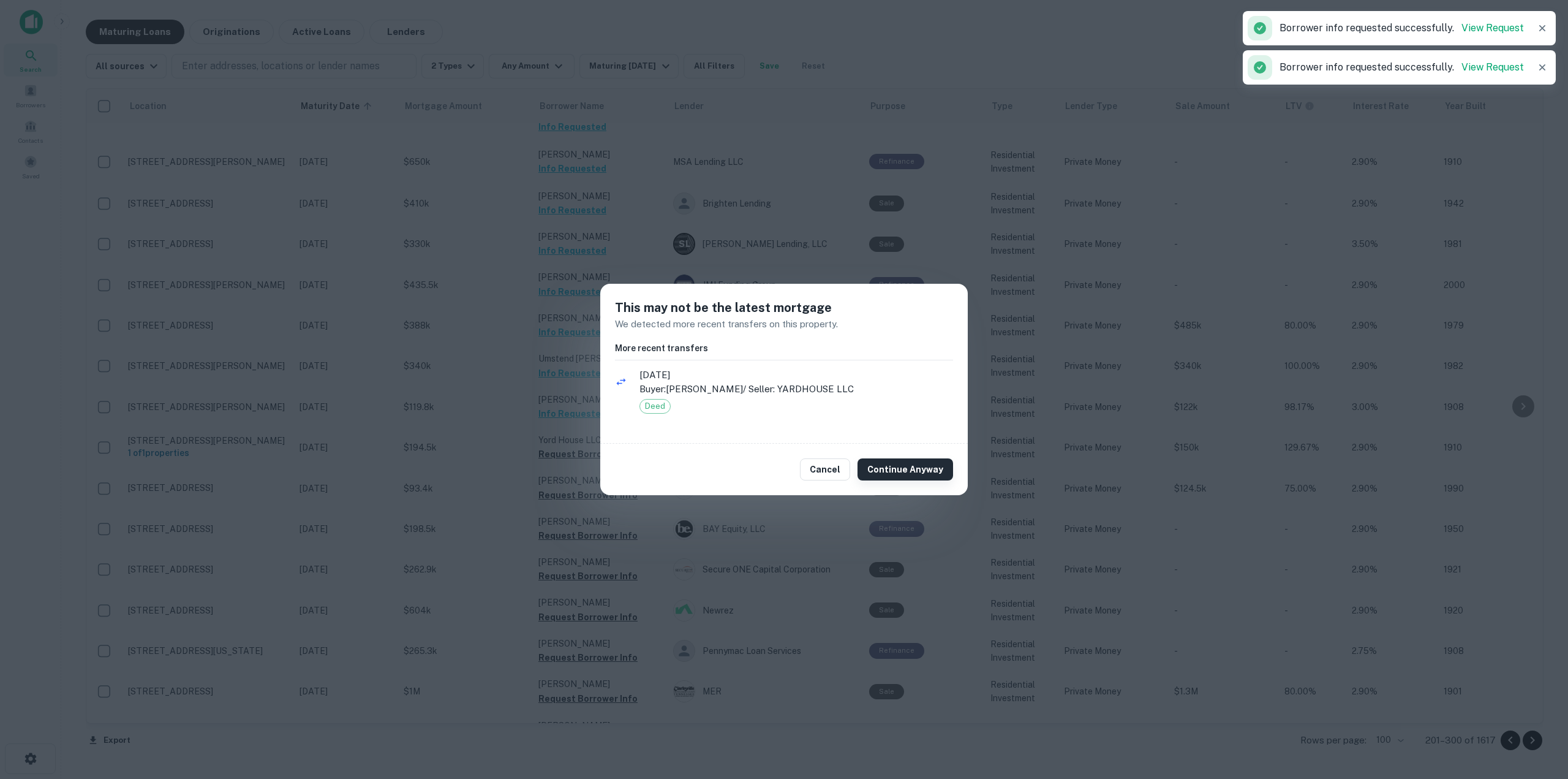
click at [907, 477] on button "Continue Anyway" at bounding box center [905, 469] width 96 height 22
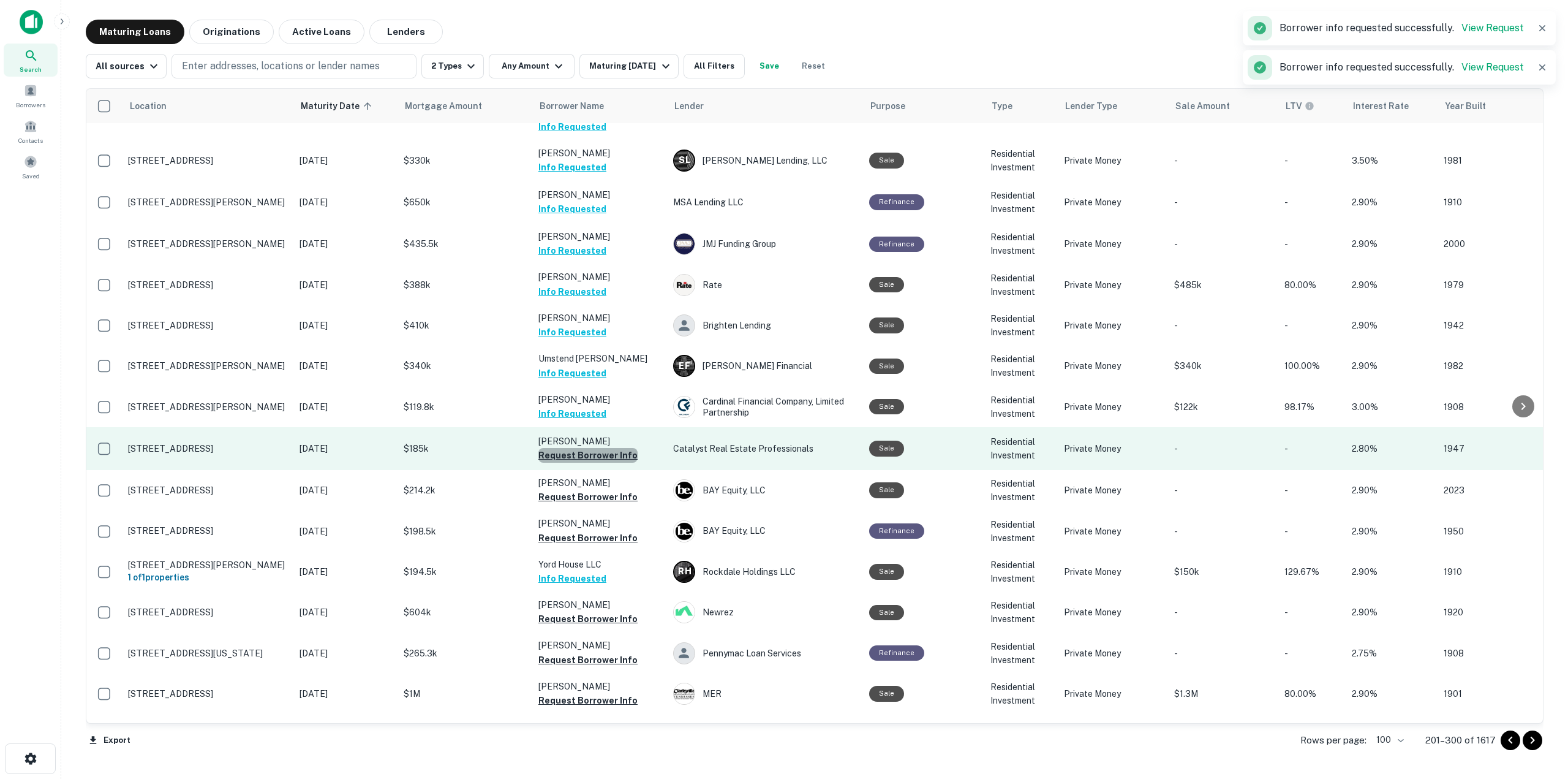
click at [607, 448] on button "Request Borrower Info" at bounding box center [588, 455] width 99 height 15
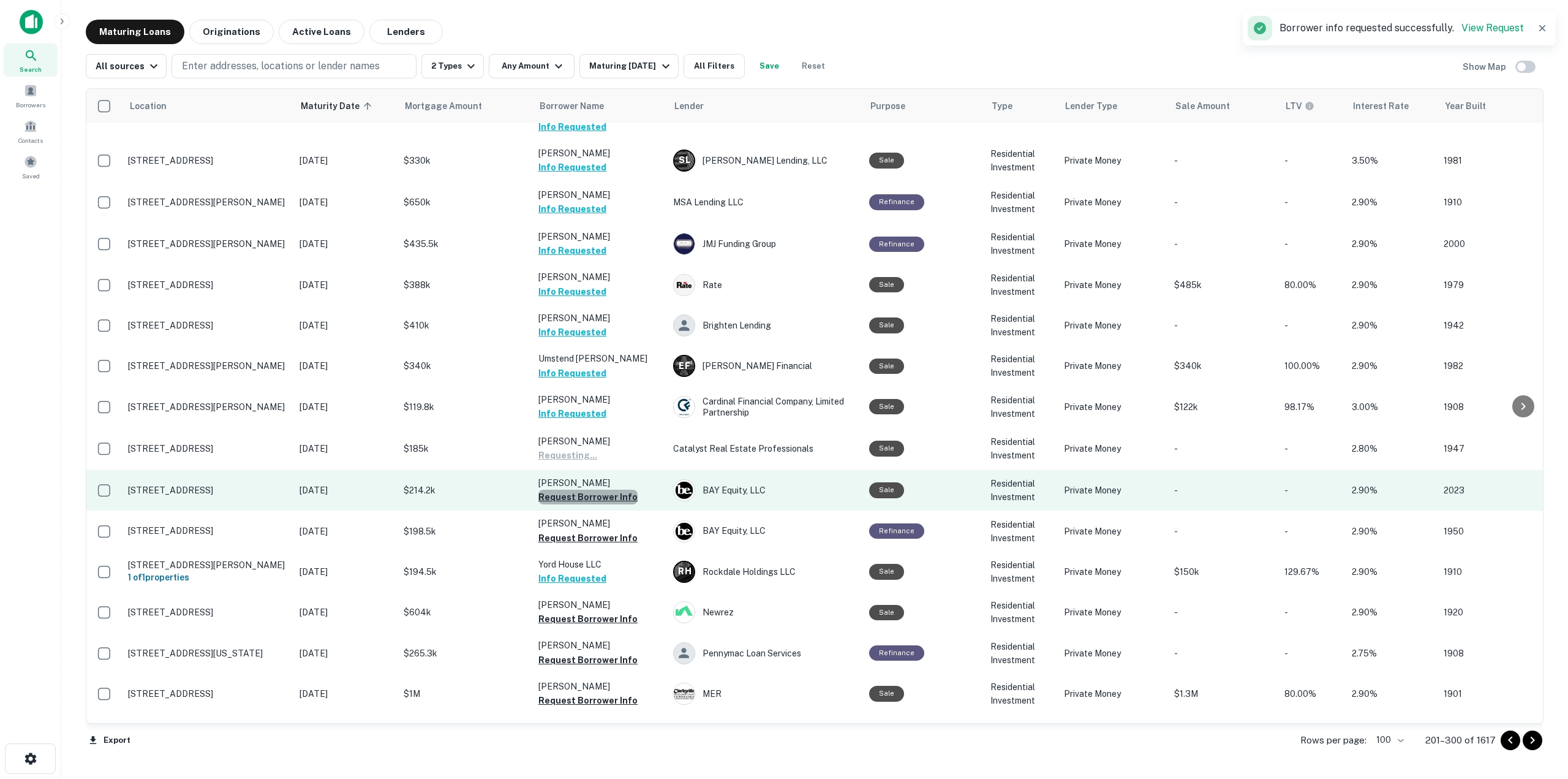
click at [608, 490] on button "Request Borrower Info" at bounding box center [588, 497] width 99 height 15
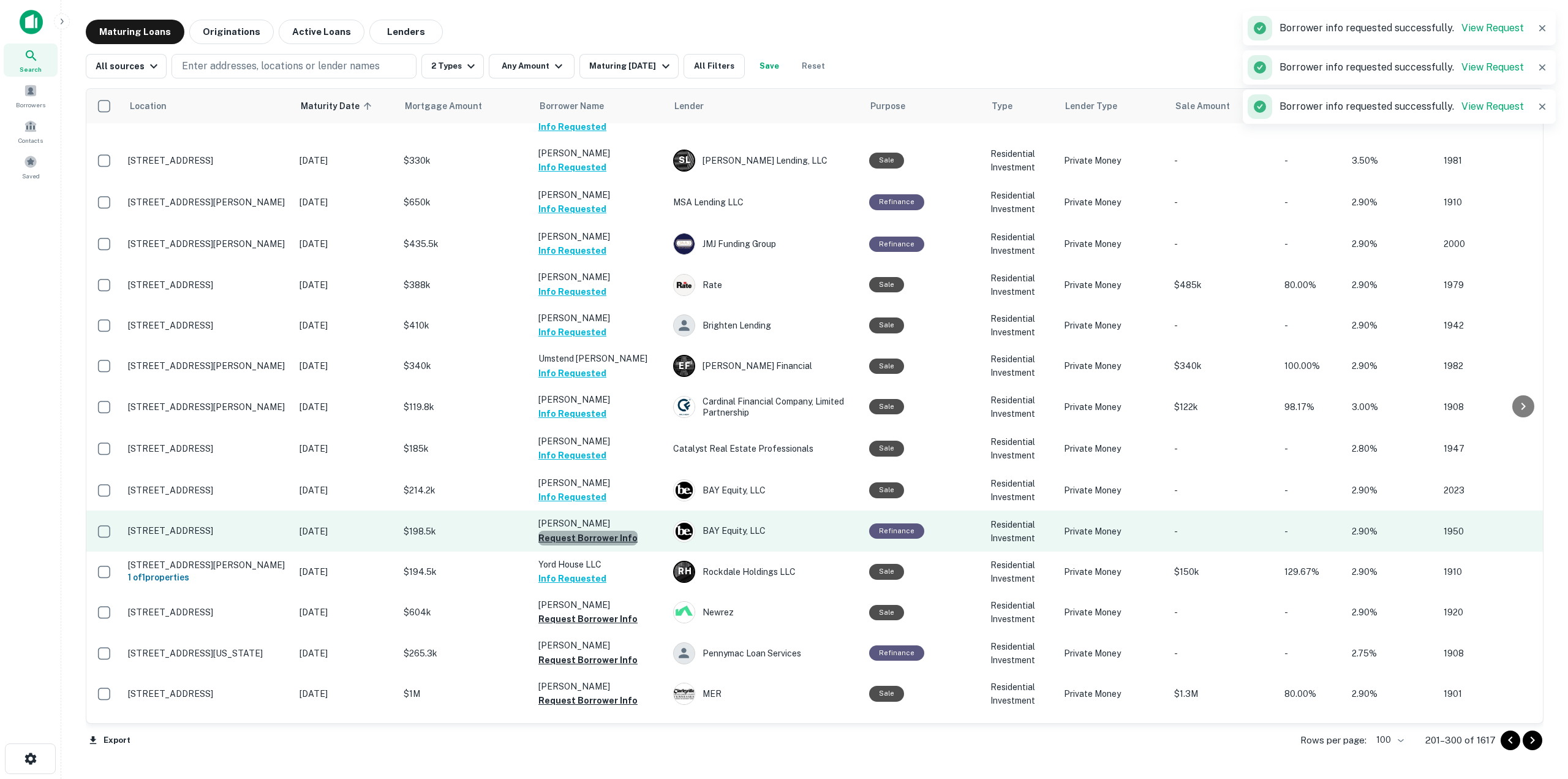
click at [608, 531] on button "Request Borrower Info" at bounding box center [588, 538] width 99 height 15
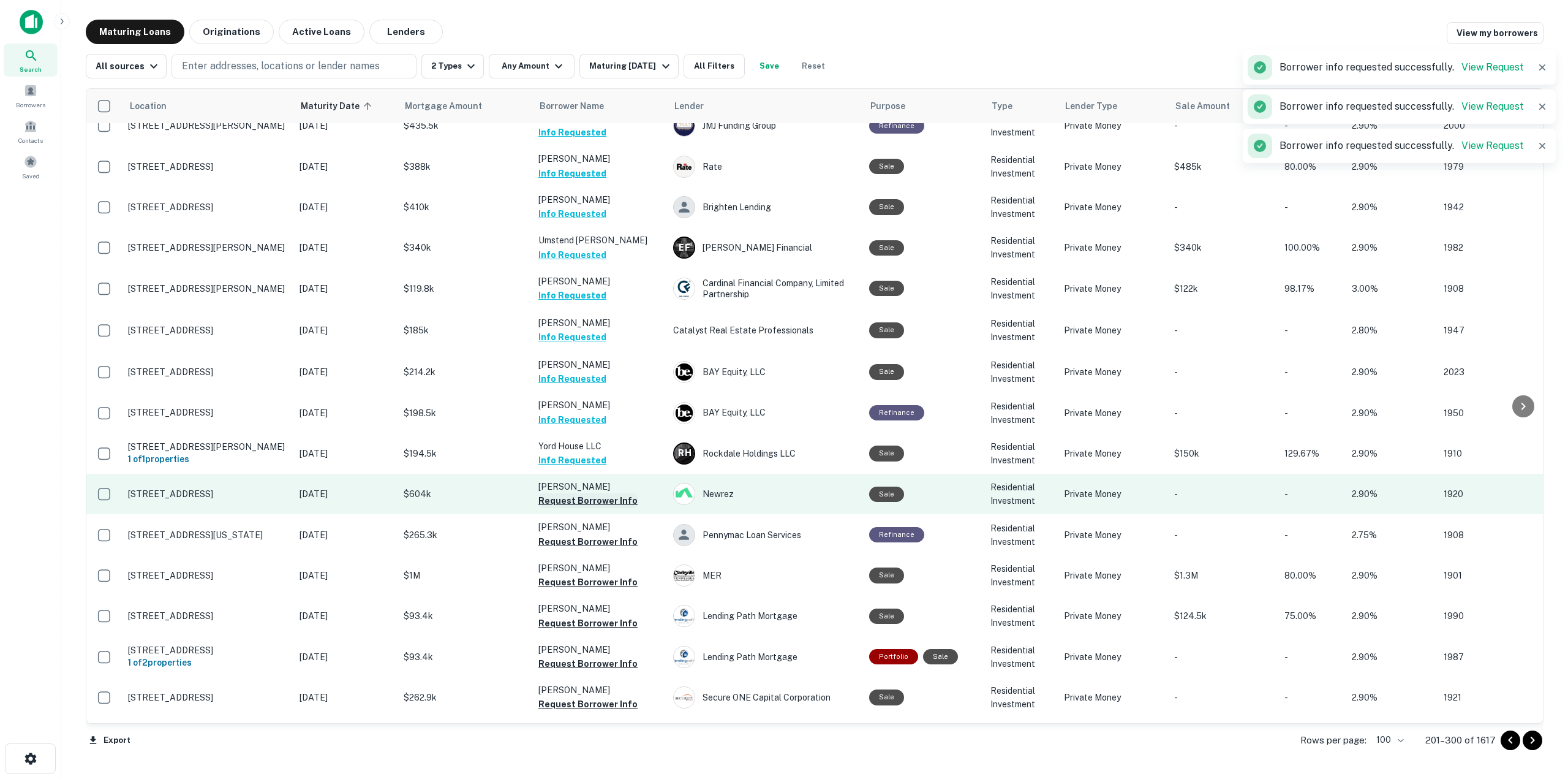
scroll to position [2446, 0]
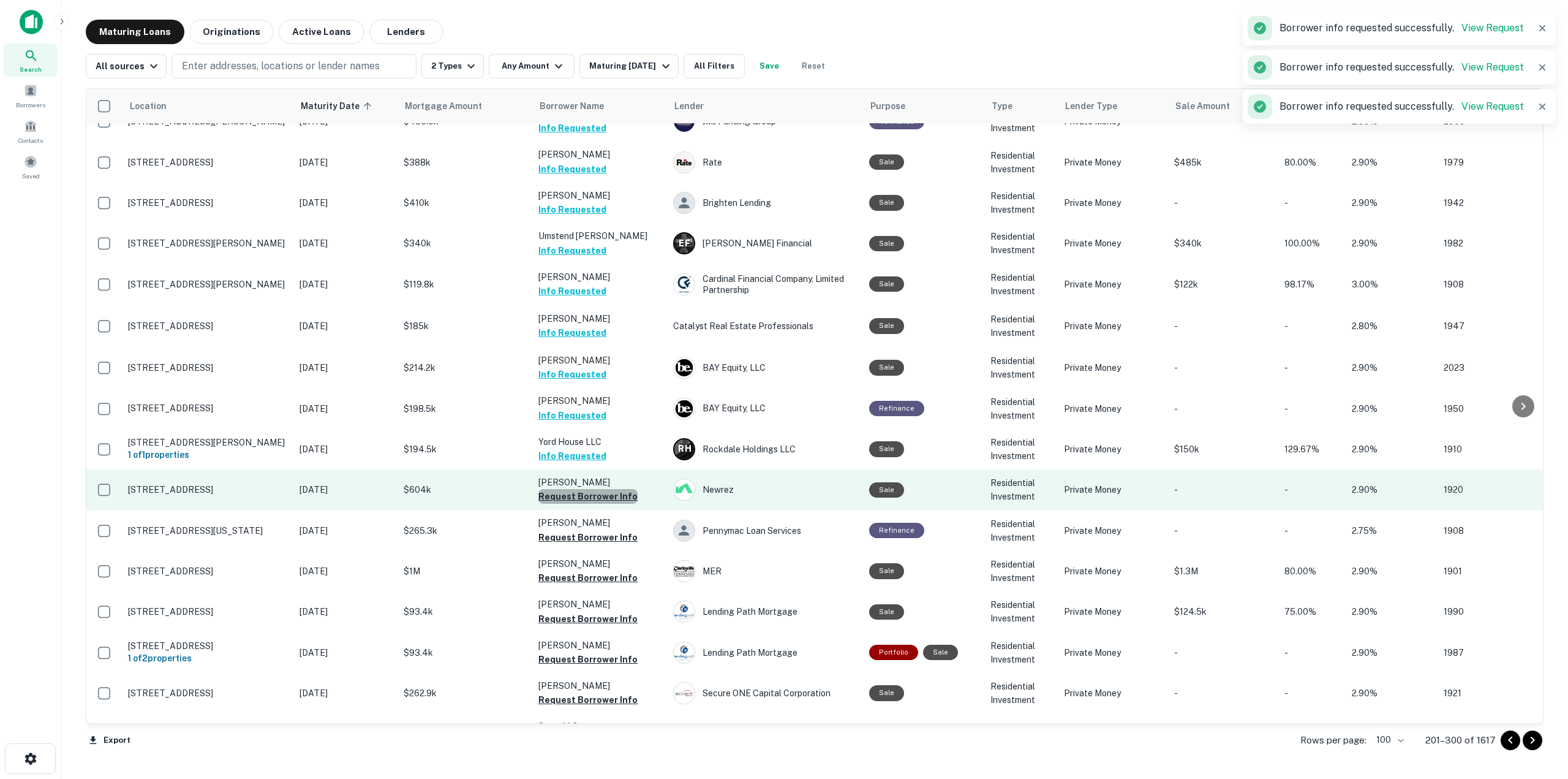
click at [621, 489] on button "Request Borrower Info" at bounding box center [588, 496] width 99 height 15
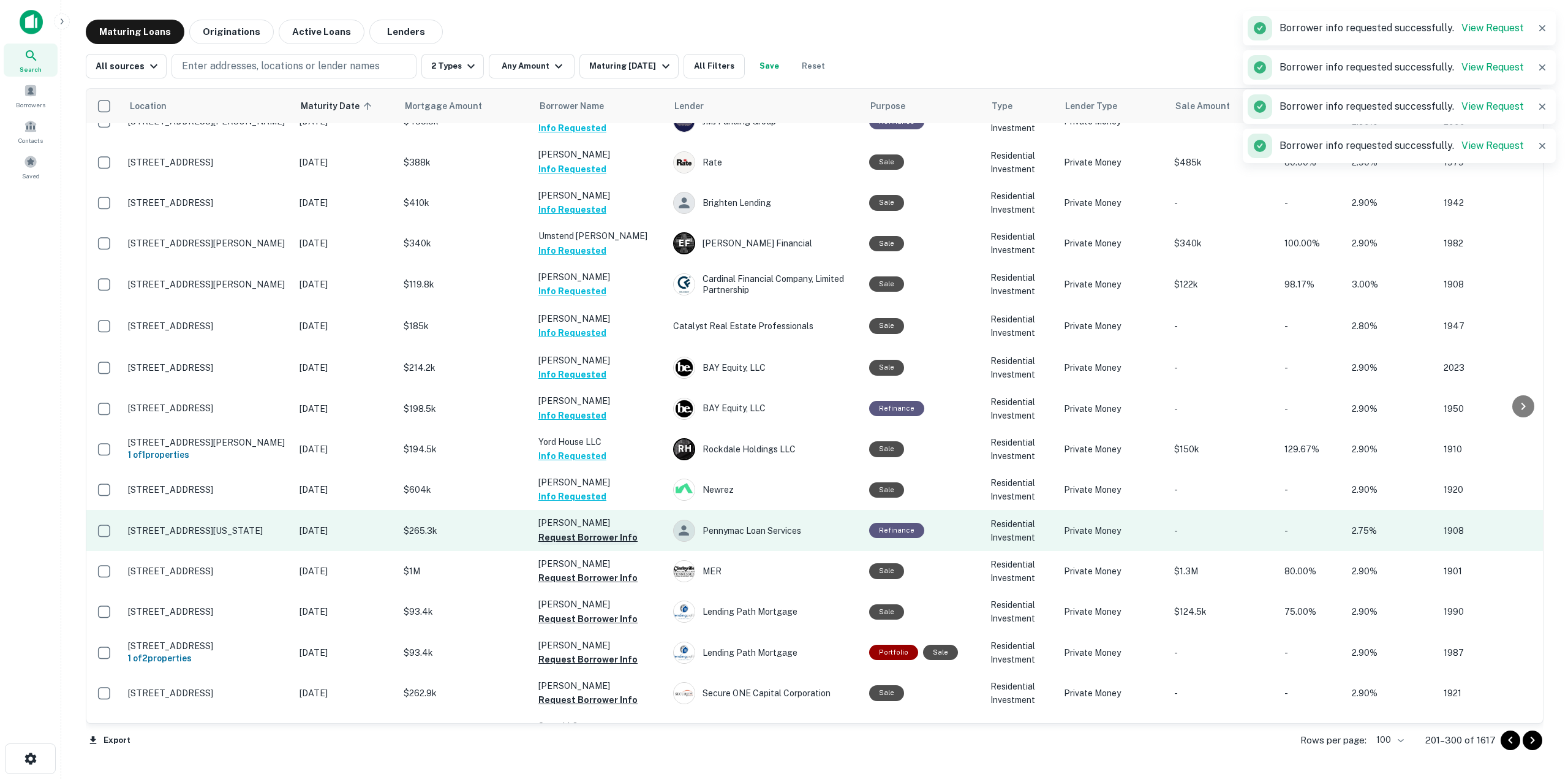
click at [618, 530] on button "Request Borrower Info" at bounding box center [588, 537] width 99 height 15
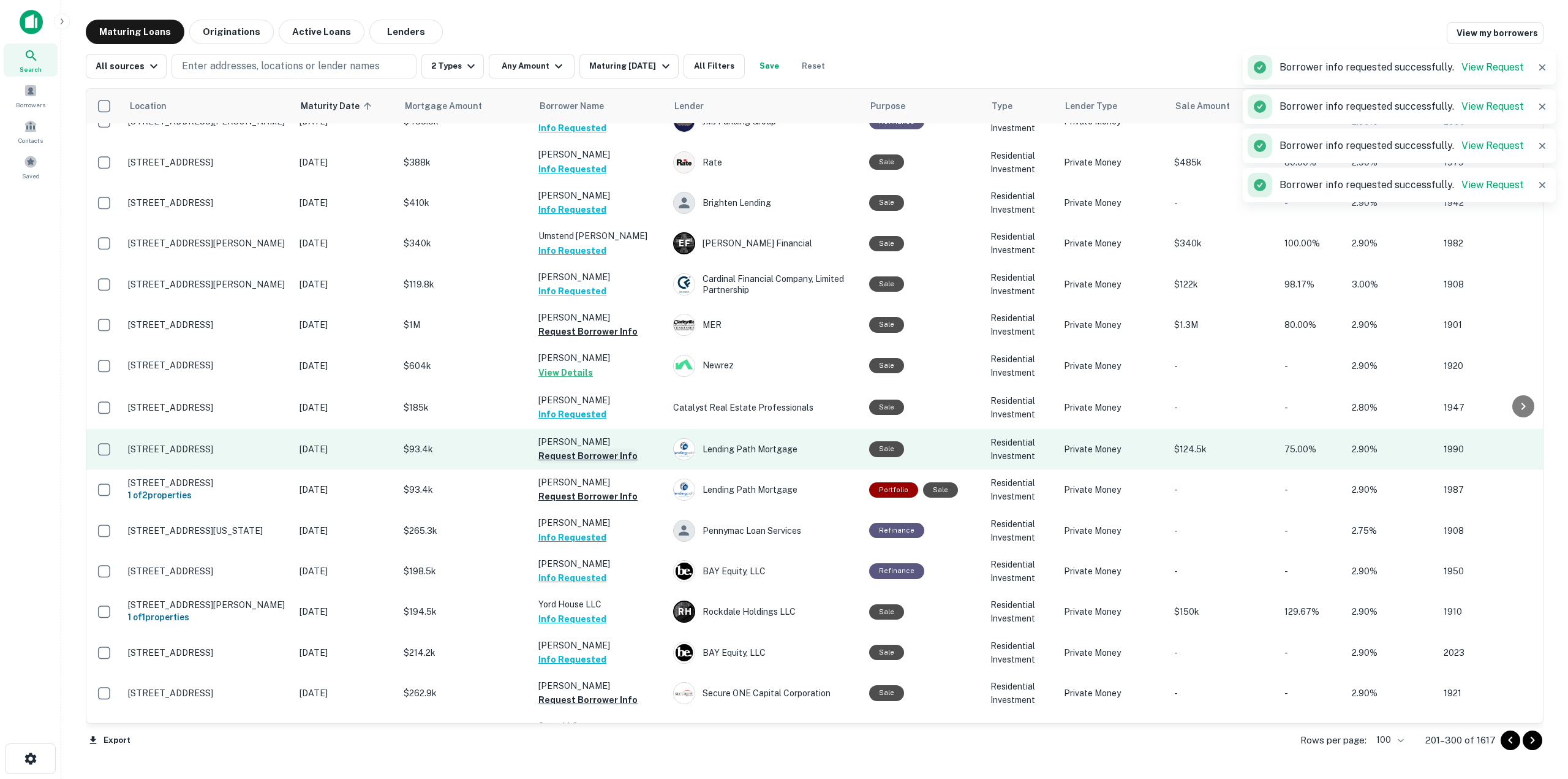
click at [620, 449] on button "Request Borrower Info" at bounding box center [588, 456] width 99 height 15
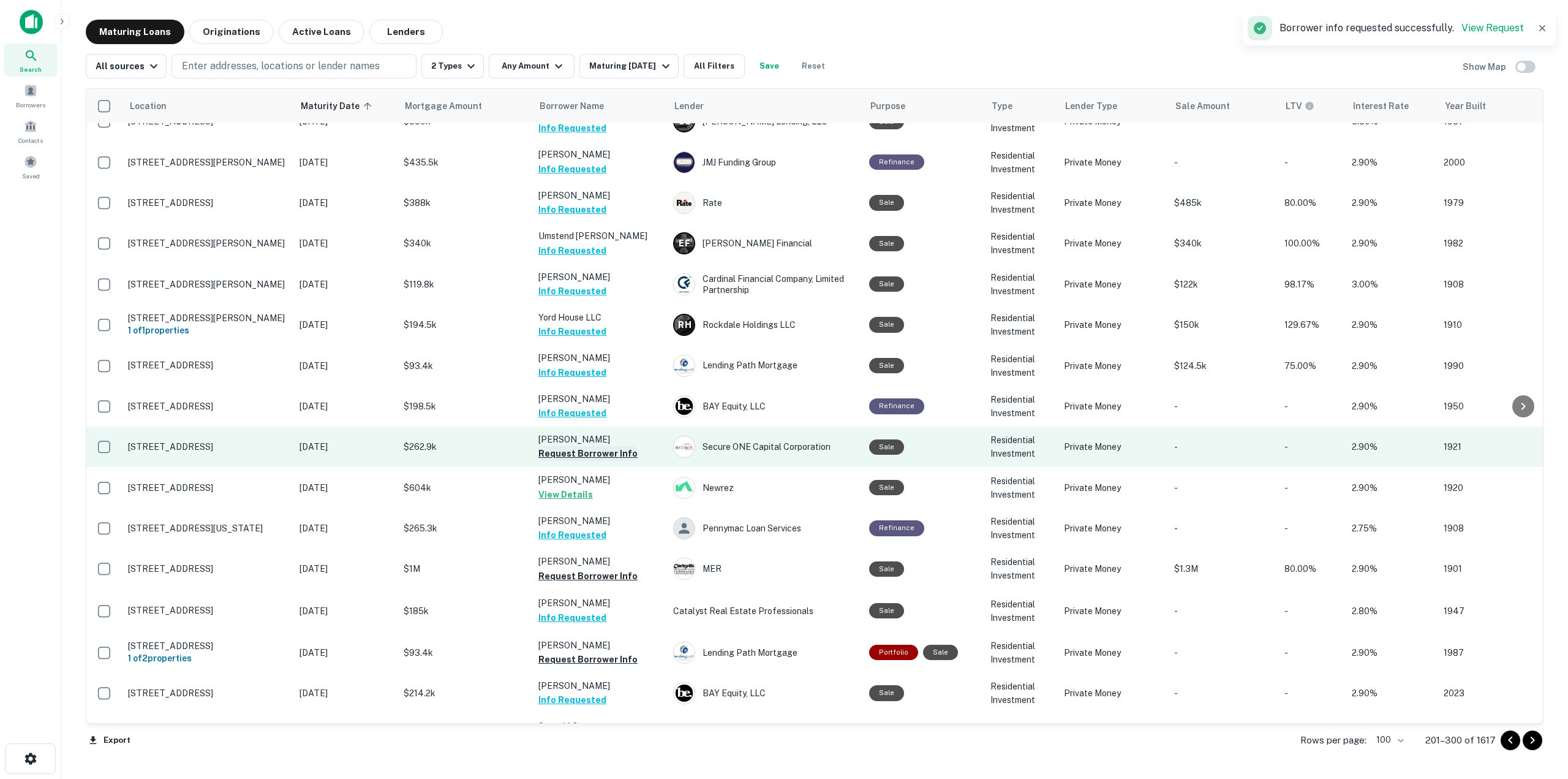
click at [611, 446] on button "Request Borrower Info" at bounding box center [588, 453] width 99 height 15
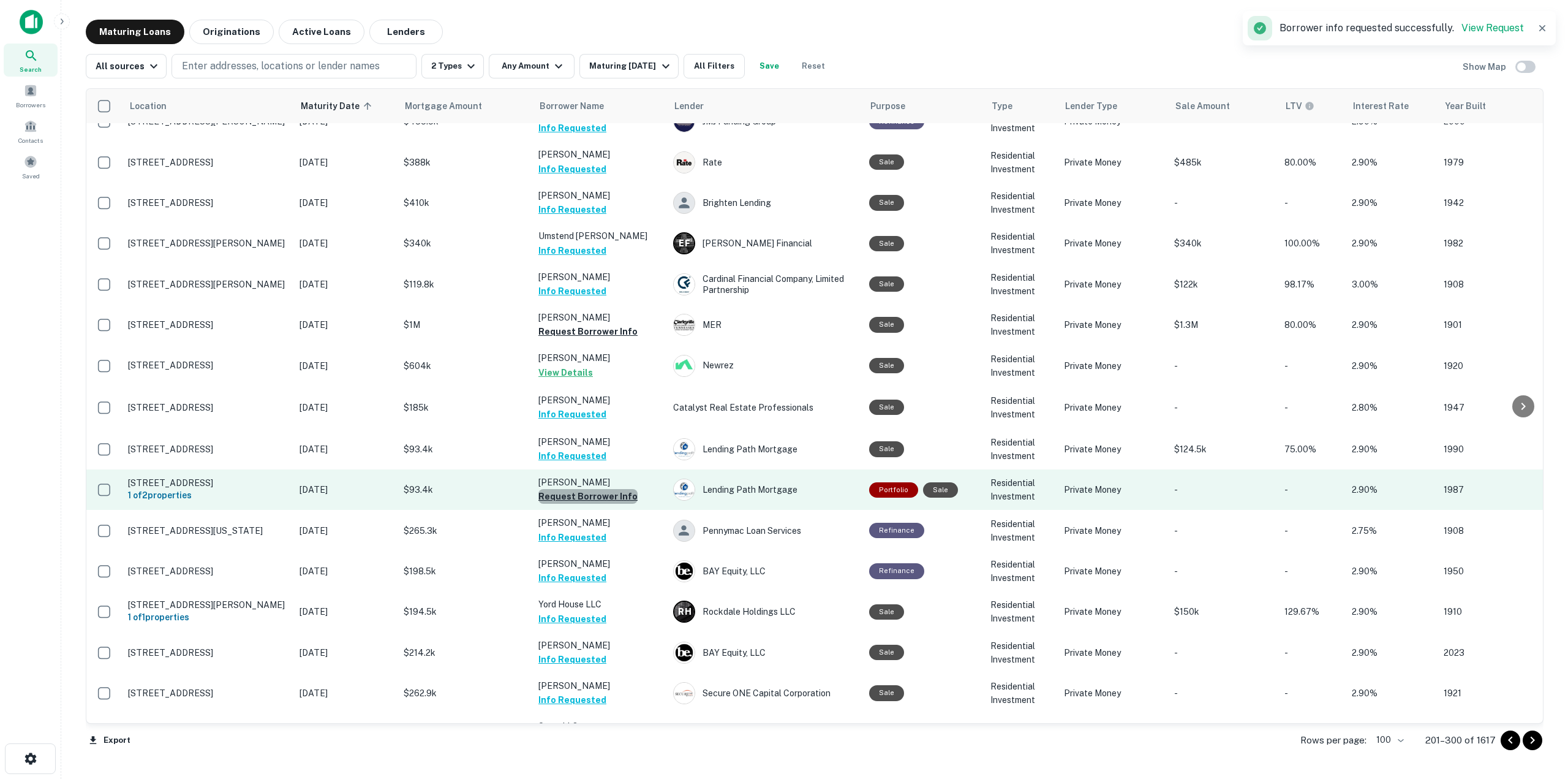
click at [624, 489] on button "Request Borrower Info" at bounding box center [588, 496] width 99 height 15
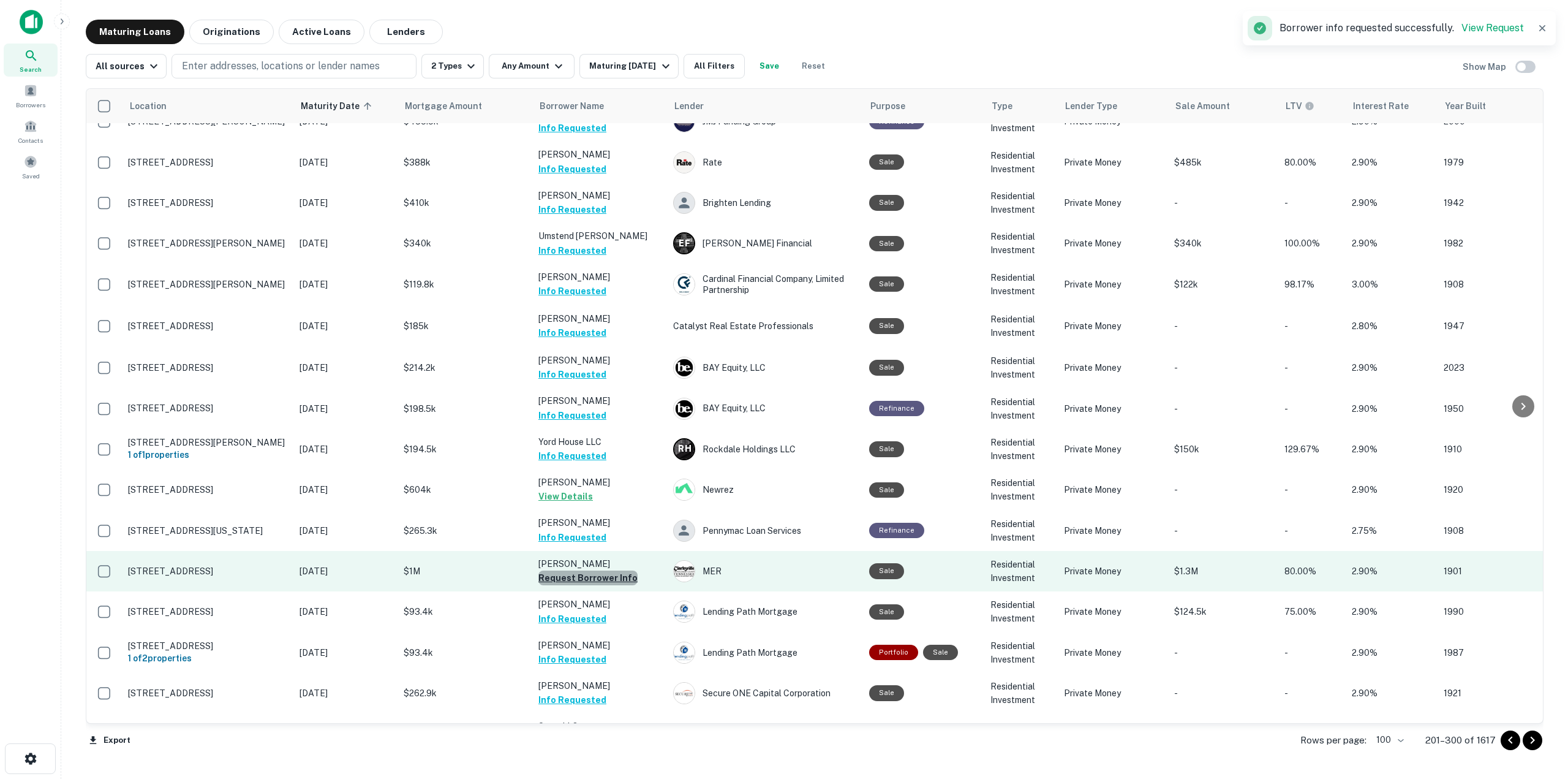
click at [618, 571] on button "Request Borrower Info" at bounding box center [588, 578] width 99 height 15
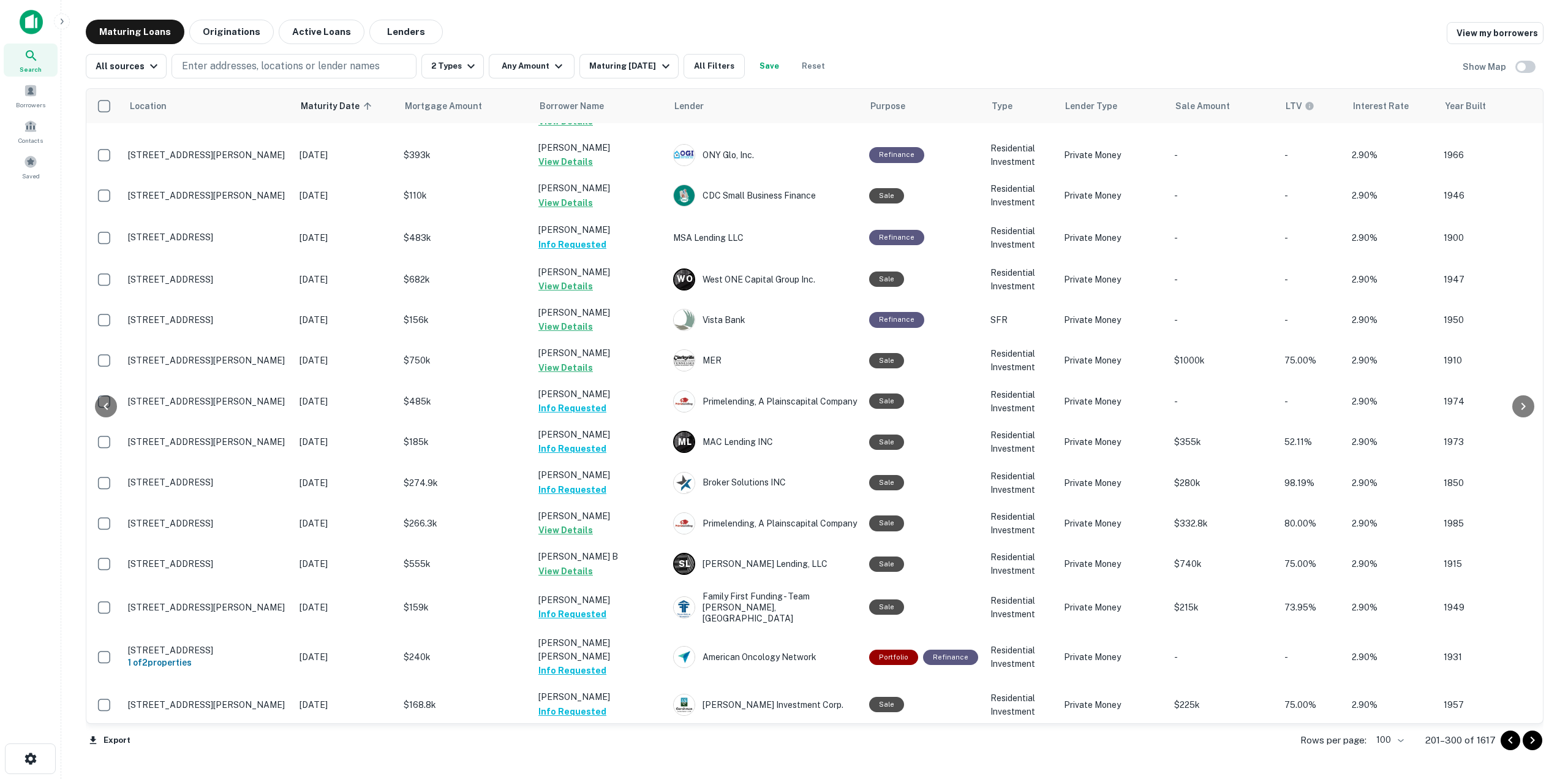
scroll to position [1466, 128]
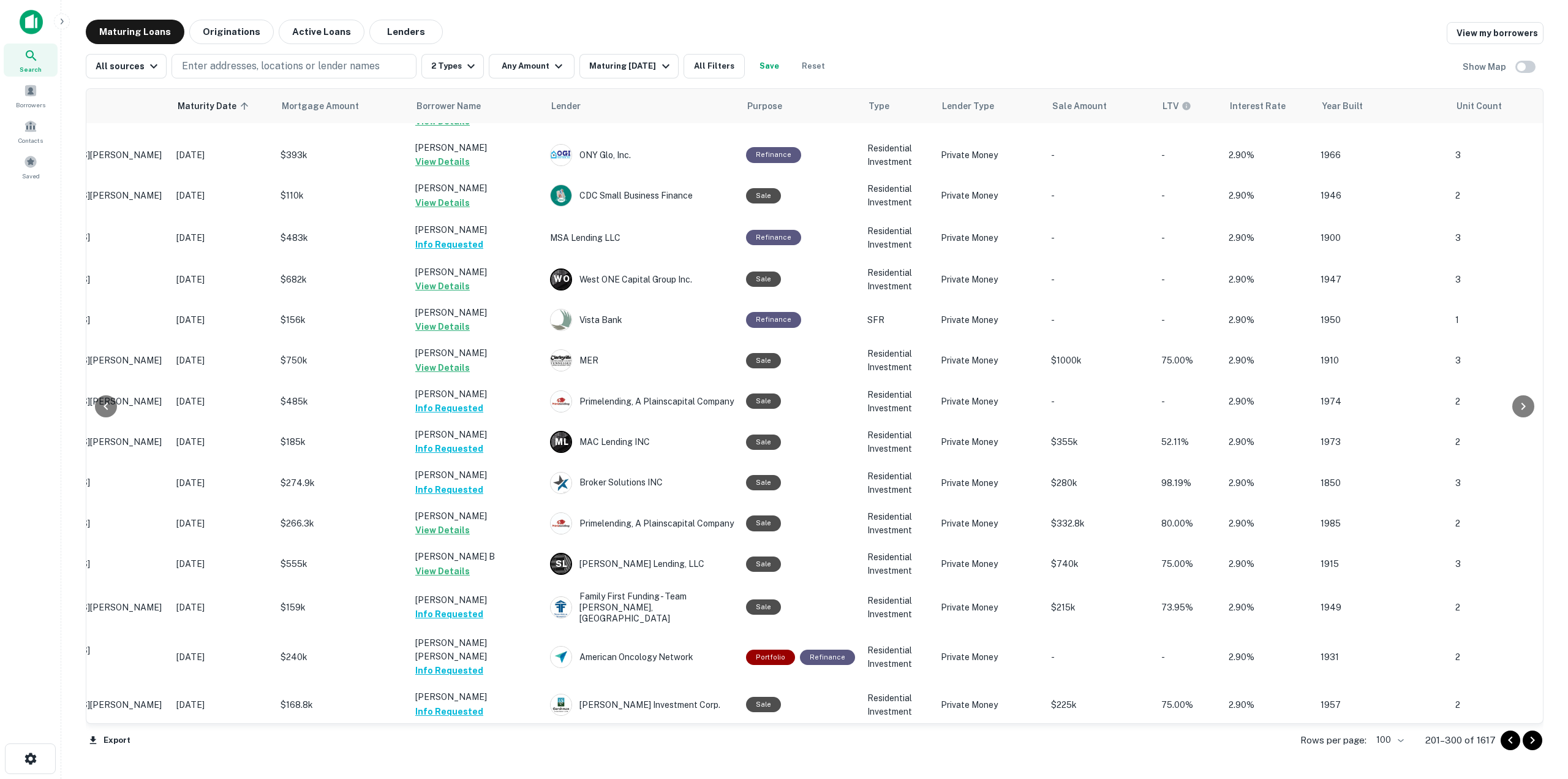
drag, startPoint x: 1535, startPoint y: 378, endPoint x: 1526, endPoint y: 144, distance: 234.2
click at [1526, 144] on div at bounding box center [1523, 406] width 25 height 634
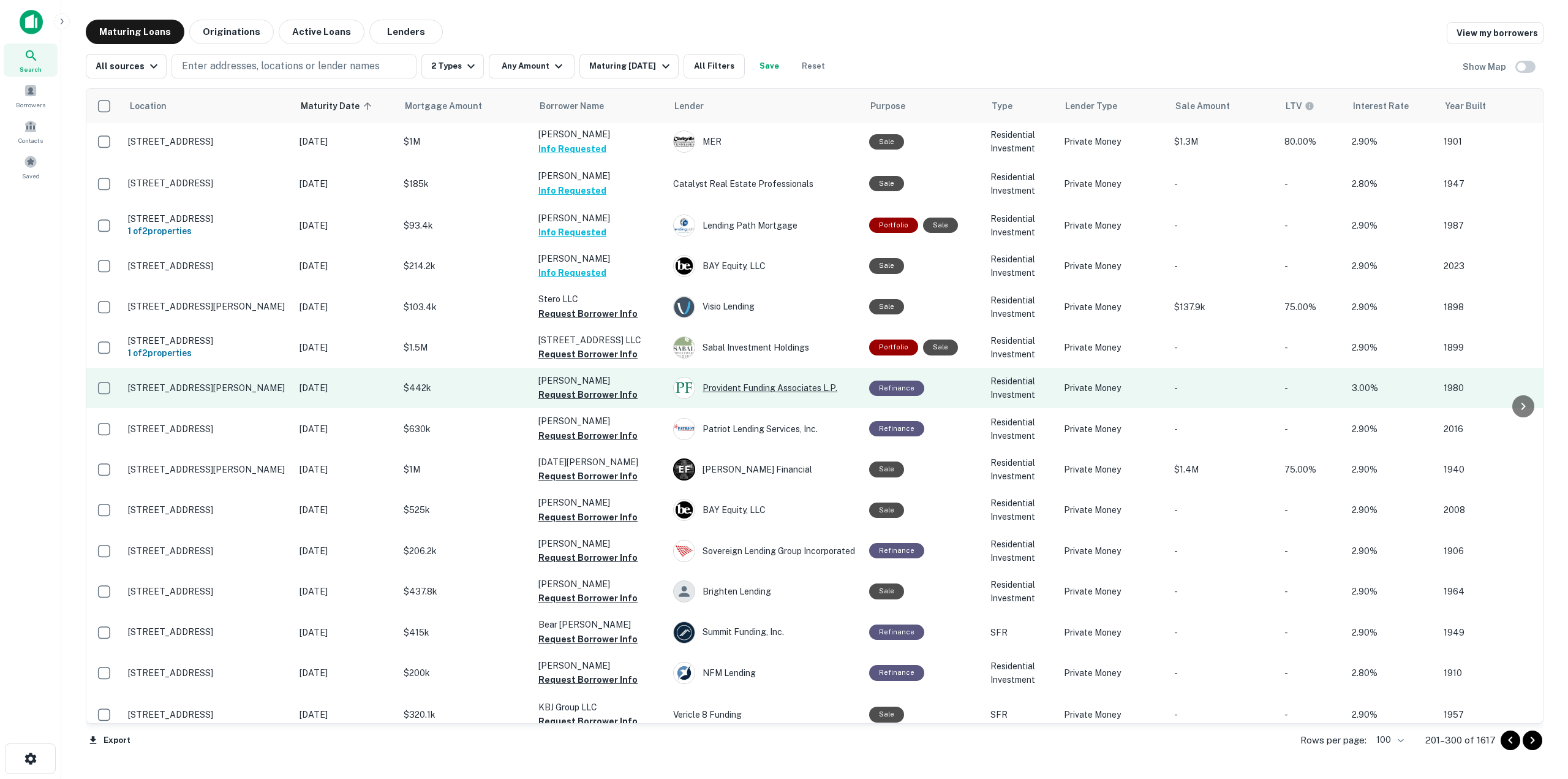
scroll to position [2758, 0]
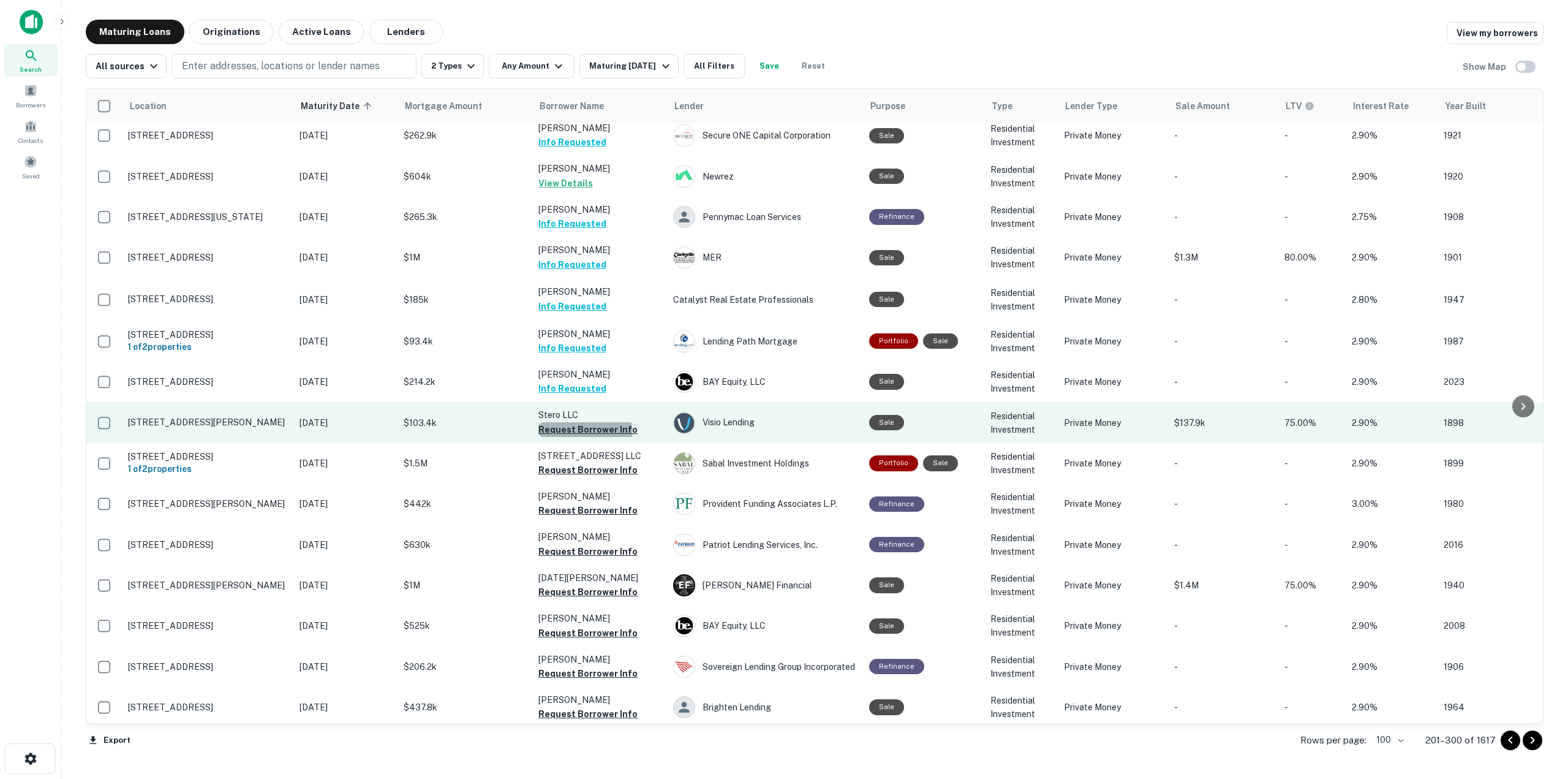
click at [574, 422] on button "Request Borrower Info" at bounding box center [588, 429] width 99 height 15
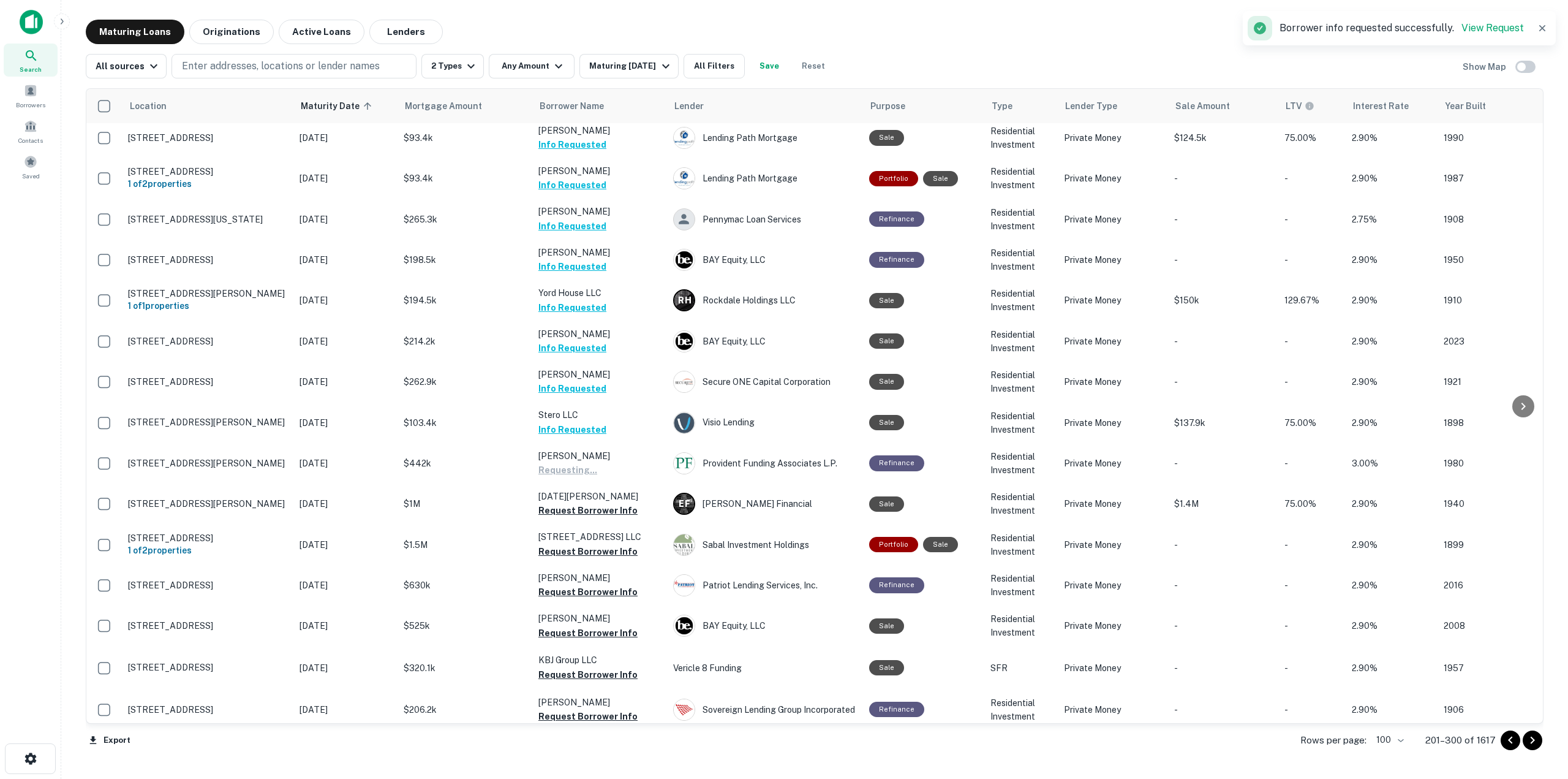
scroll to position [2753, 0]
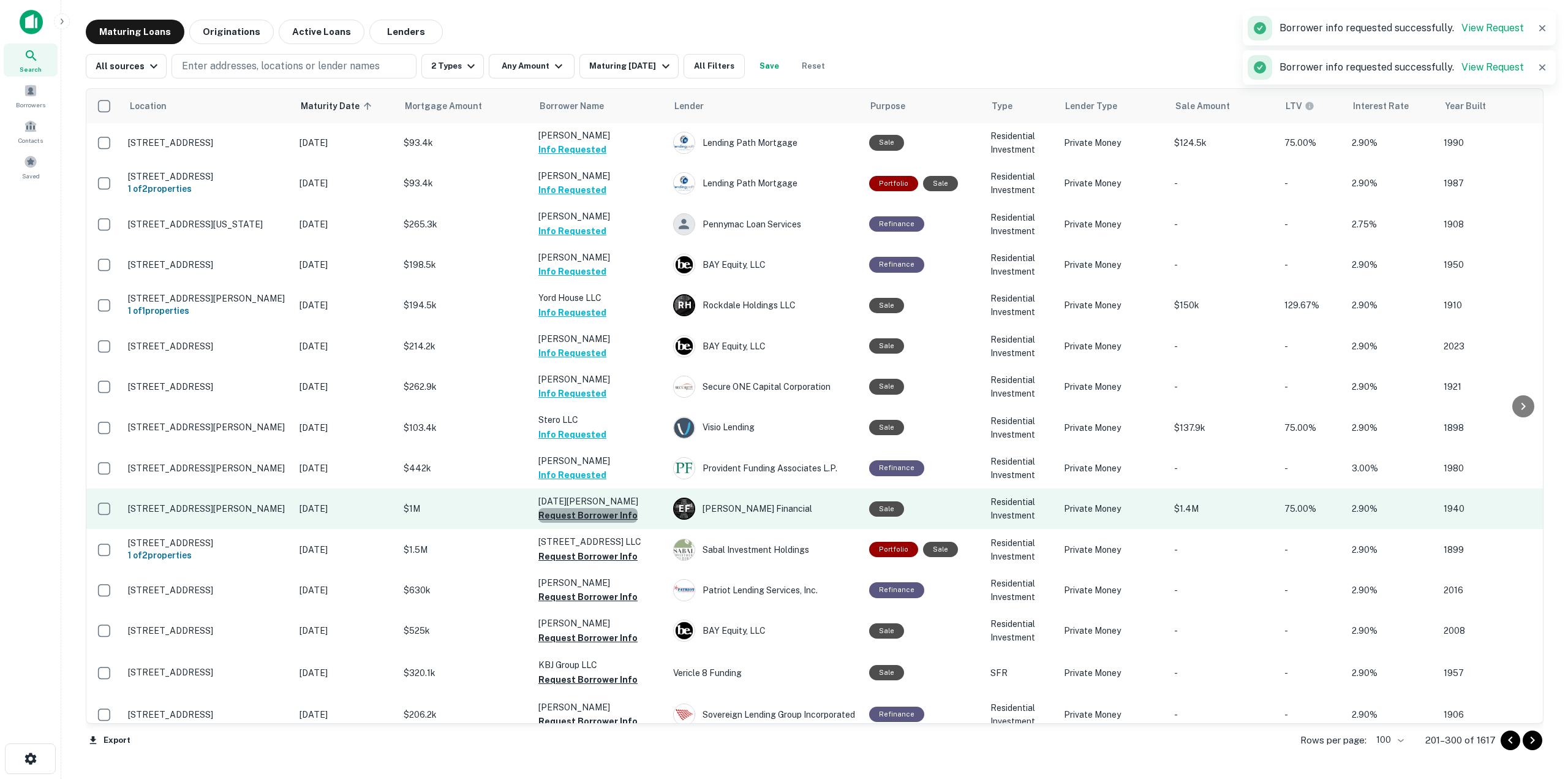
click at [622, 508] on button "Request Borrower Info" at bounding box center [588, 516] width 99 height 15
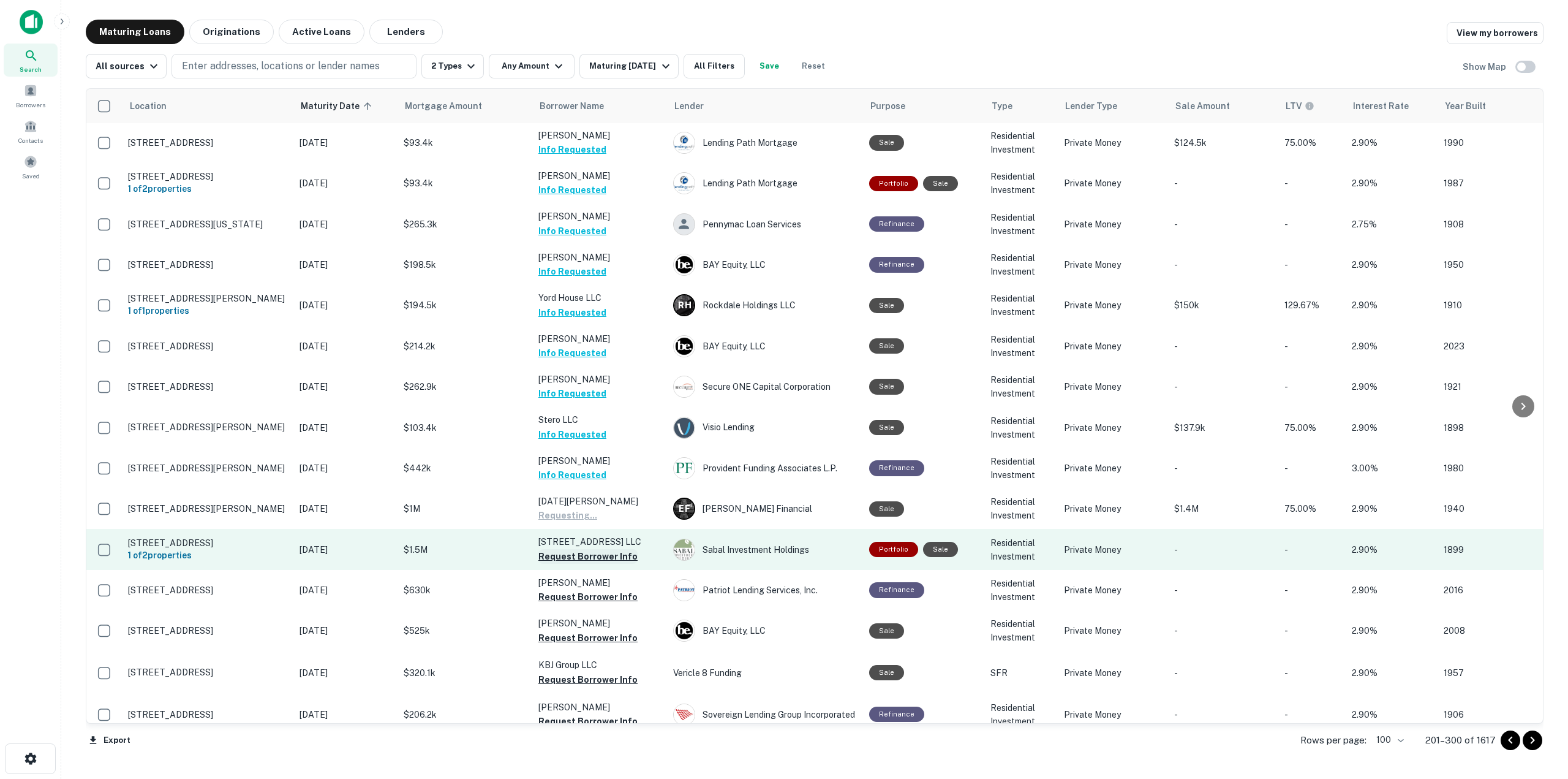
click at [594, 549] on button "Request Borrower Info" at bounding box center [588, 556] width 99 height 15
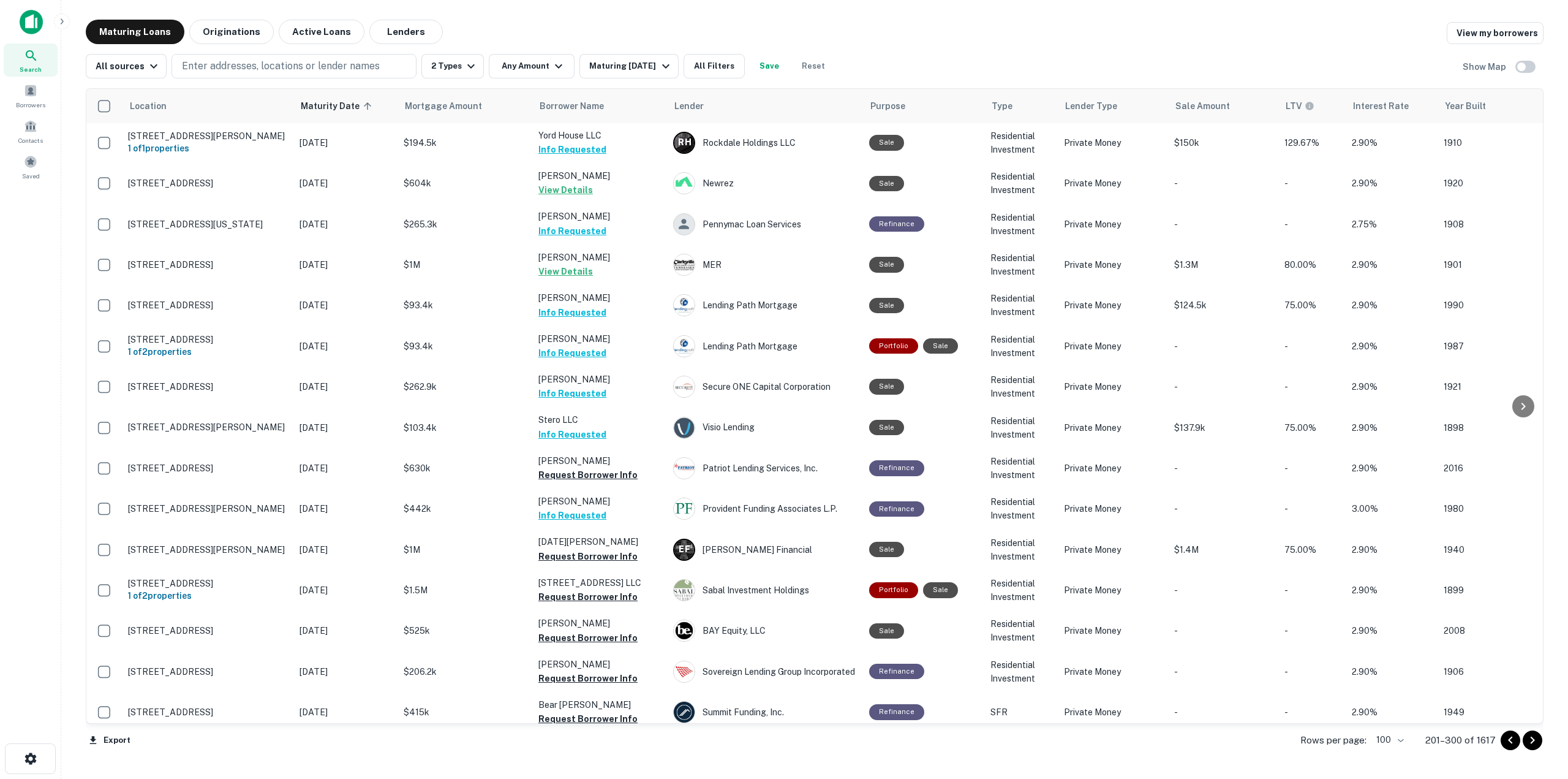
scroll to position [2760, 0]
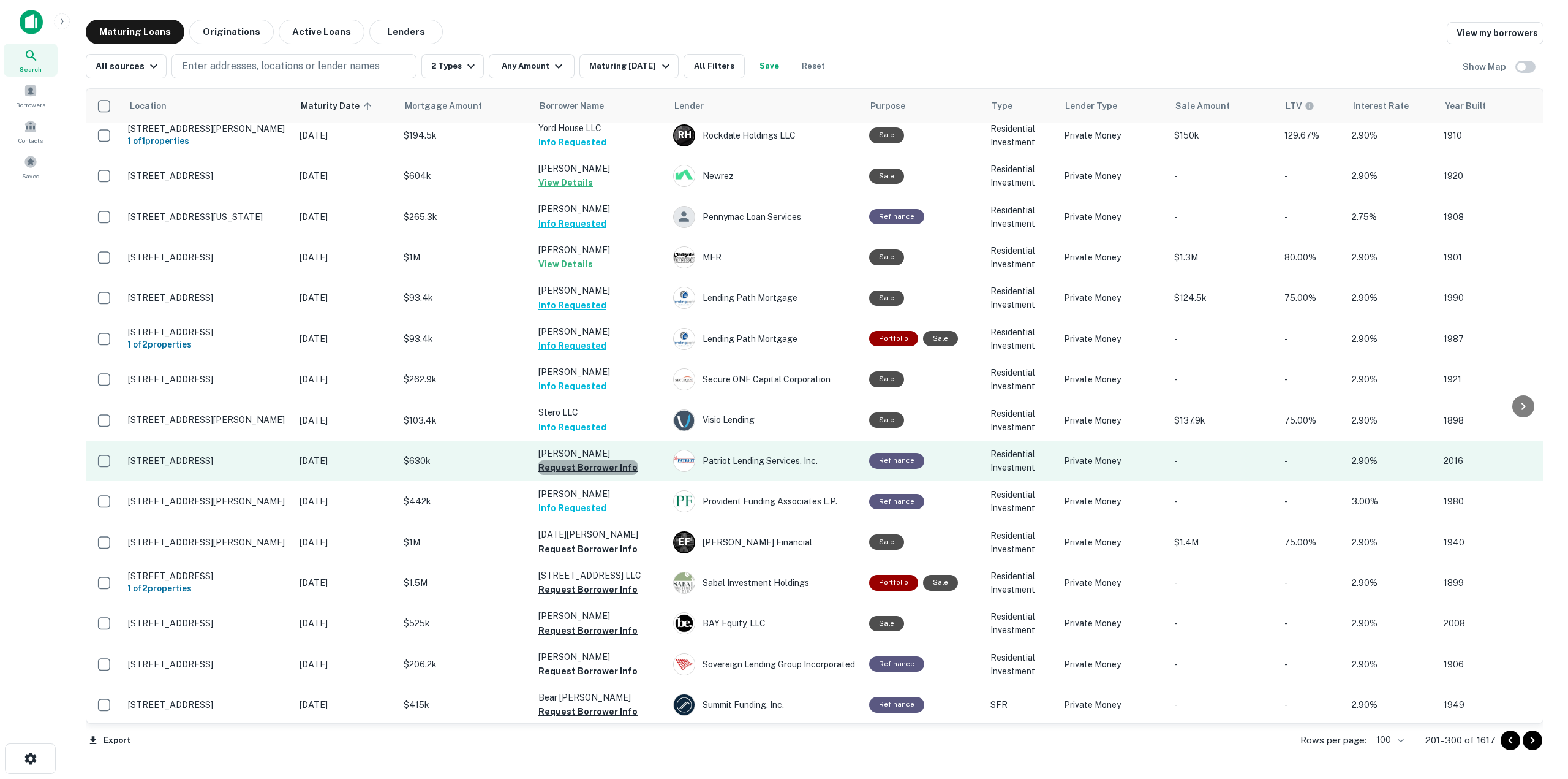
click at [605, 460] on button "Request Borrower Info" at bounding box center [588, 468] width 99 height 15
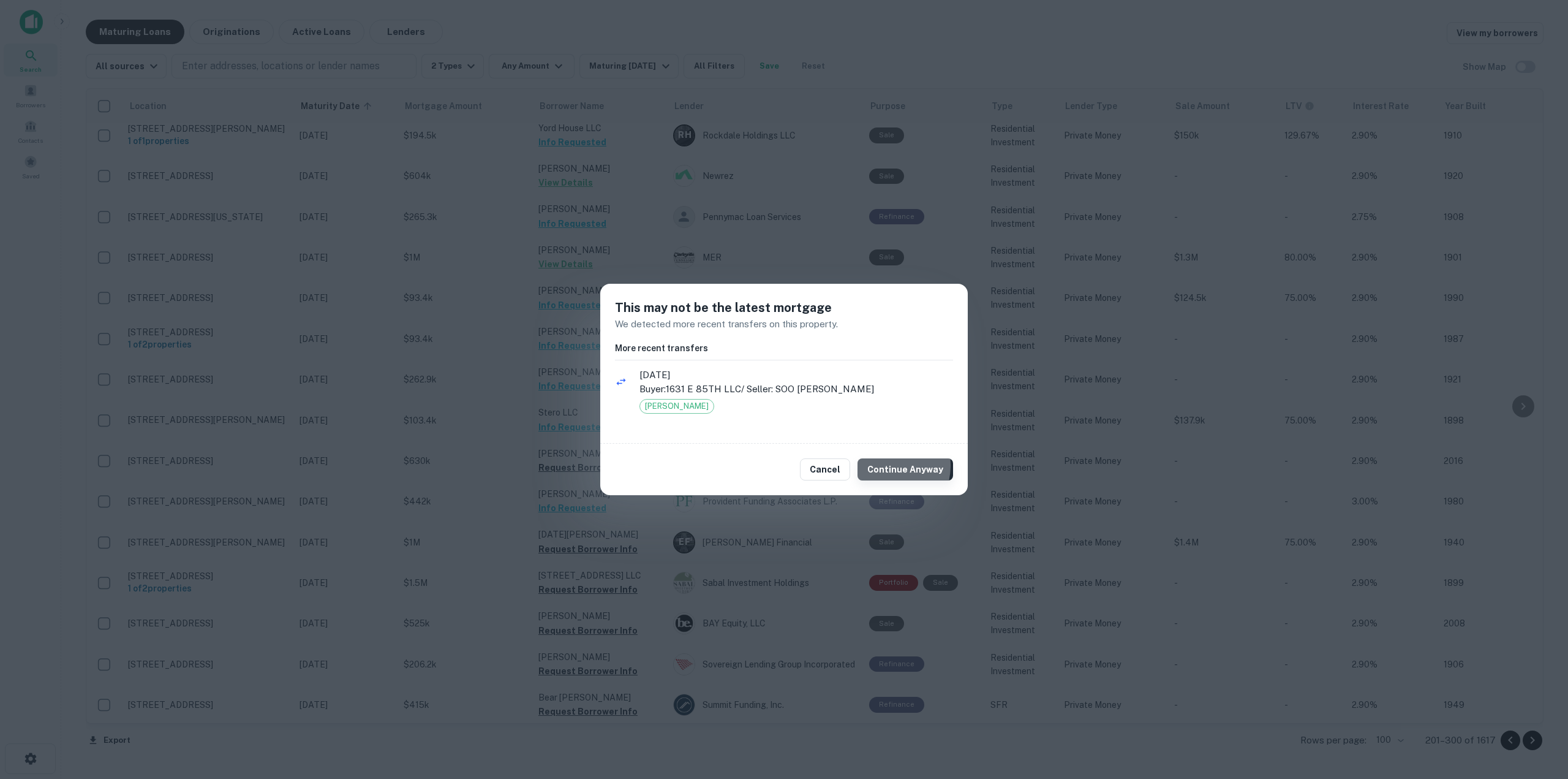
click at [884, 465] on button "Continue Anyway" at bounding box center [905, 469] width 96 height 22
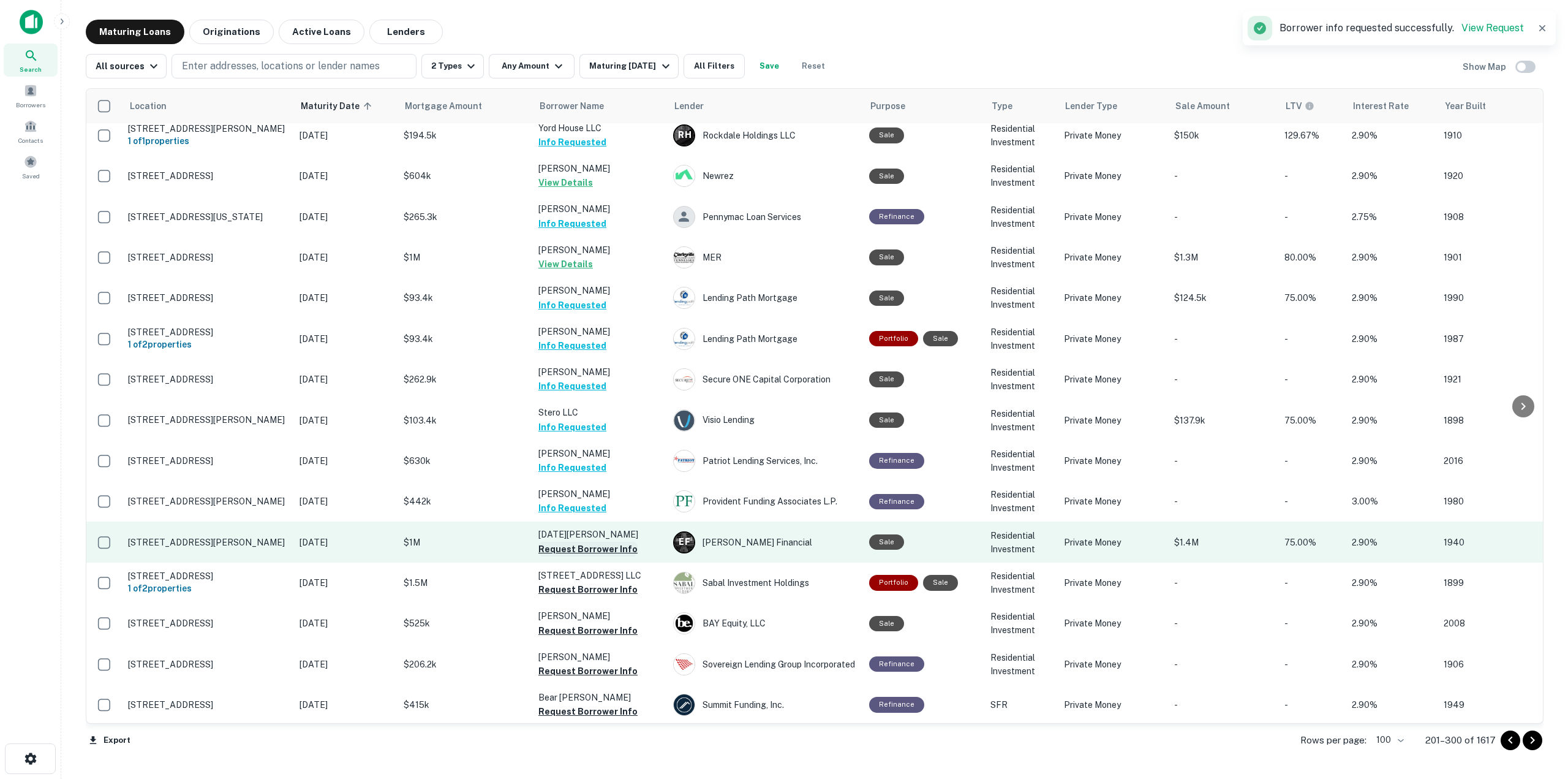
click at [590, 541] on button "Request Borrower Info" at bounding box center [588, 549] width 99 height 15
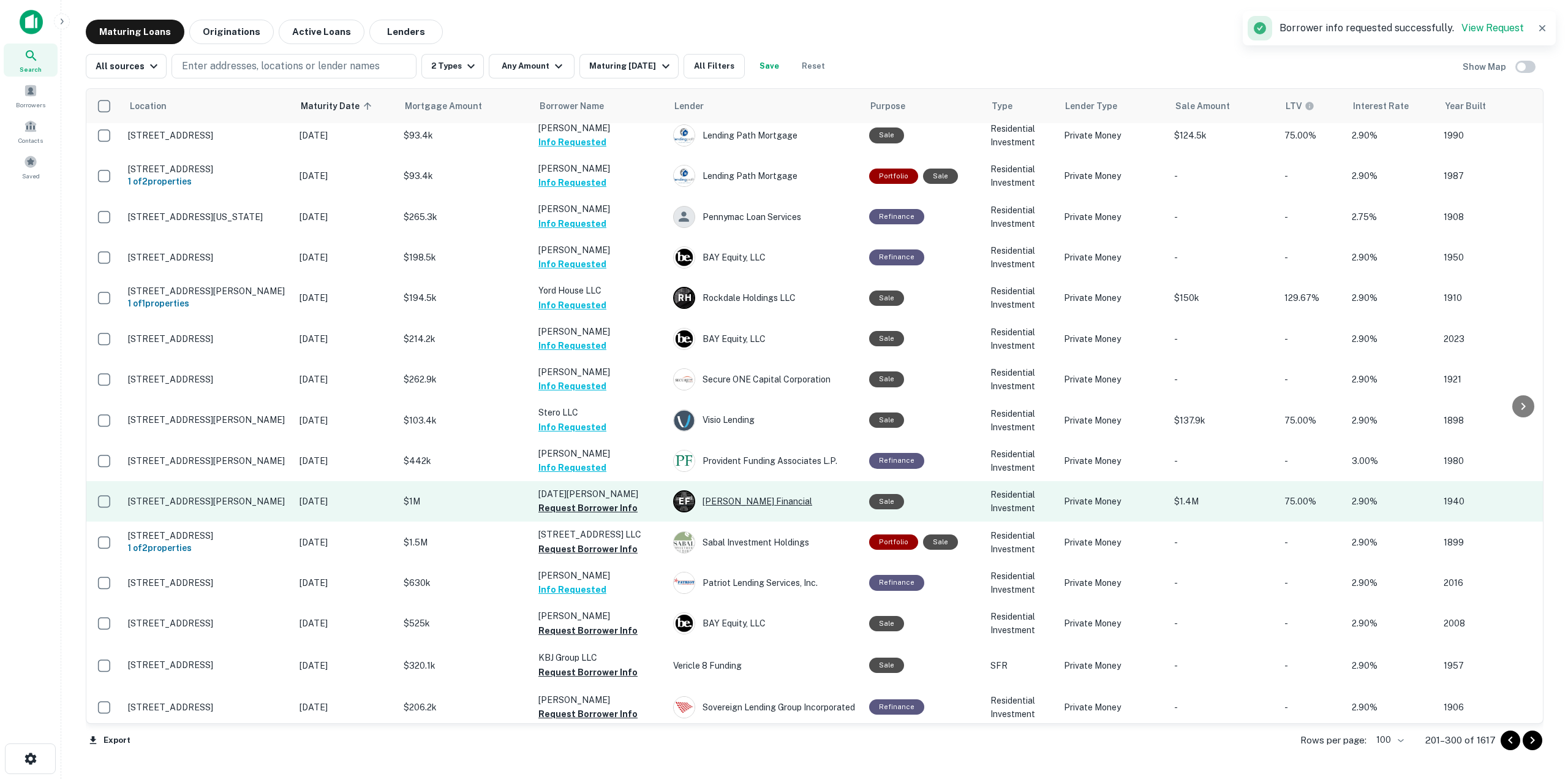
scroll to position [2753, 0]
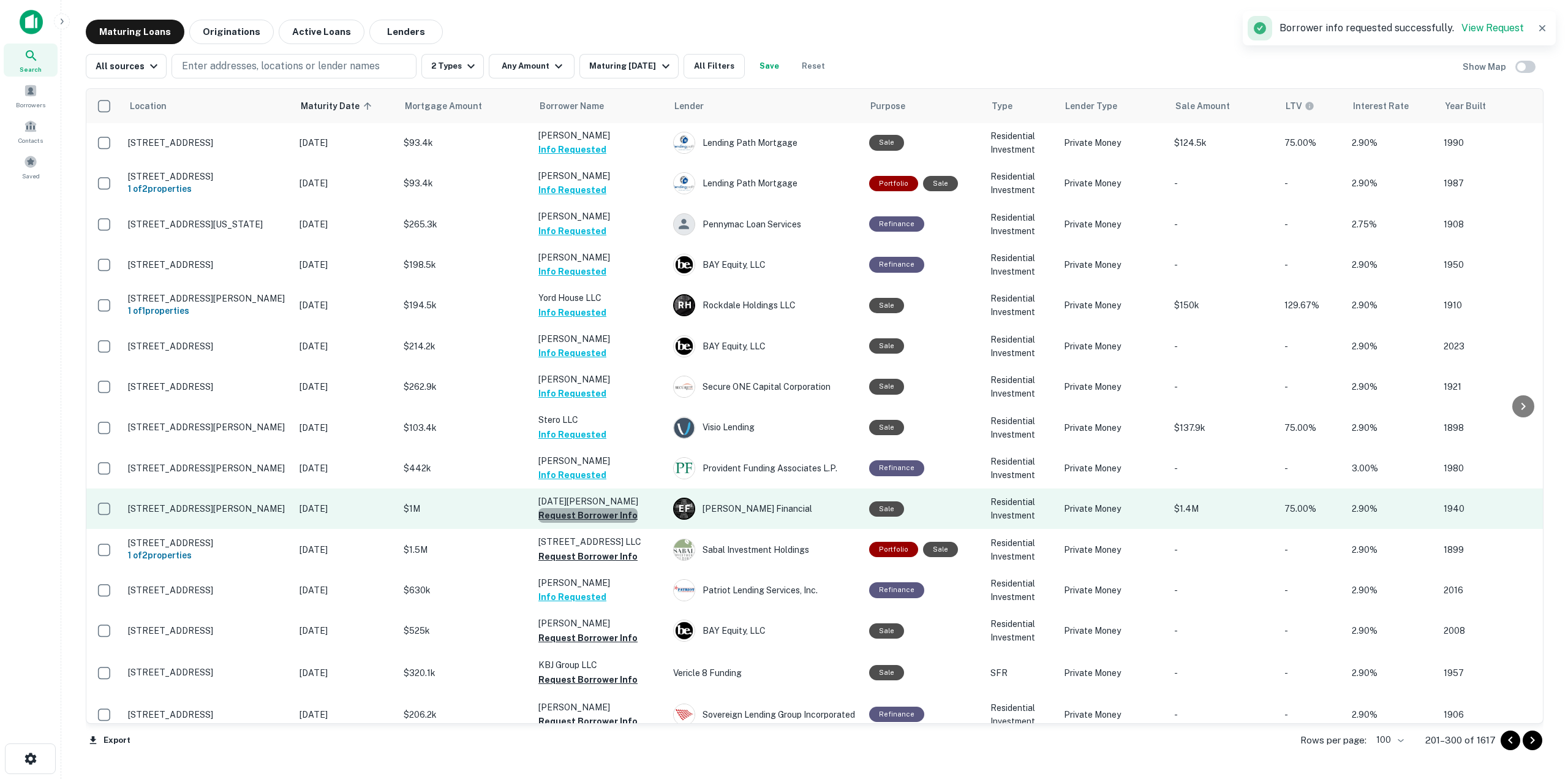
click at [621, 508] on button "Request Borrower Info" at bounding box center [588, 516] width 99 height 15
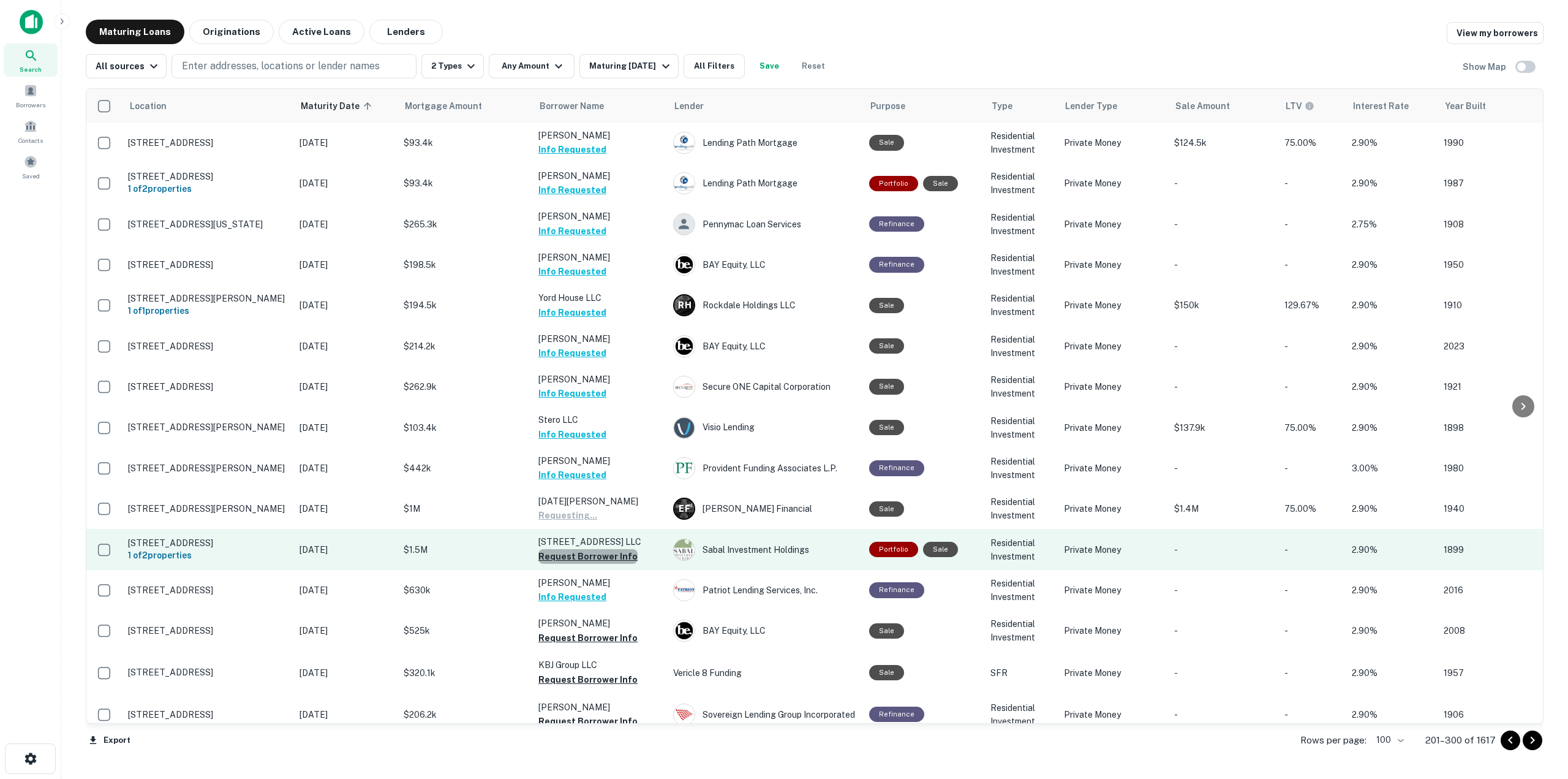
click at [618, 549] on button "Request Borrower Info" at bounding box center [588, 556] width 99 height 15
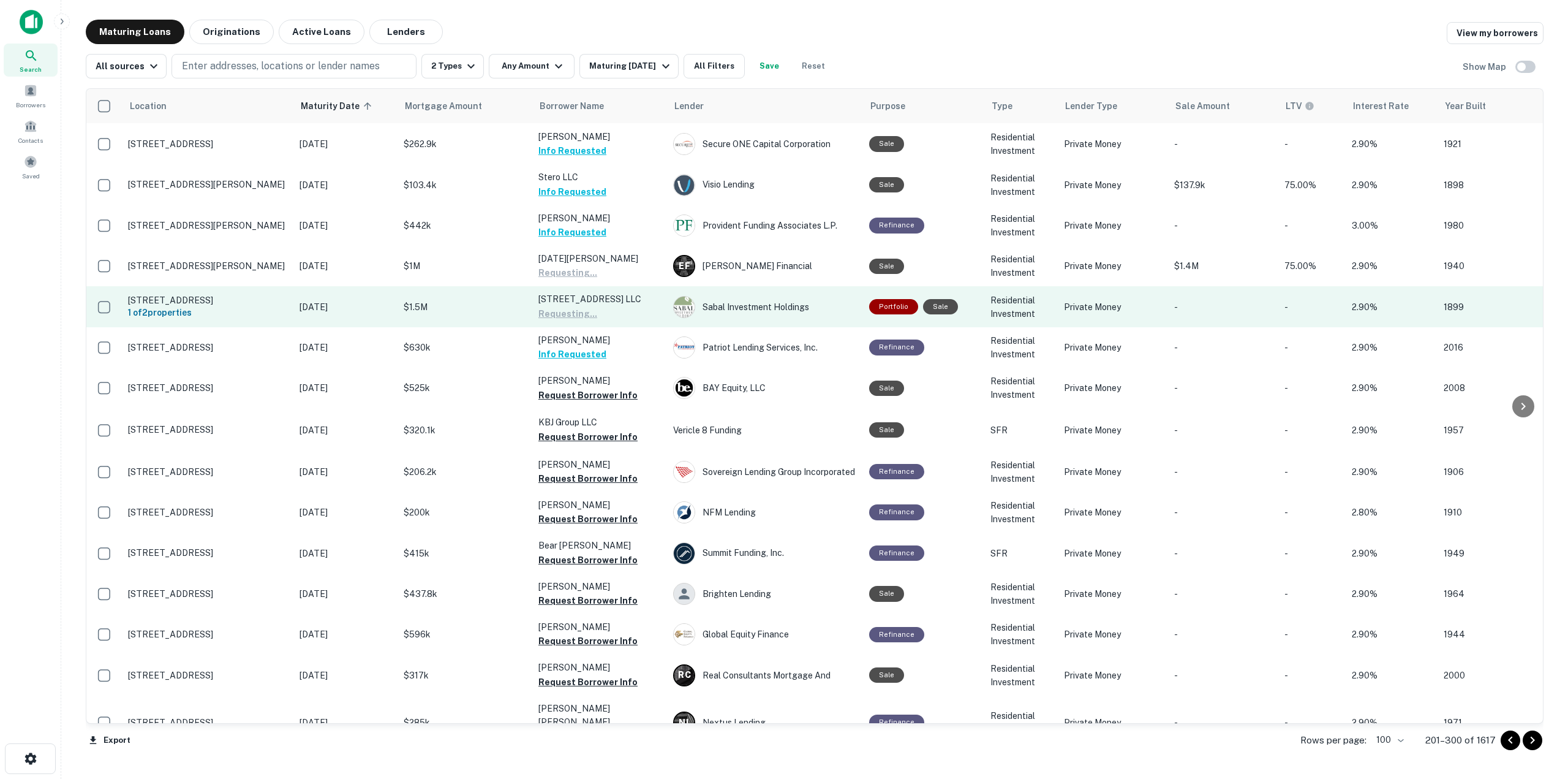
scroll to position [2937, 0]
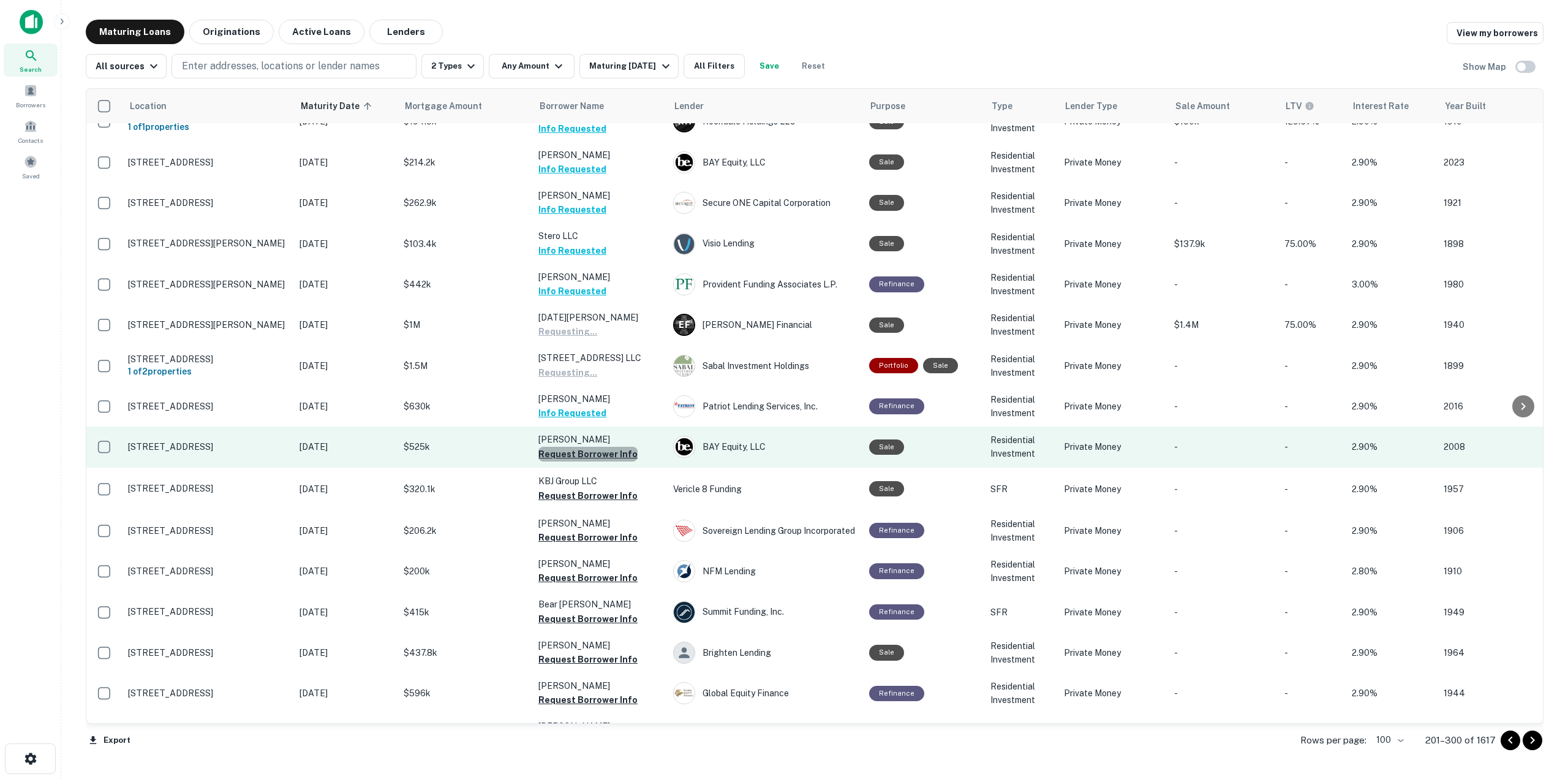
click at [604, 447] on button "Request Borrower Info" at bounding box center [588, 454] width 99 height 15
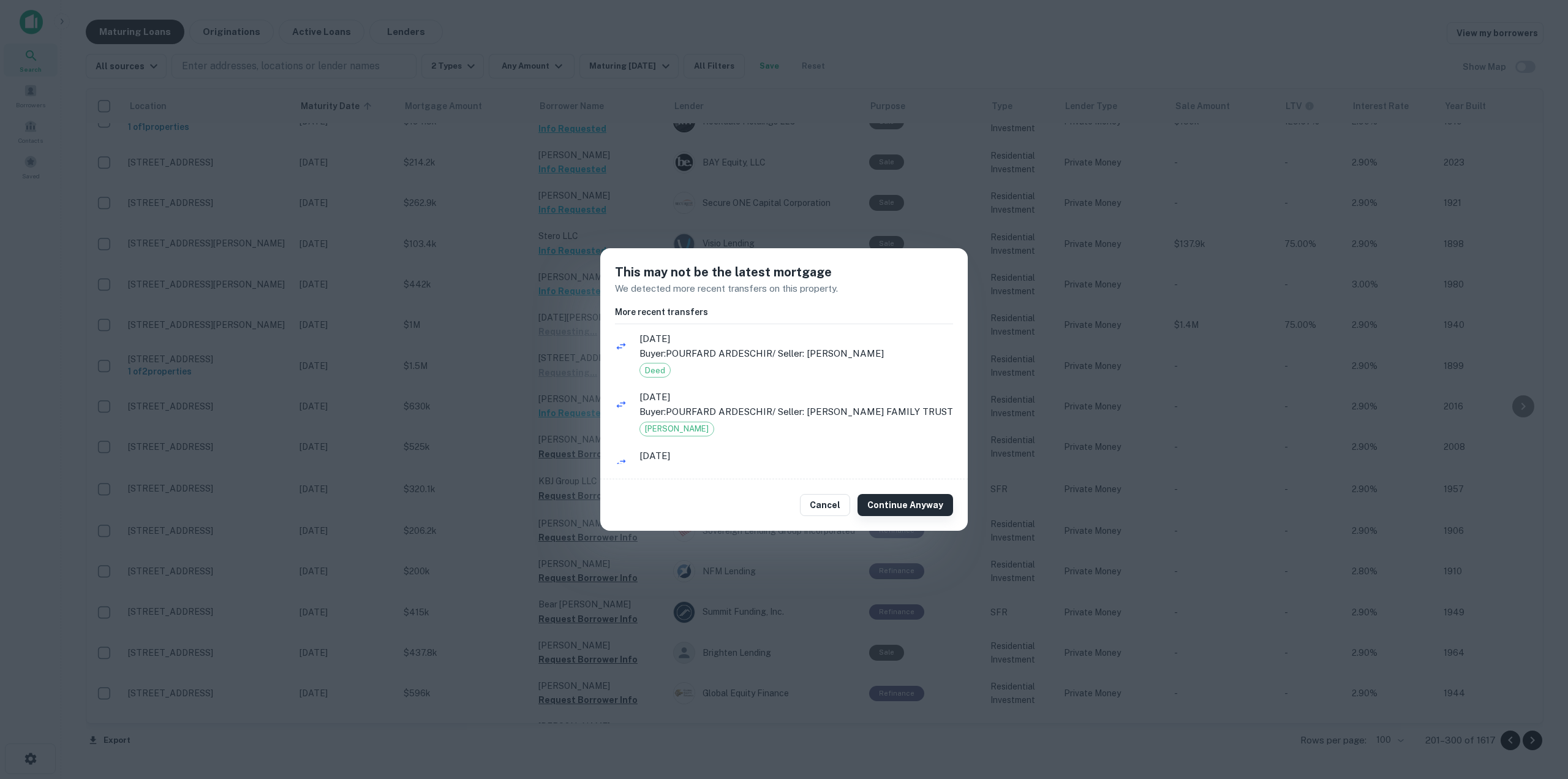
click at [891, 501] on button "Continue Anyway" at bounding box center [905, 504] width 96 height 22
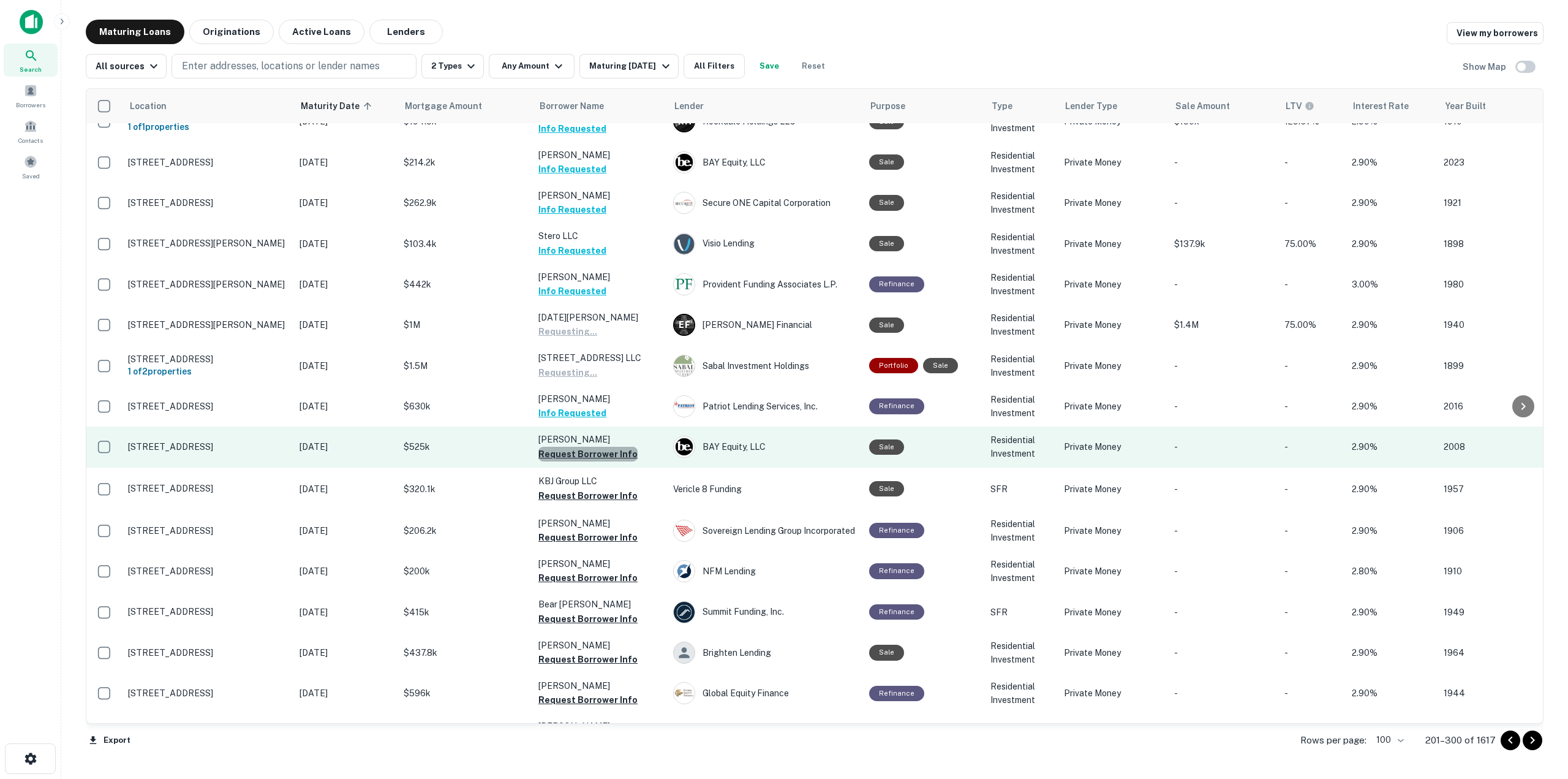
click at [607, 447] on button "Request Borrower Info" at bounding box center [588, 454] width 99 height 15
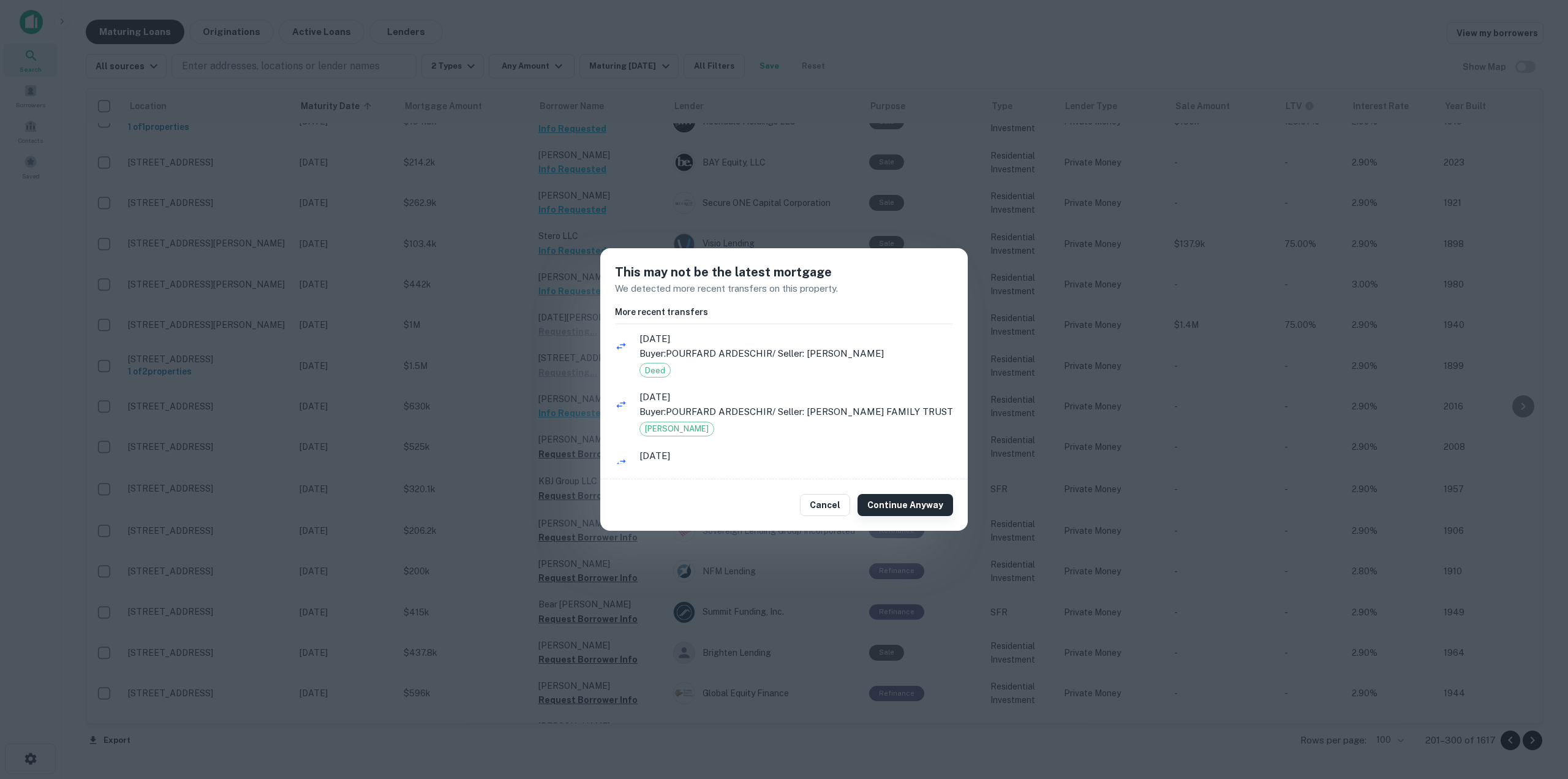
click at [905, 511] on button "Continue Anyway" at bounding box center [905, 504] width 96 height 22
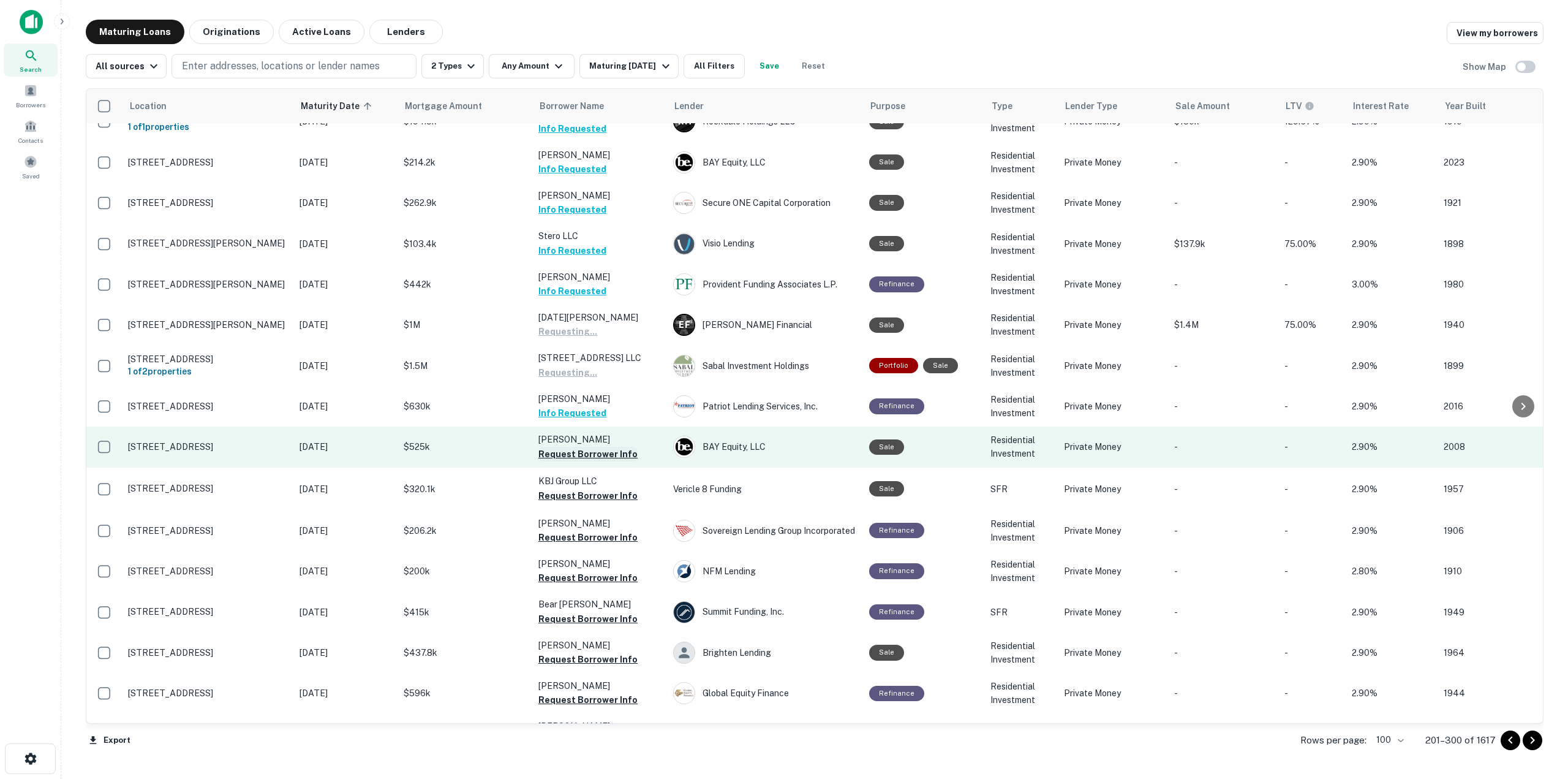
click at [600, 447] on button "Request Borrower Info" at bounding box center [588, 454] width 99 height 15
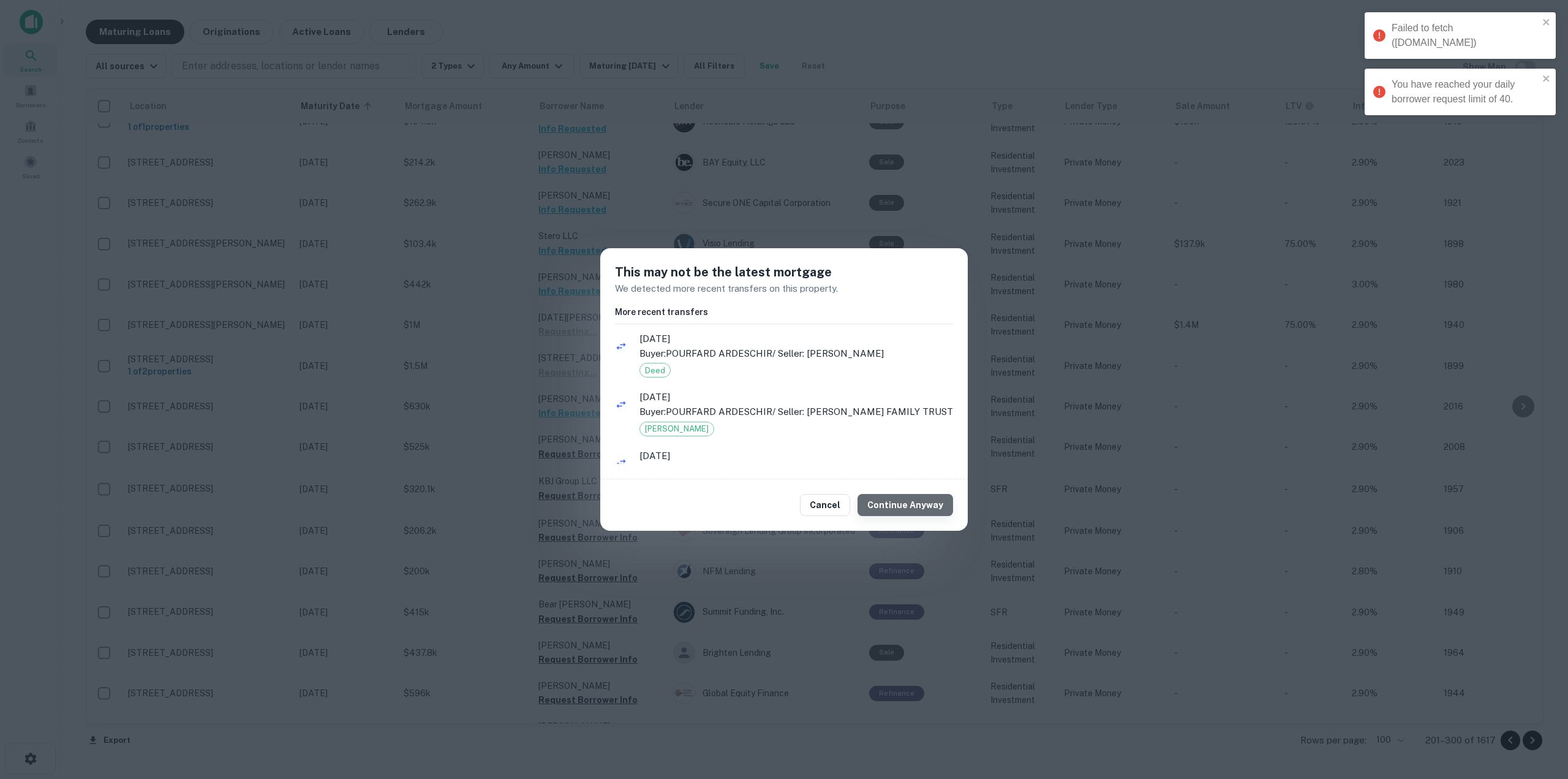
click at [931, 508] on button "Continue Anyway" at bounding box center [905, 504] width 96 height 22
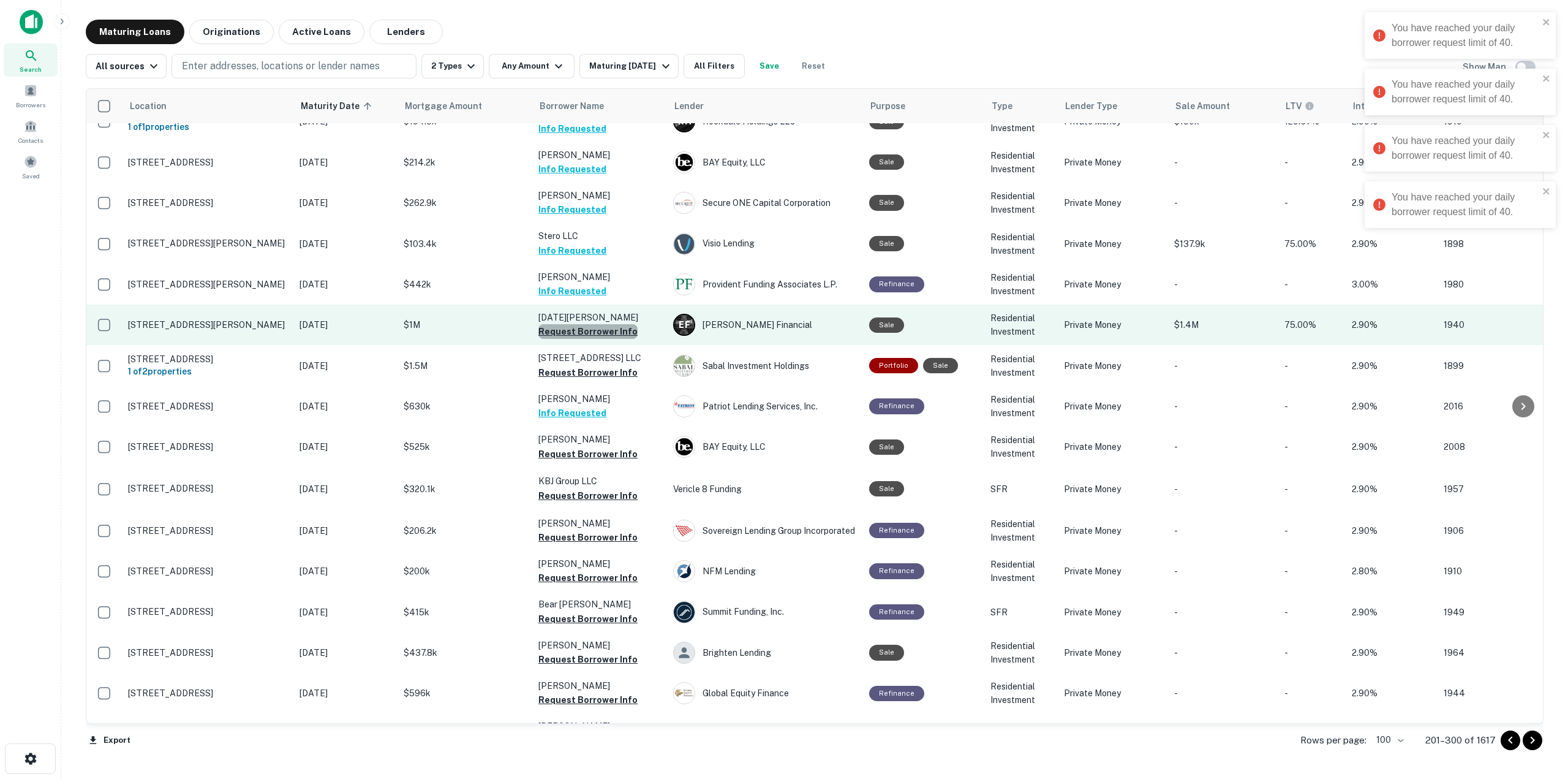
click at [625, 324] on button "Request Borrower Info" at bounding box center [588, 332] width 99 height 15
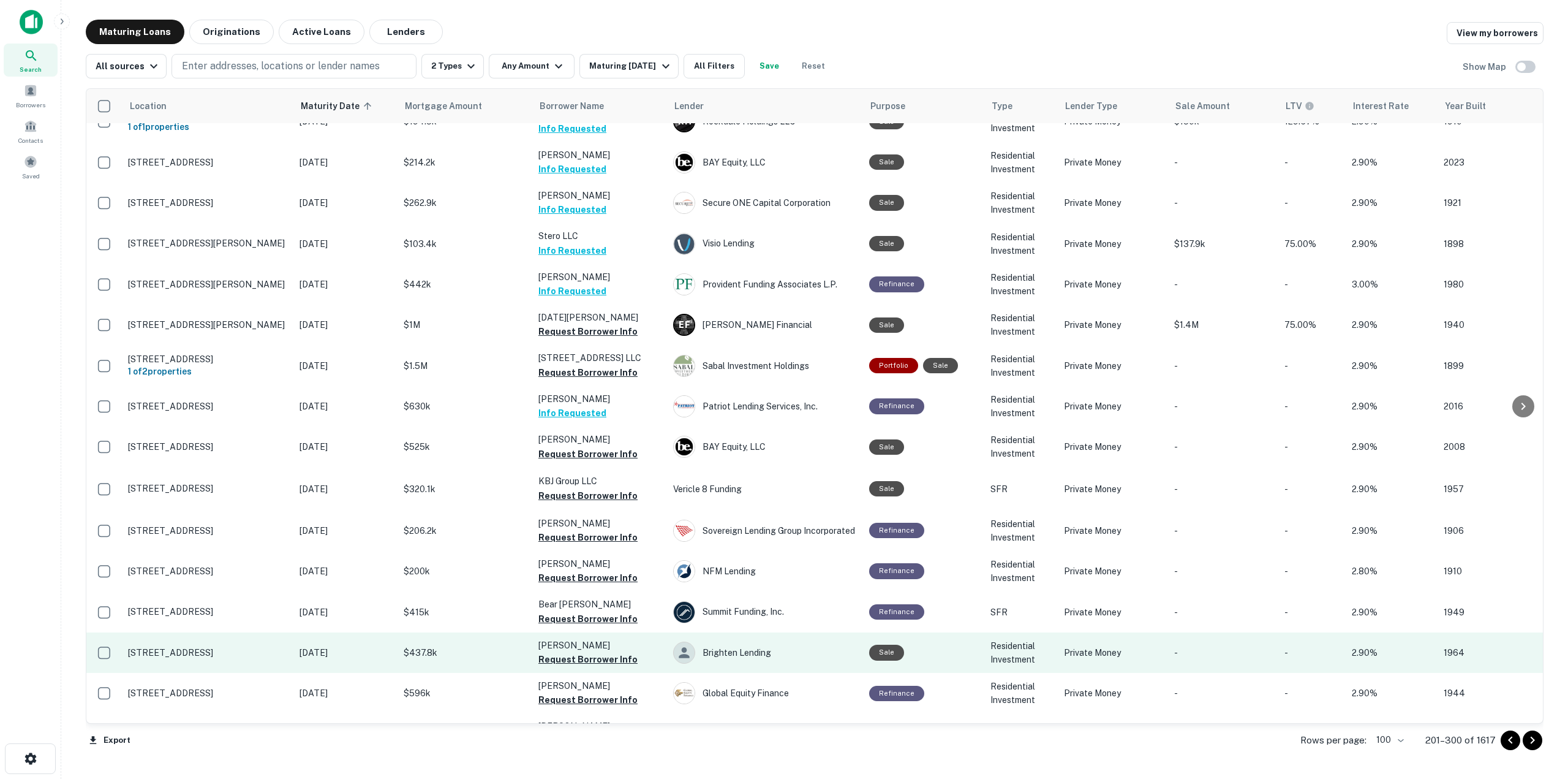
scroll to position [3513, 0]
